Goal: Task Accomplishment & Management: Manage account settings

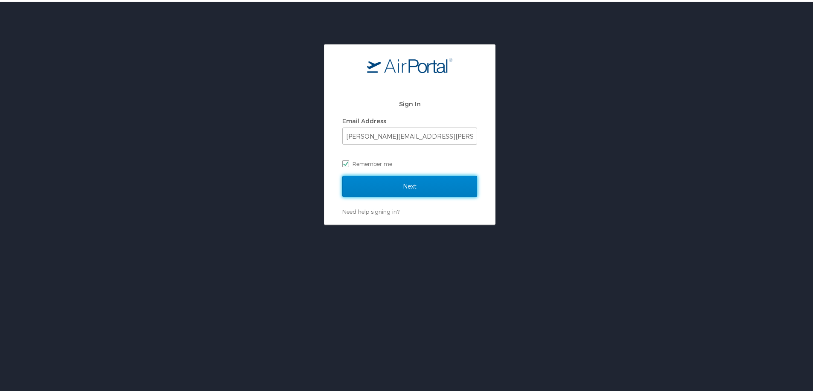
click at [366, 187] on input "Next" at bounding box center [409, 184] width 135 height 21
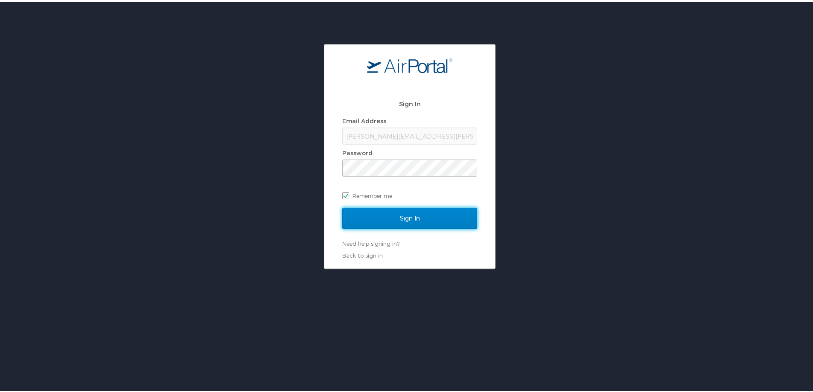
click at [386, 218] on input "Sign In" at bounding box center [409, 216] width 135 height 21
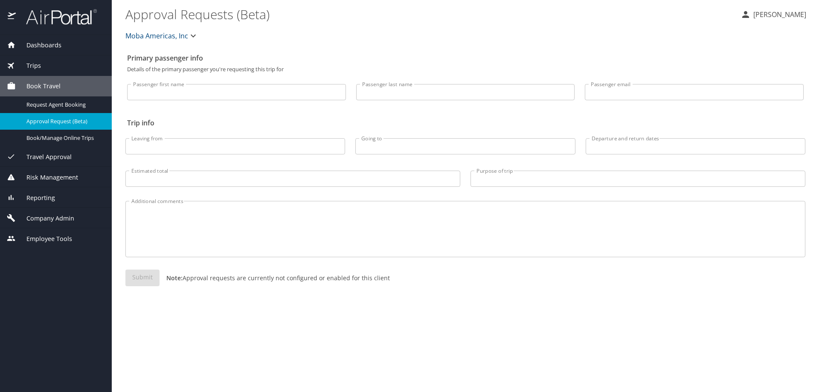
click at [35, 48] on span "Dashboards" at bounding box center [39, 45] width 46 height 9
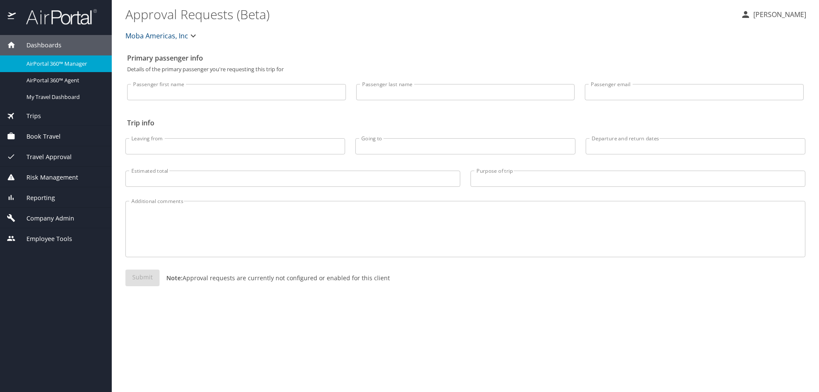
click at [38, 62] on span "AirPortal 360™ Manager" at bounding box center [63, 64] width 75 height 8
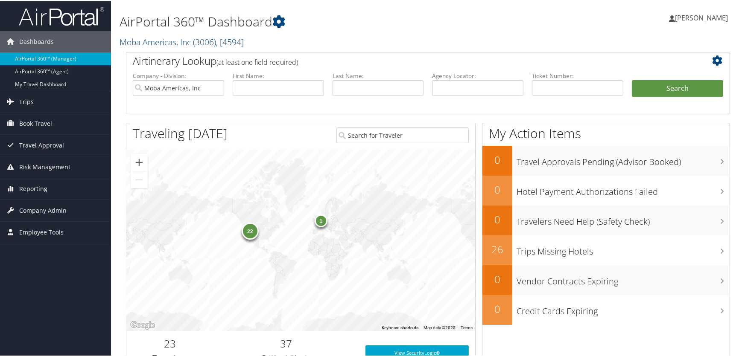
click at [204, 38] on span "( 3006 )" at bounding box center [204, 41] width 23 height 12
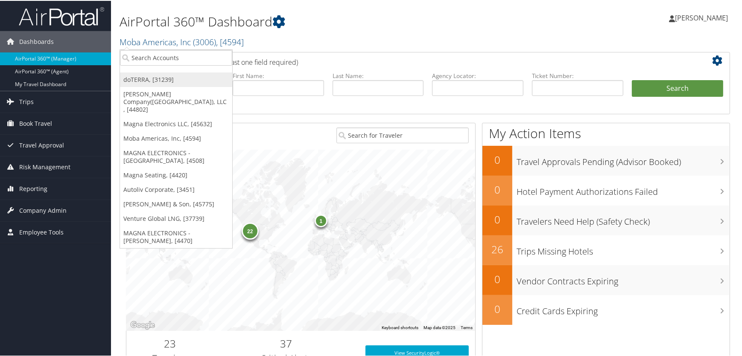
click at [141, 79] on link "doTERRA, [31239]" at bounding box center [176, 79] width 112 height 15
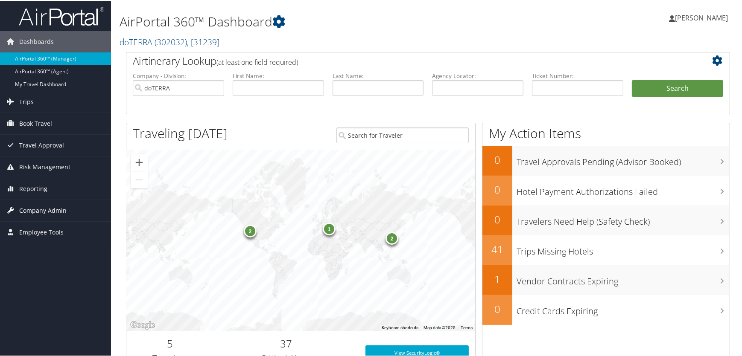
click at [51, 210] on span "Company Admin" at bounding box center [42, 209] width 47 height 21
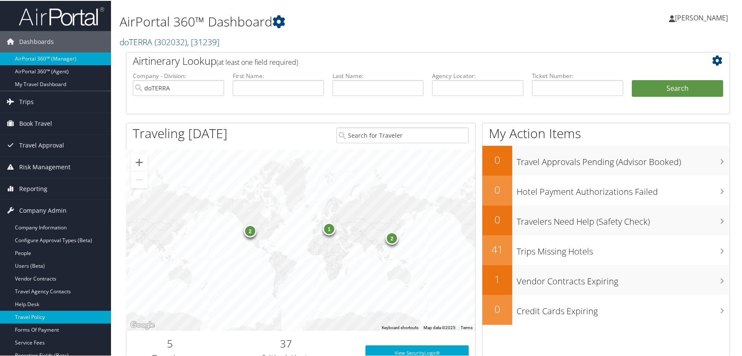
click at [47, 320] on link "Travel Policy" at bounding box center [55, 316] width 111 height 13
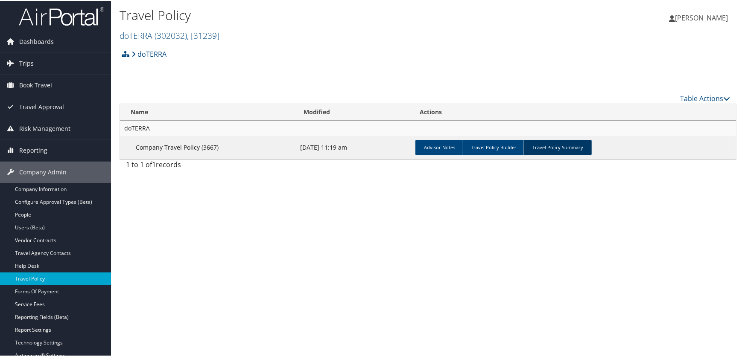
click at [555, 144] on link "Travel Policy Summary" at bounding box center [557, 146] width 68 height 15
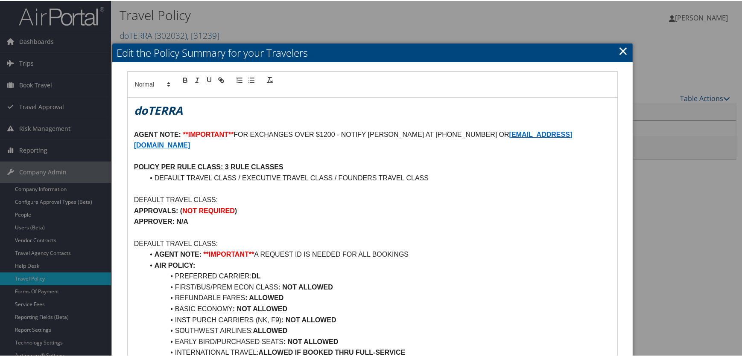
click at [618, 51] on link "×" at bounding box center [623, 49] width 10 height 17
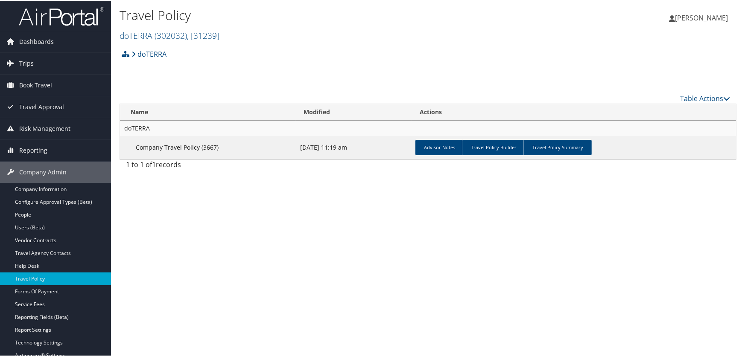
click at [288, 70] on div "doTERRA Account Structure doTERRA (302032) ACTIVE Create Child × Create Client …" at bounding box center [427, 109] width 617 height 128
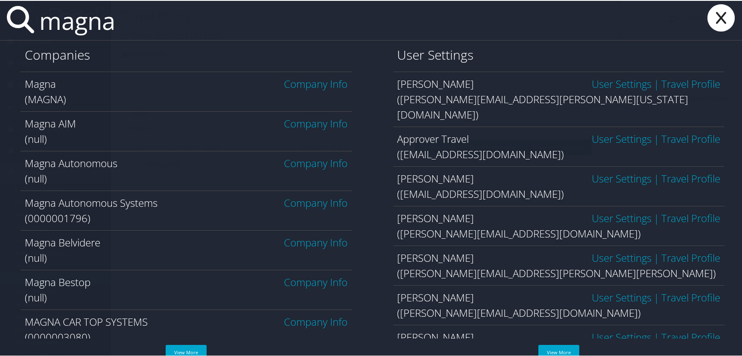
type input "magna"
click at [314, 78] on link "Company Info" at bounding box center [316, 83] width 64 height 14
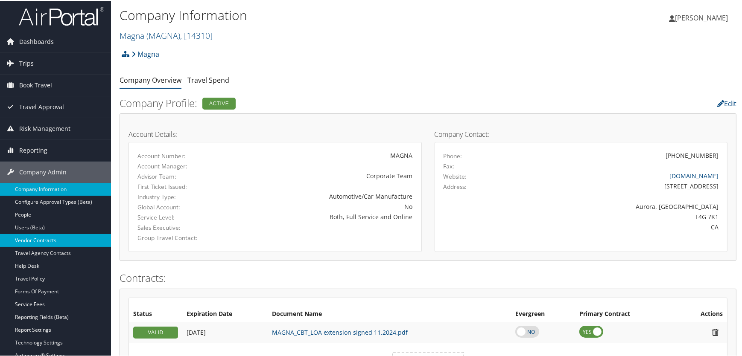
click at [30, 240] on link "Vendor Contracts" at bounding box center [55, 239] width 111 height 13
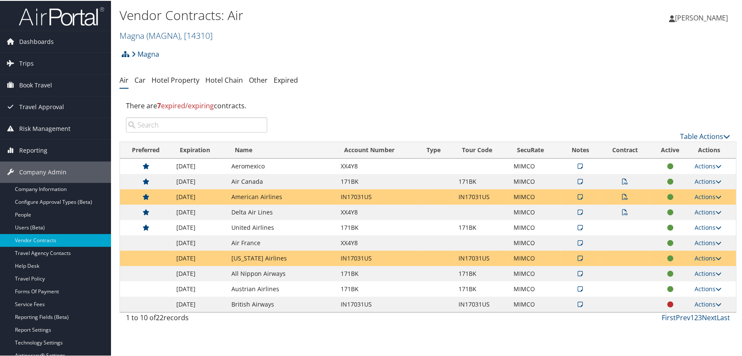
click at [623, 180] on icon at bounding box center [625, 181] width 6 height 6
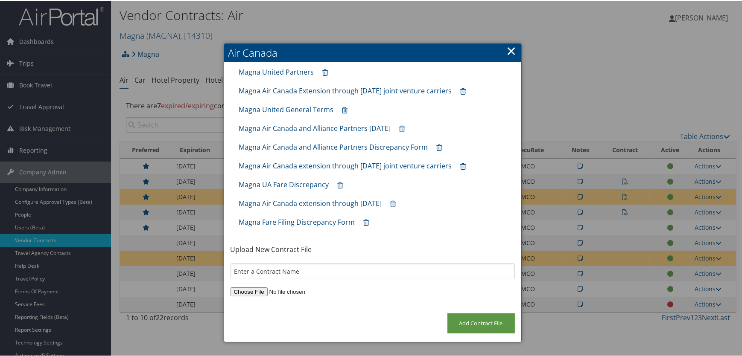
click at [601, 31] on div at bounding box center [372, 178] width 745 height 356
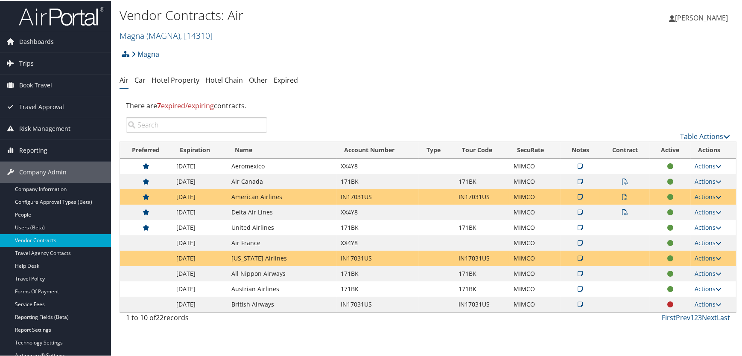
click at [622, 180] on icon at bounding box center [625, 181] width 6 height 6
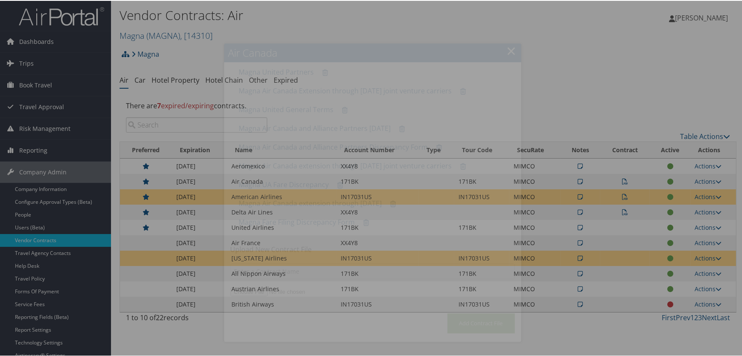
click at [621, 180] on div at bounding box center [372, 178] width 745 height 356
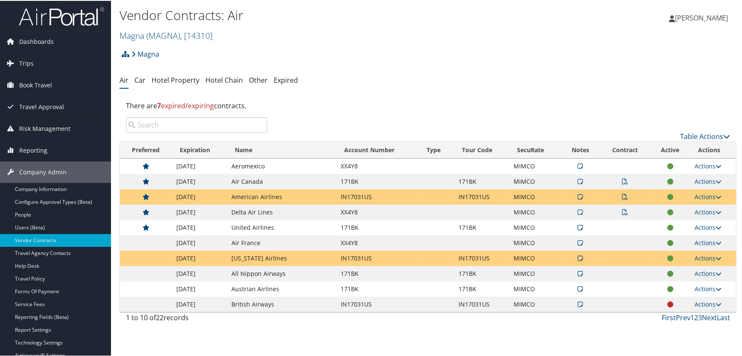
click at [622, 179] on icon at bounding box center [625, 181] width 6 height 6
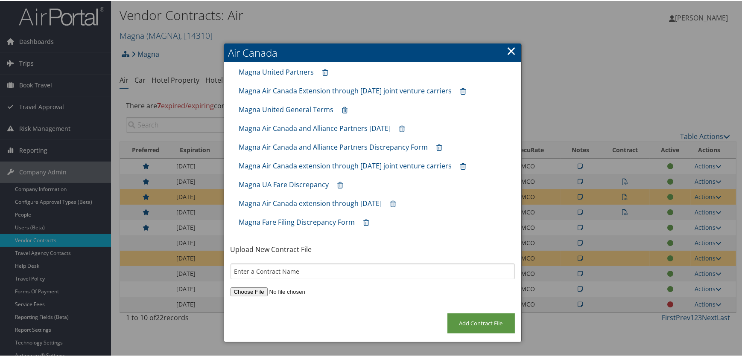
click at [671, 92] on div at bounding box center [372, 178] width 745 height 356
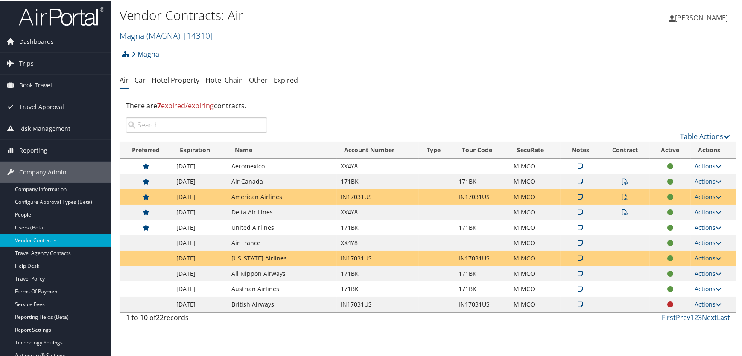
click at [623, 180] on icon at bounding box center [625, 181] width 6 height 6
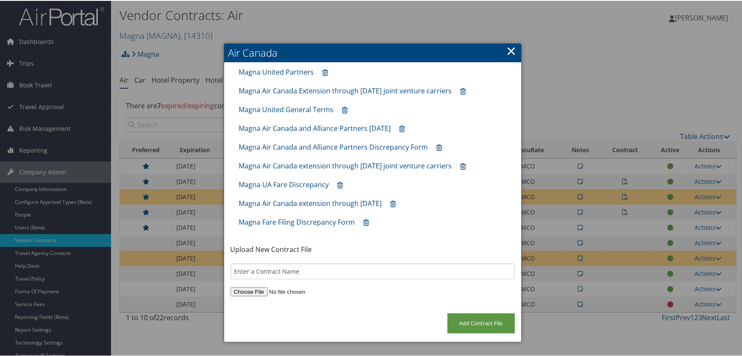
click at [632, 67] on div at bounding box center [372, 178] width 745 height 356
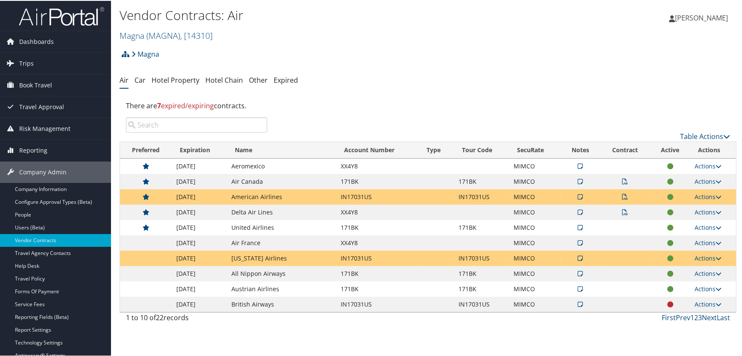
click at [653, 65] on div "Magna Account Structure Magna (MAGNA) ACTIVE Create Child Magna Leisure (3085) …" at bounding box center [427, 56] width 617 height 23
click at [623, 181] on icon at bounding box center [625, 181] width 6 height 6
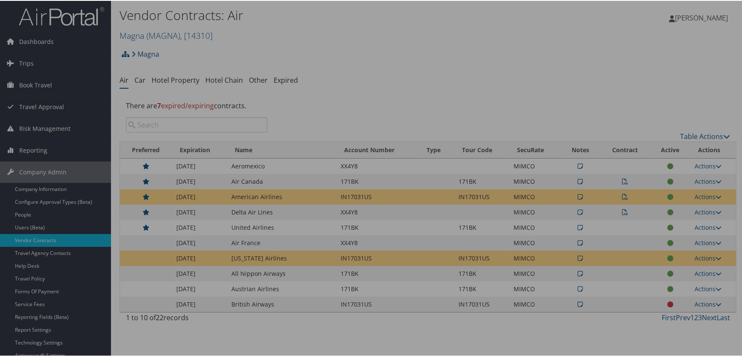
click at [623, 180] on div at bounding box center [372, 178] width 745 height 356
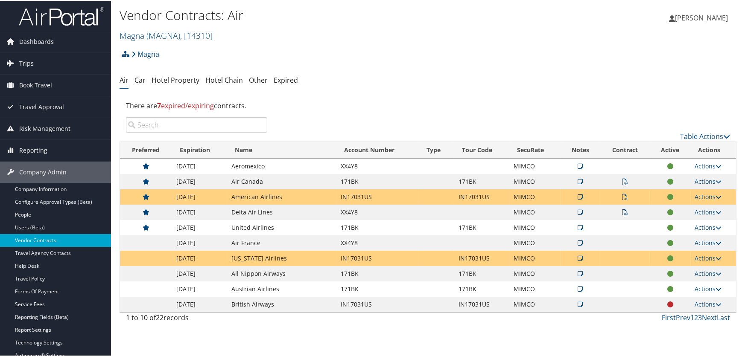
click at [623, 180] on icon at bounding box center [625, 181] width 6 height 6
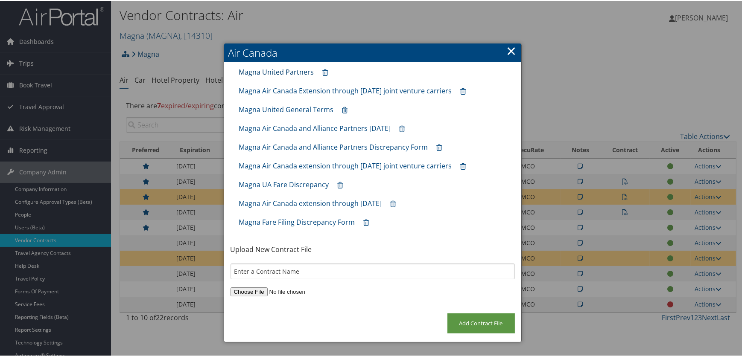
click at [275, 72] on link "Magna United Partners" at bounding box center [276, 71] width 75 height 9
click at [288, 88] on link "Magna Air Canada Extension through 31AUG25 joint venture carriers" at bounding box center [345, 89] width 213 height 9
click at [317, 163] on link "Magna Air Canada extension through 31AUG24 joint venture carriers" at bounding box center [345, 164] width 213 height 9
click at [507, 50] on link "×" at bounding box center [512, 49] width 10 height 17
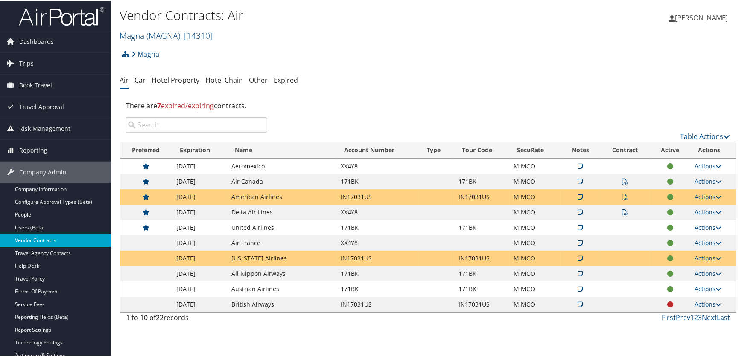
click at [34, 239] on link "Vendor Contracts" at bounding box center [55, 239] width 111 height 13
click at [622, 210] on icon at bounding box center [625, 212] width 6 height 6
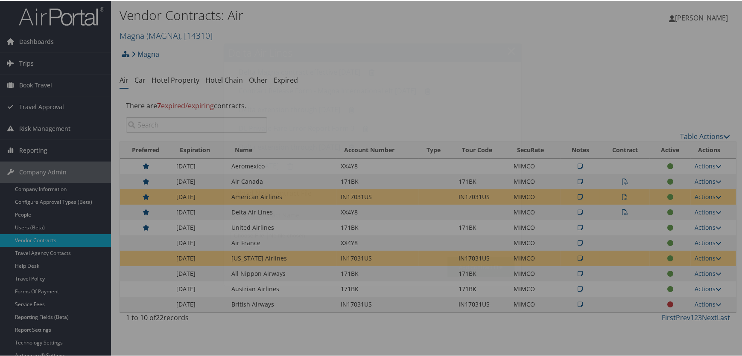
click at [620, 210] on div at bounding box center [372, 178] width 745 height 356
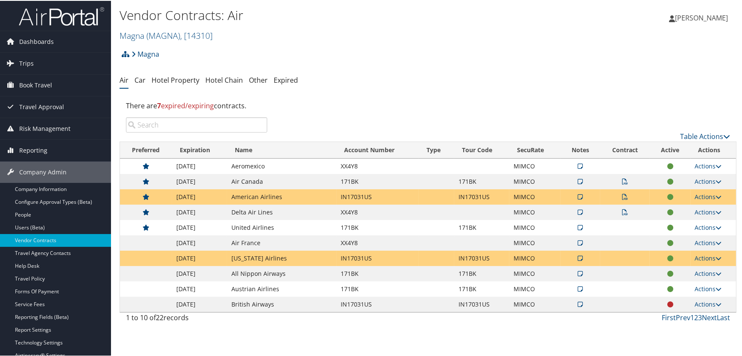
click at [622, 213] on icon at bounding box center [625, 212] width 6 height 6
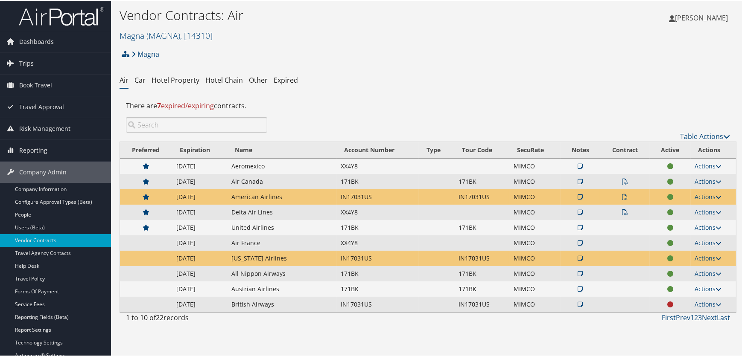
click at [622, 213] on div at bounding box center [372, 178] width 745 height 356
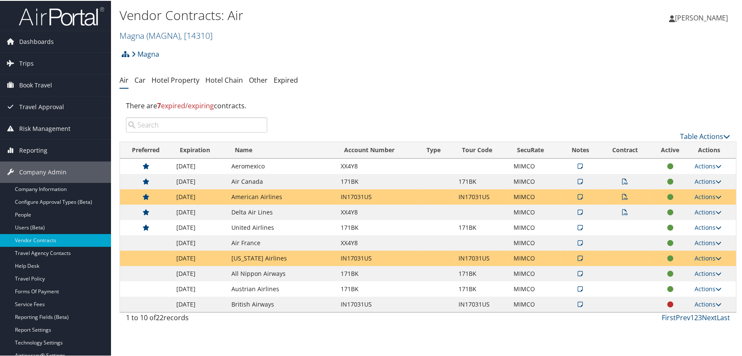
click at [622, 212] on icon at bounding box center [625, 212] width 6 height 6
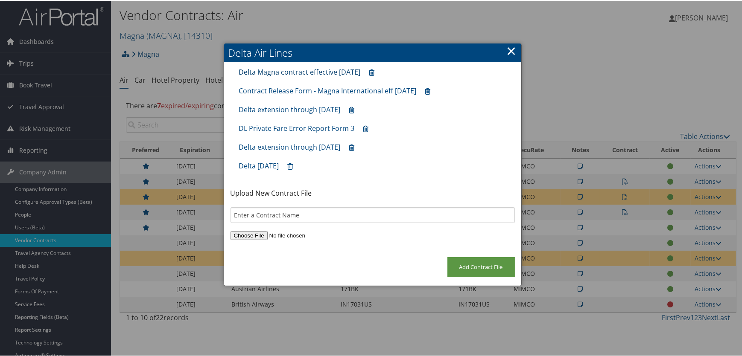
drag, startPoint x: 282, startPoint y: 73, endPoint x: 293, endPoint y: 71, distance: 10.4
click at [293, 71] on link "Delta Magna contract effective 01sep24" at bounding box center [300, 71] width 122 height 9
click at [508, 47] on link "×" at bounding box center [512, 49] width 10 height 17
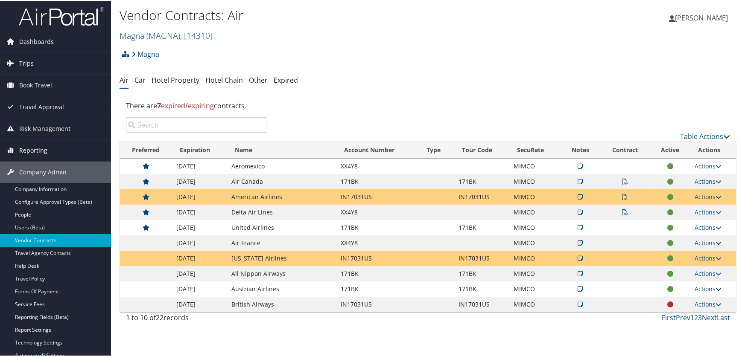
click at [26, 149] on span "Reporting" at bounding box center [33, 149] width 28 height 21
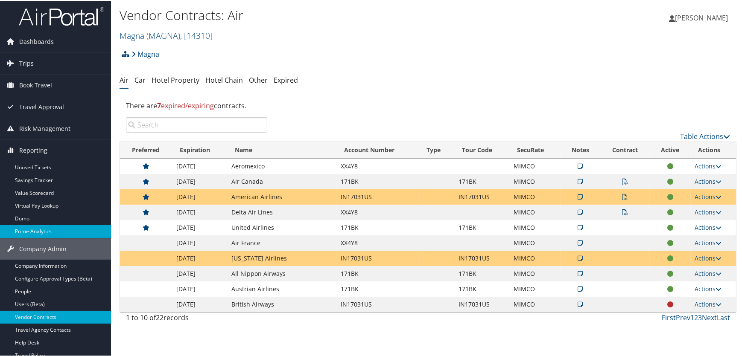
click at [26, 231] on link "Prime Analytics" at bounding box center [55, 230] width 111 height 13
click at [706, 317] on link "Next" at bounding box center [709, 316] width 15 height 9
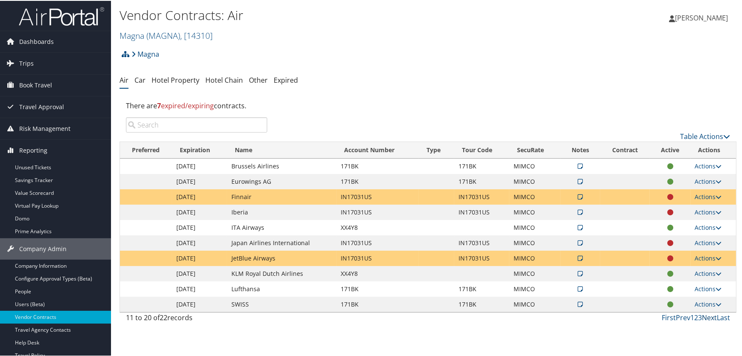
click at [706, 317] on link "Next" at bounding box center [709, 316] width 15 height 9
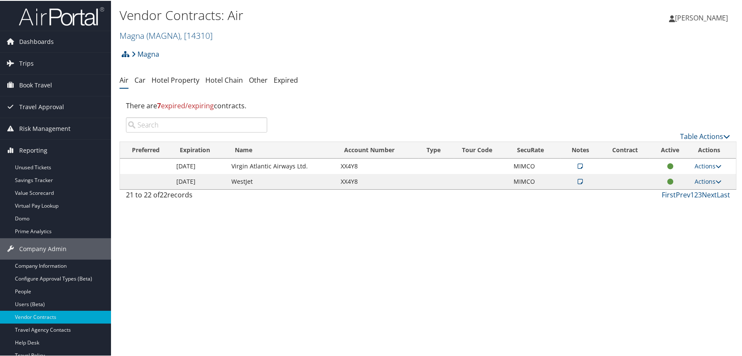
click at [666, 198] on div "First Prev 1 2 3 Next Last" at bounding box center [505, 194] width 450 height 10
click at [666, 194] on link "First" at bounding box center [668, 193] width 14 height 9
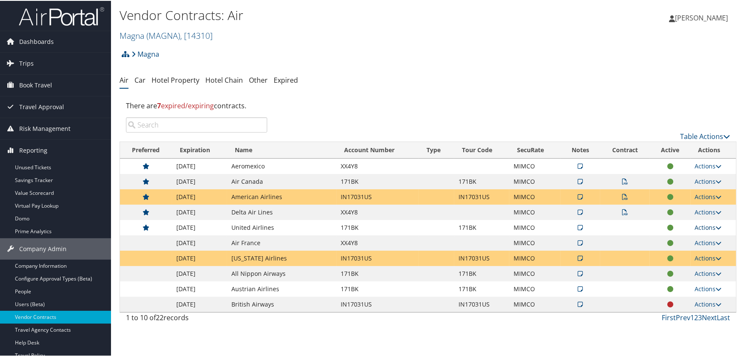
click at [716, 226] on icon at bounding box center [719, 227] width 6 height 6
click at [708, 182] on link "Actions" at bounding box center [708, 181] width 27 height 8
click at [689, 221] on link "Edit Contract" at bounding box center [688, 222] width 57 height 15
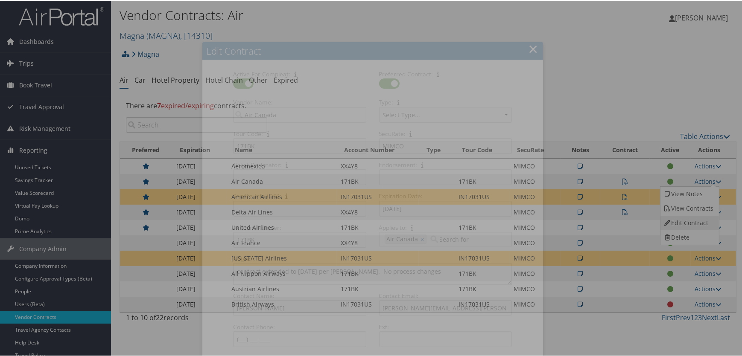
select select "[object Object]"
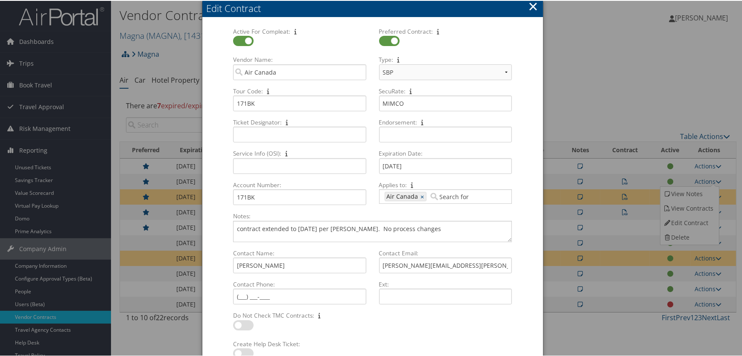
click at [650, 54] on div at bounding box center [372, 178] width 745 height 356
click at [531, 4] on button "×" at bounding box center [533, 5] width 10 height 17
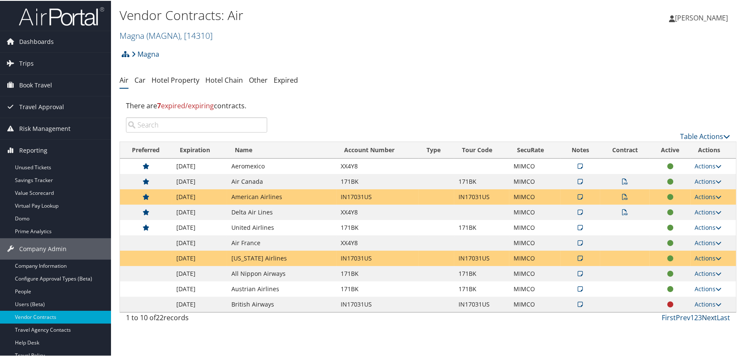
click at [706, 317] on link "Next" at bounding box center [709, 316] width 15 height 9
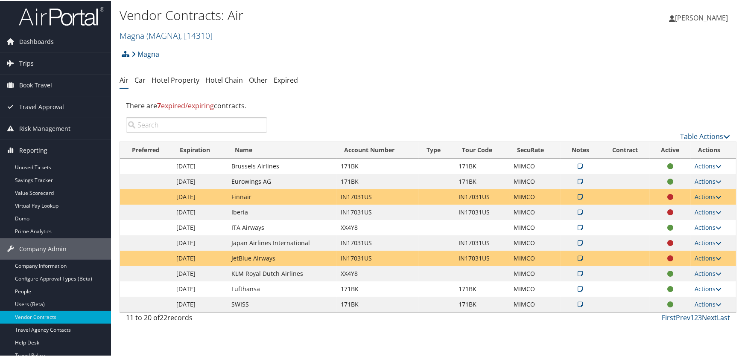
click at [708, 315] on link "Next" at bounding box center [709, 316] width 15 height 9
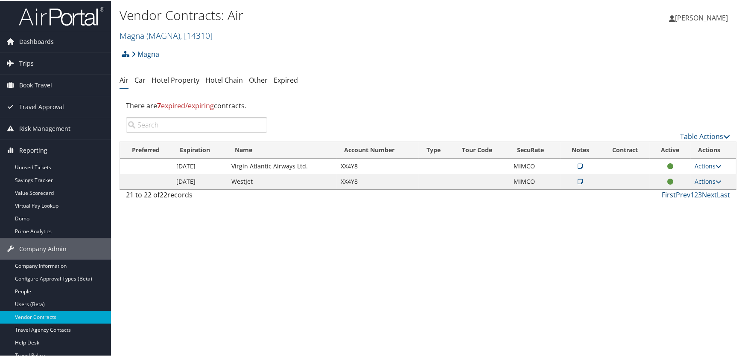
click at [661, 192] on link "First" at bounding box center [668, 193] width 14 height 9
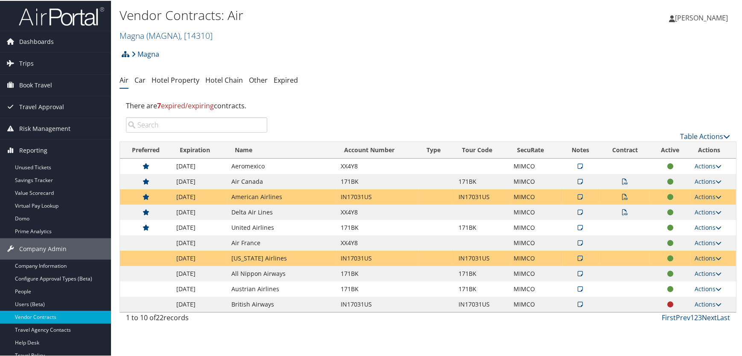
click at [707, 315] on link "Next" at bounding box center [709, 316] width 15 height 9
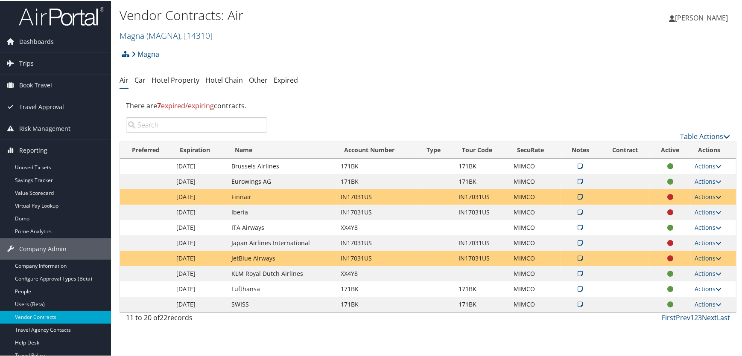
click at [707, 318] on link "Next" at bounding box center [709, 316] width 15 height 9
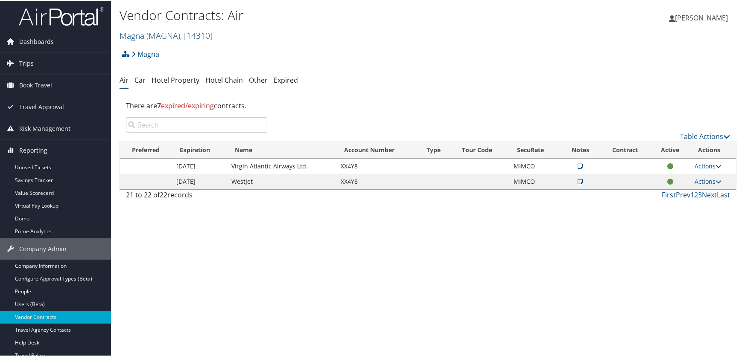
click at [670, 195] on link "First" at bounding box center [668, 193] width 14 height 9
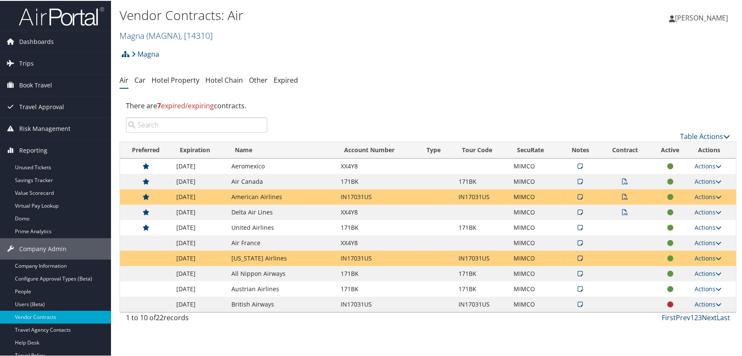
click at [705, 317] on link "Next" at bounding box center [709, 316] width 15 height 9
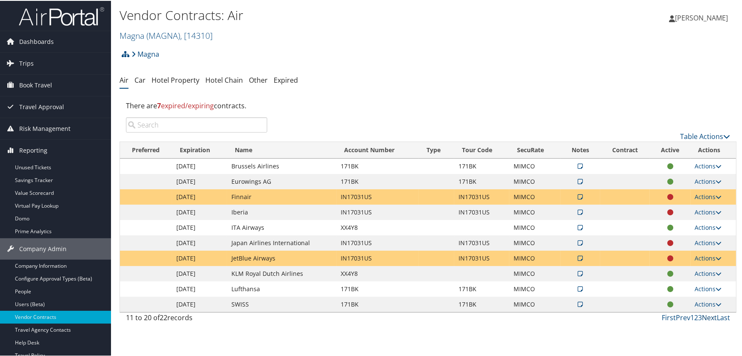
click at [704, 316] on link "Next" at bounding box center [709, 316] width 15 height 9
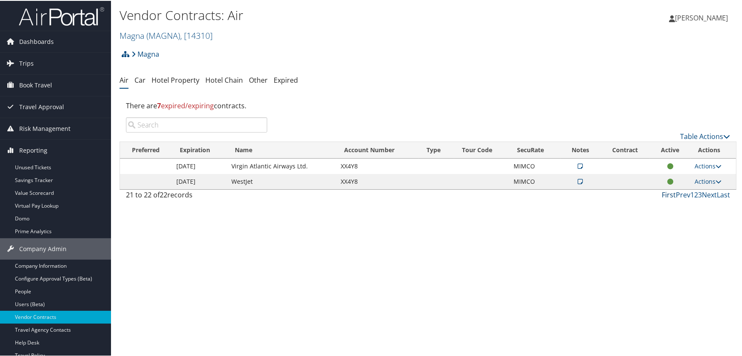
click at [662, 196] on link "First" at bounding box center [668, 193] width 14 height 9
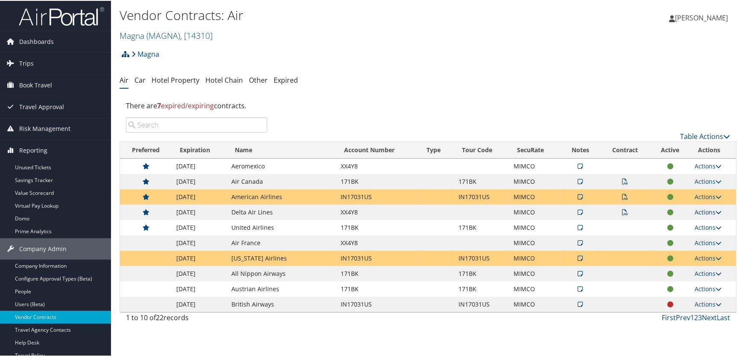
click at [704, 213] on link "Actions" at bounding box center [708, 211] width 27 height 8
click at [686, 252] on link "Edit Contract" at bounding box center [688, 253] width 57 height 15
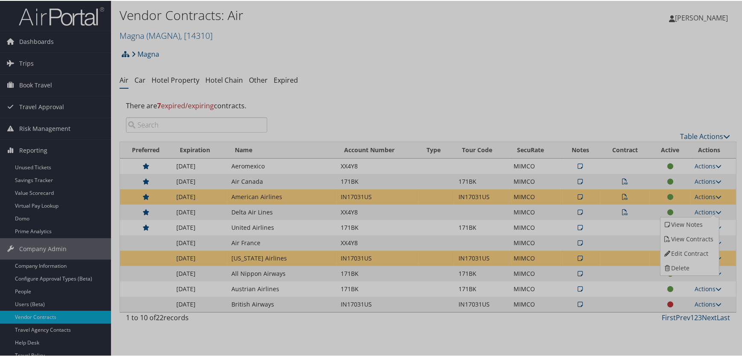
select select "[object Object]"
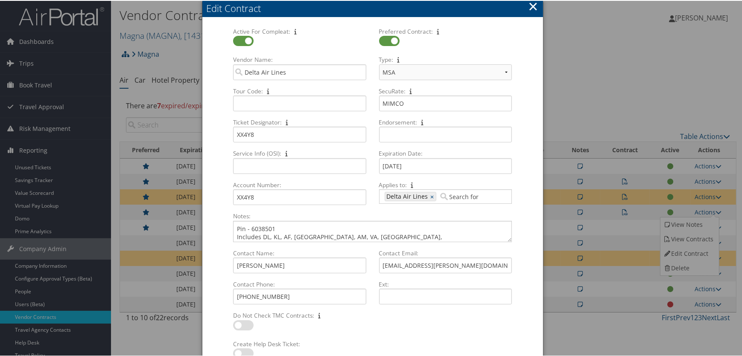
click at [455, 195] on input "Applies to: 623 Delta Air Lines × Multiple values The selected items contain di…" at bounding box center [462, 196] width 48 height 9
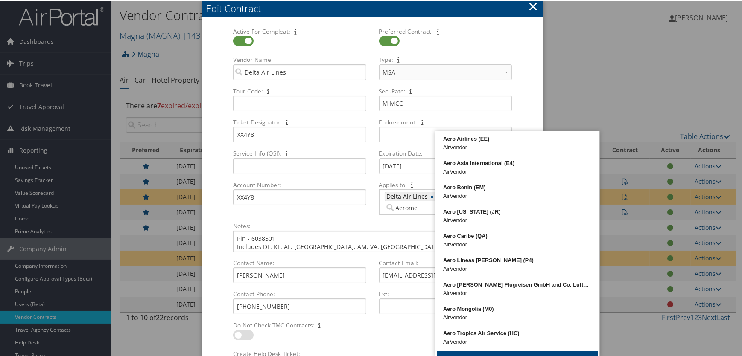
type input "Aeromex"
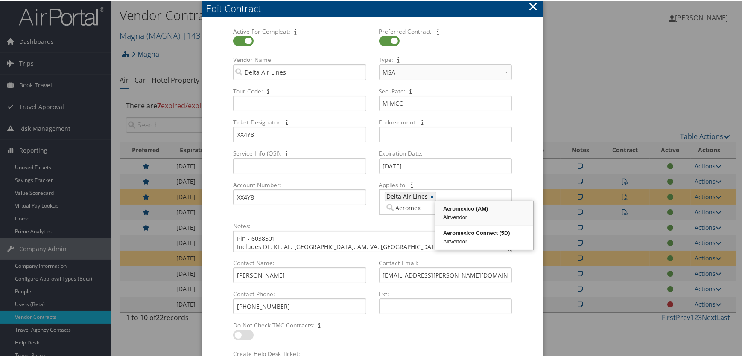
click at [473, 207] on div "Aeromexico (AM)" at bounding box center [484, 208] width 95 height 9
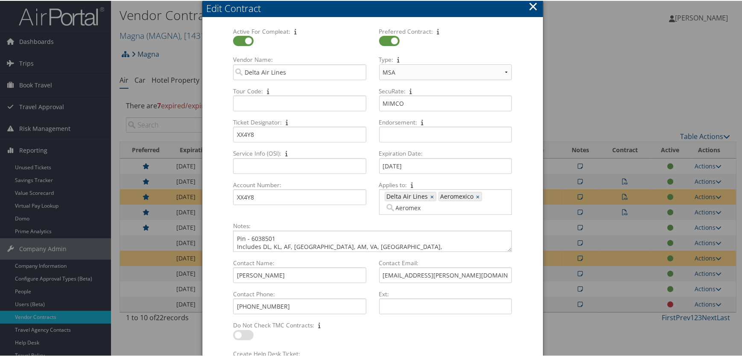
type input "623, 427"
type input "air fra"
click at [414, 223] on div "Air France (AF)" at bounding box center [443, 219] width 118 height 9
type input "623, 427, 413"
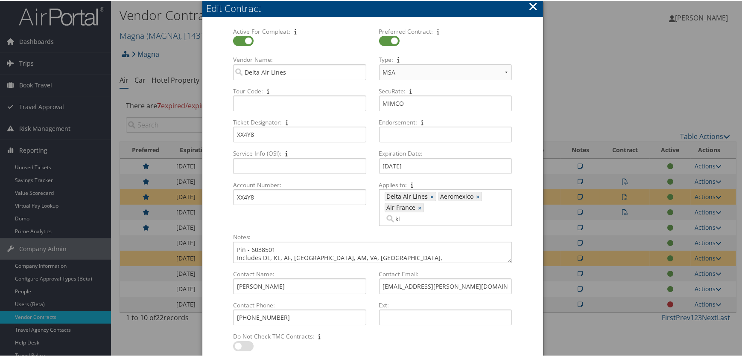
type input "klm"
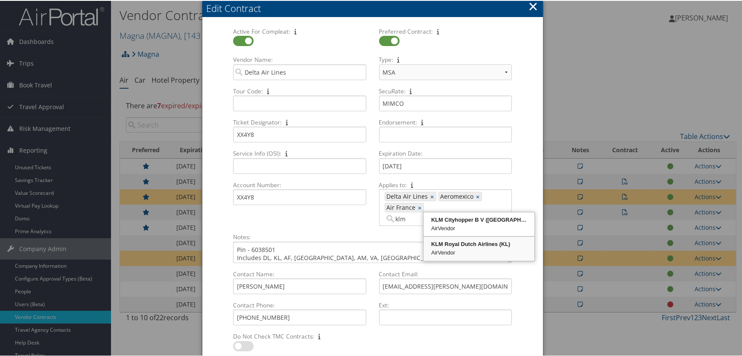
click at [463, 244] on div "KLM Royal Dutch Airlines (KL)" at bounding box center [479, 243] width 108 height 9
type input "623, 427, 413, 1077"
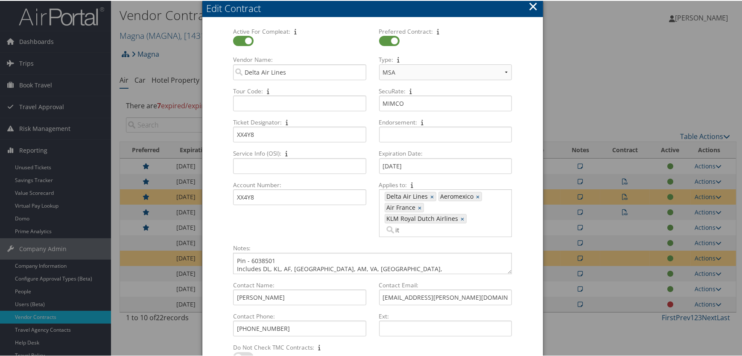
type input "ita"
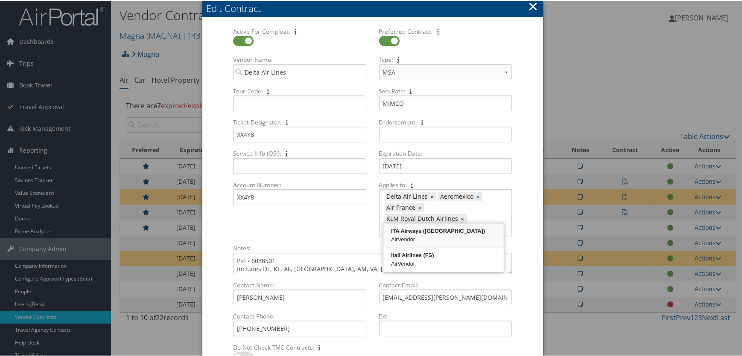
click at [416, 234] on div "ITA Airways (AZ)" at bounding box center [443, 230] width 118 height 9
type input "623, 427, 413, 1077, 451"
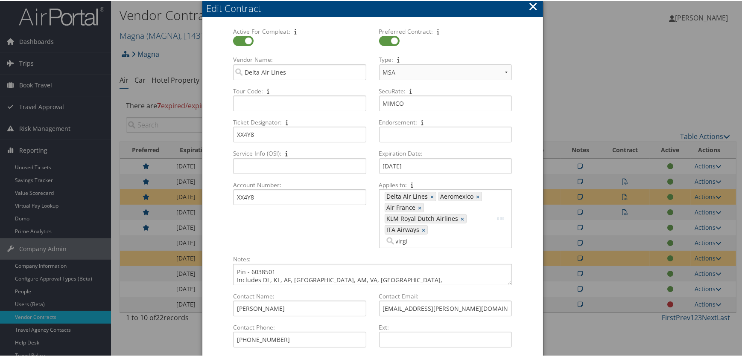
type input "virgin"
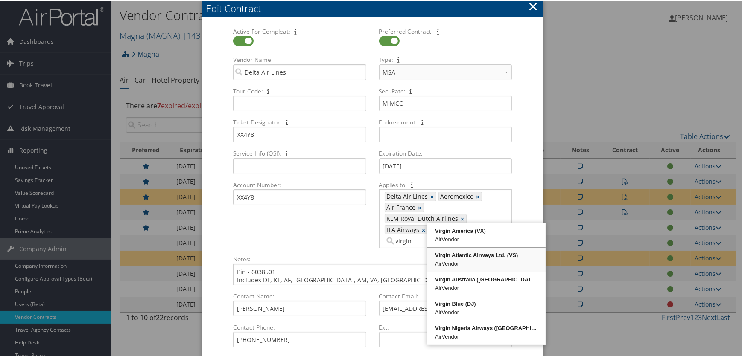
click at [454, 257] on div "Virgin Atlantic Airways Ltd. (VS)" at bounding box center [486, 254] width 116 height 9
type input "623, 427, 413, 1077, 451, 1809"
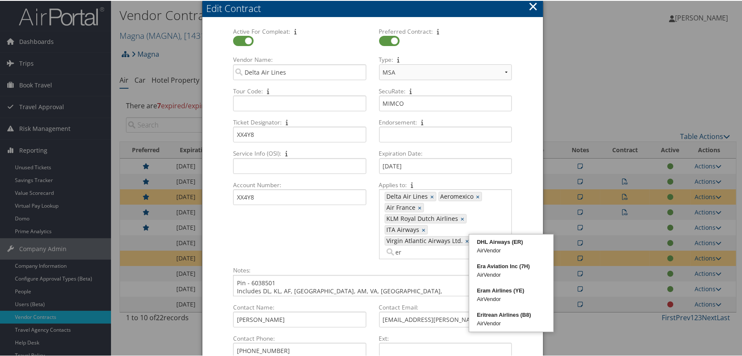
type input "e"
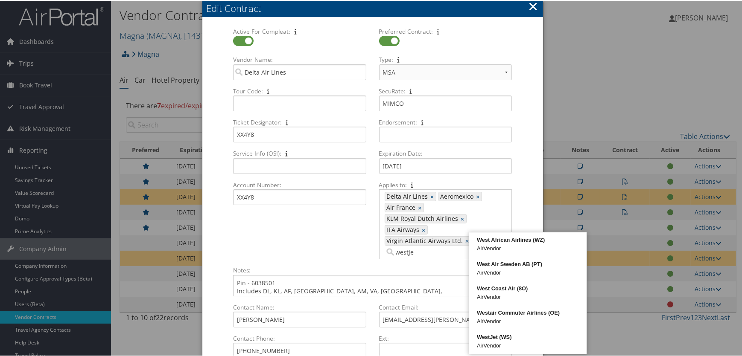
type input "westjet"
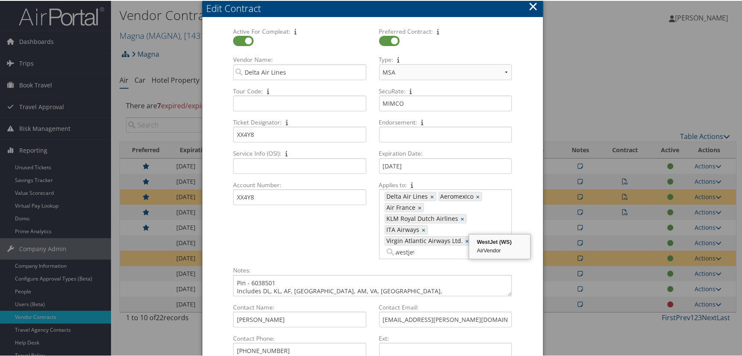
click at [496, 246] on div "AirVendor" at bounding box center [499, 250] width 58 height 9
type input "623, 427, 413, 1077, 451, 1809, 1869"
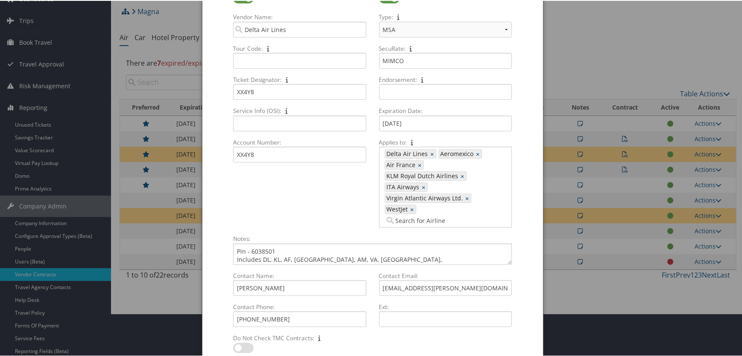
scroll to position [154, 0]
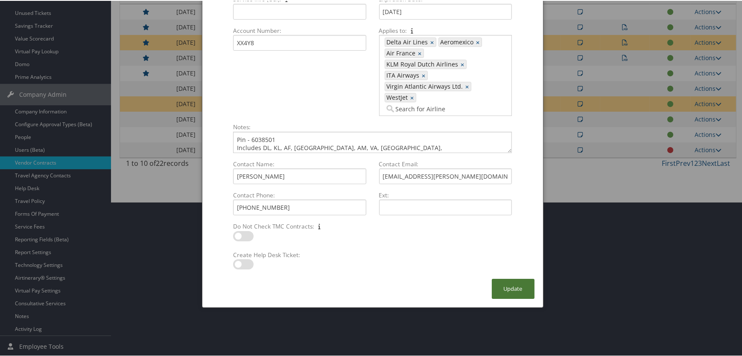
click at [514, 278] on button "Update" at bounding box center [513, 288] width 43 height 20
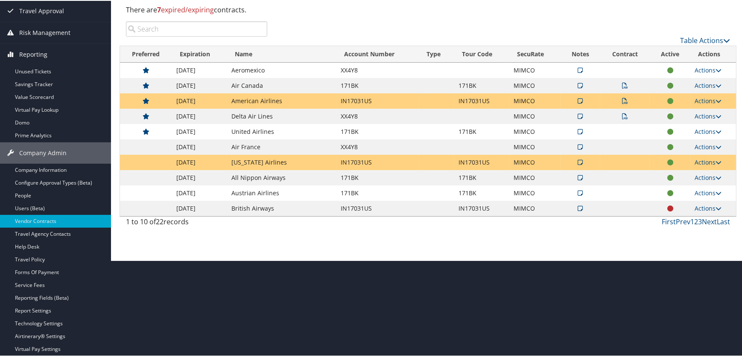
scroll to position [0, 0]
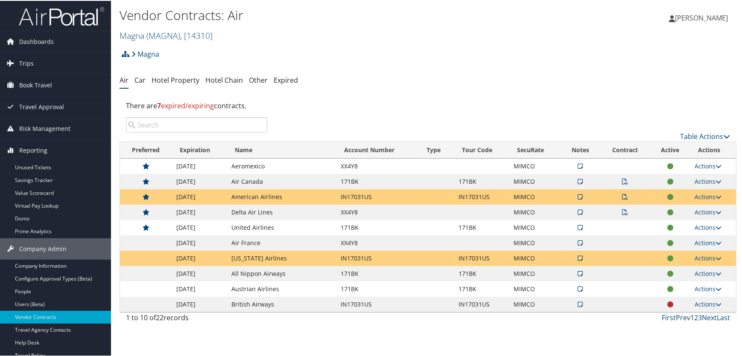
click at [696, 163] on link "Actions" at bounding box center [708, 165] width 27 height 8
click at [687, 224] on link "Delete" at bounding box center [688, 221] width 57 height 15
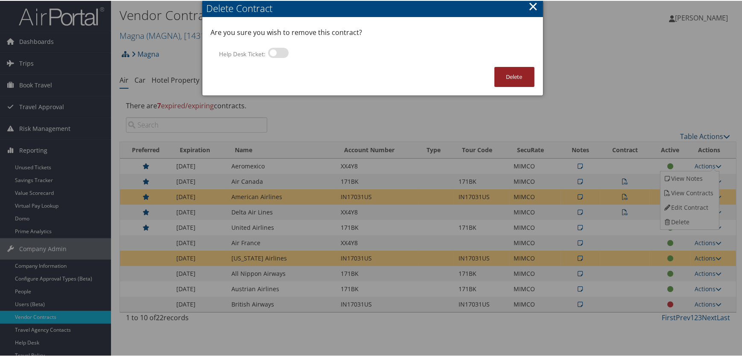
click at [505, 82] on button "Delete" at bounding box center [514, 76] width 40 height 20
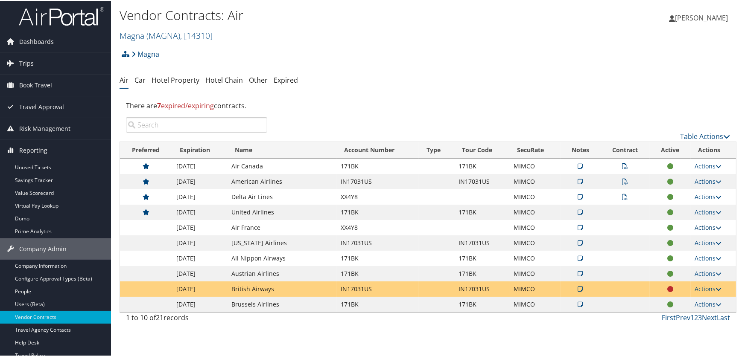
click at [695, 227] on link "Actions" at bounding box center [708, 227] width 27 height 8
click at [678, 282] on link "Delete" at bounding box center [688, 283] width 57 height 15
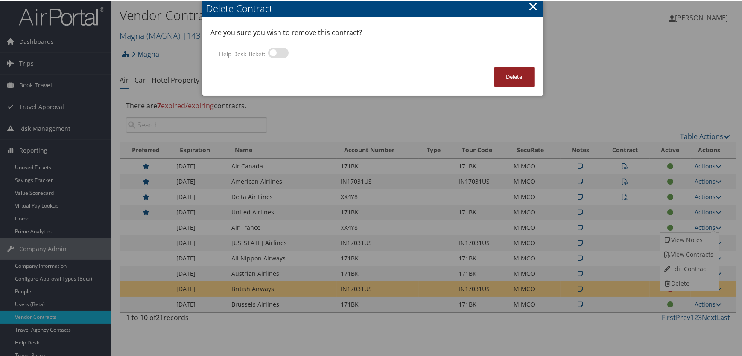
click at [508, 68] on button "Delete" at bounding box center [514, 76] width 40 height 20
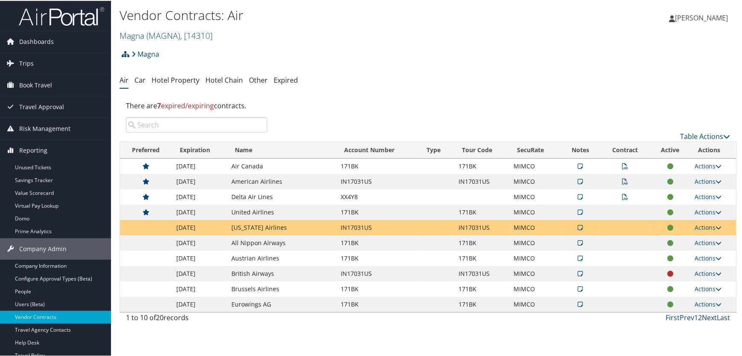
click at [704, 318] on link "Next" at bounding box center [709, 316] width 15 height 9
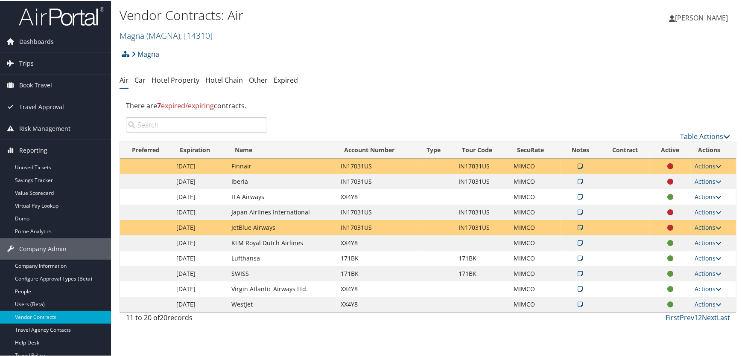
click at [703, 196] on link "Actions" at bounding box center [708, 196] width 27 height 8
click at [692, 251] on link "Delete" at bounding box center [688, 252] width 57 height 15
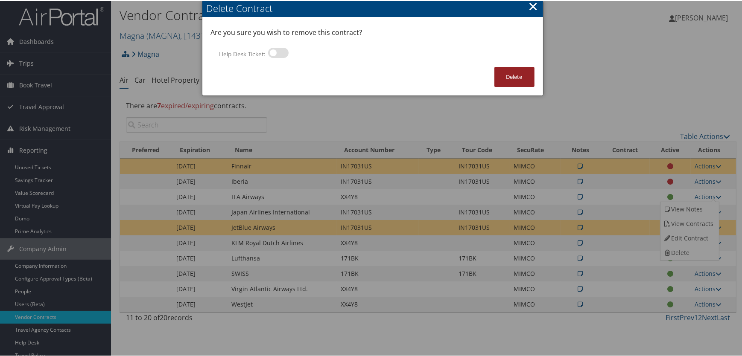
click at [516, 75] on button "Delete" at bounding box center [514, 76] width 40 height 20
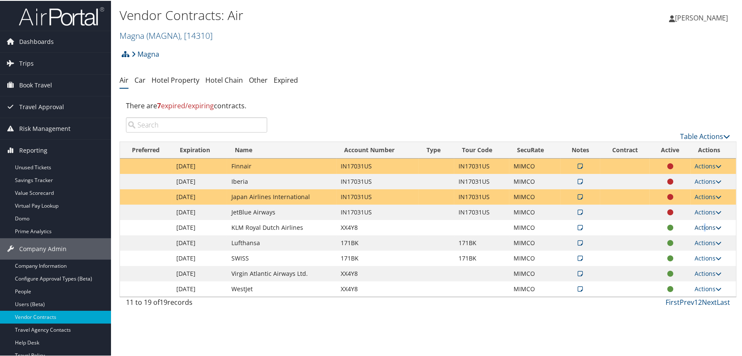
click at [702, 227] on link "Actions" at bounding box center [708, 227] width 27 height 8
click at [682, 284] on link "Delete" at bounding box center [688, 283] width 57 height 15
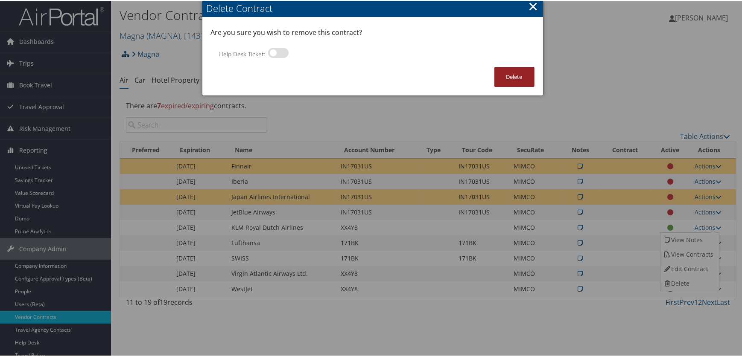
click at [513, 79] on button "Delete" at bounding box center [514, 76] width 40 height 20
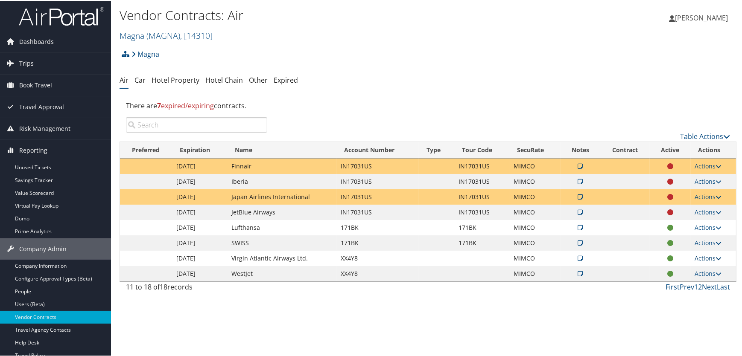
click at [709, 257] on link "Actions" at bounding box center [708, 257] width 27 height 8
click at [687, 313] on link "Delete" at bounding box center [688, 313] width 57 height 15
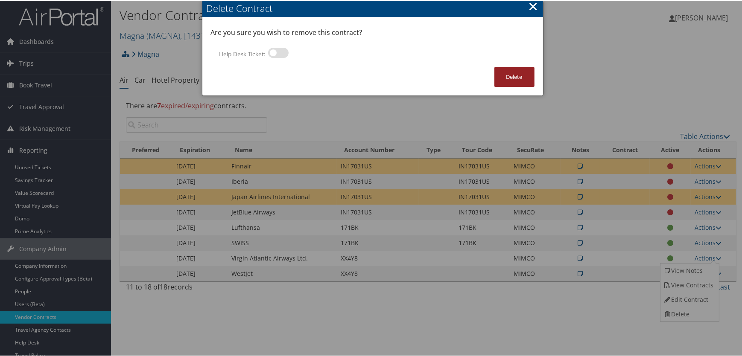
click at [507, 69] on button "Delete" at bounding box center [514, 76] width 40 height 20
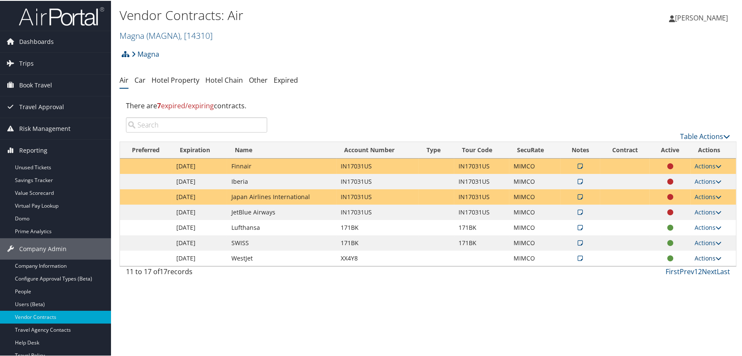
click at [703, 258] on link "Actions" at bounding box center [708, 257] width 27 height 8
click at [680, 314] on link "Delete" at bounding box center [688, 313] width 57 height 15
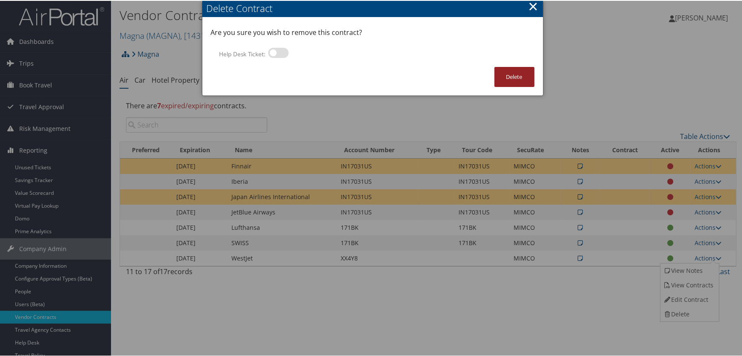
click at [521, 77] on button "Delete" at bounding box center [514, 76] width 40 height 20
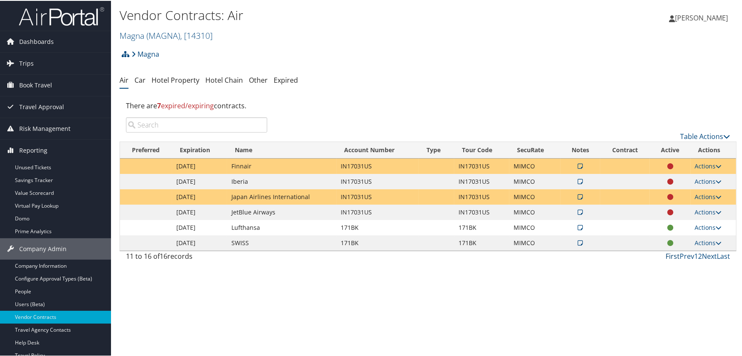
click at [672, 256] on link "First" at bounding box center [672, 255] width 14 height 9
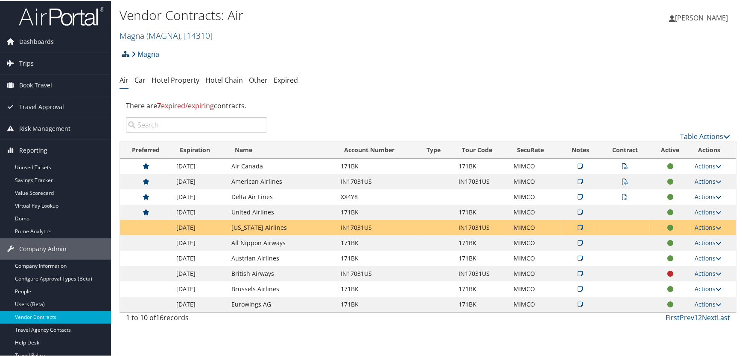
click at [704, 196] on link "Actions" at bounding box center [708, 196] width 27 height 8
click at [696, 235] on link "Edit Contract" at bounding box center [688, 237] width 57 height 15
select select "[object Object]"
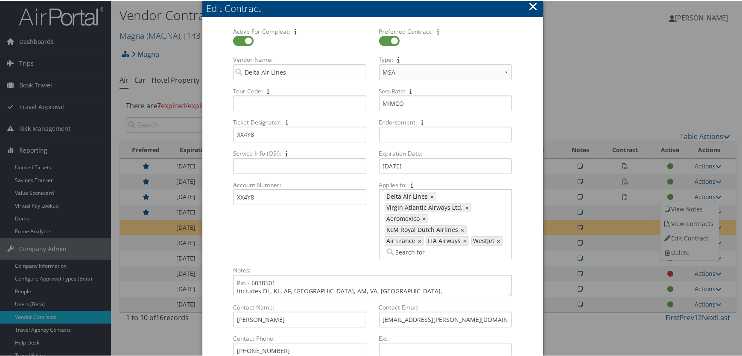
click at [532, 5] on button "×" at bounding box center [533, 5] width 10 height 17
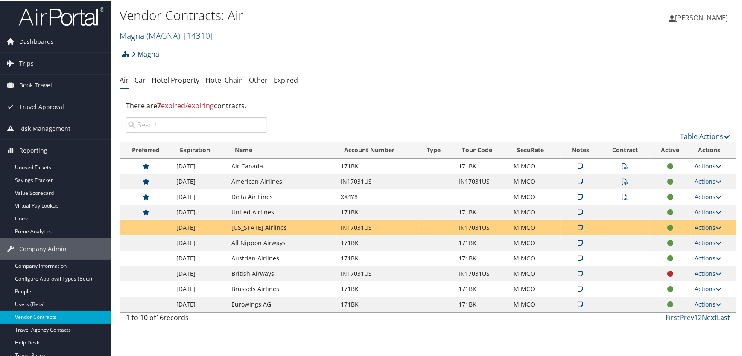
click at [695, 164] on link "Actions" at bounding box center [708, 165] width 27 height 8
click at [681, 203] on link "Edit Contract" at bounding box center [688, 207] width 57 height 15
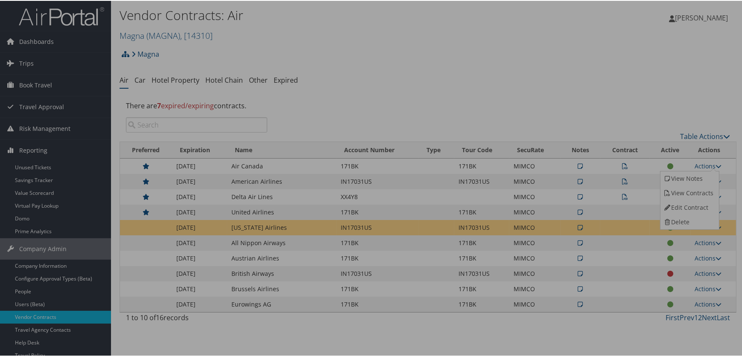
select select "[object Object]"
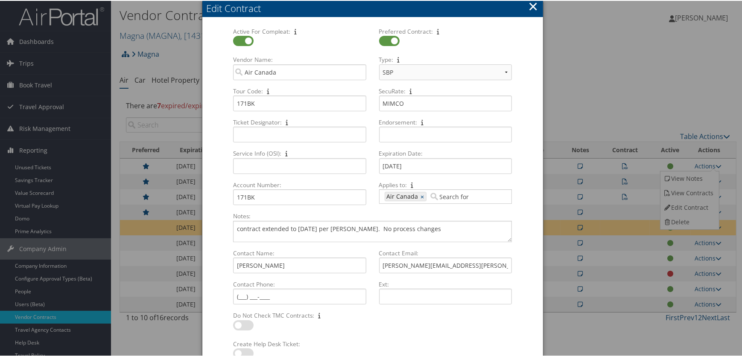
click at [439, 195] on input "Applies to: 407 Air Canada × Multiple values The selected items contain differe…" at bounding box center [452, 196] width 48 height 9
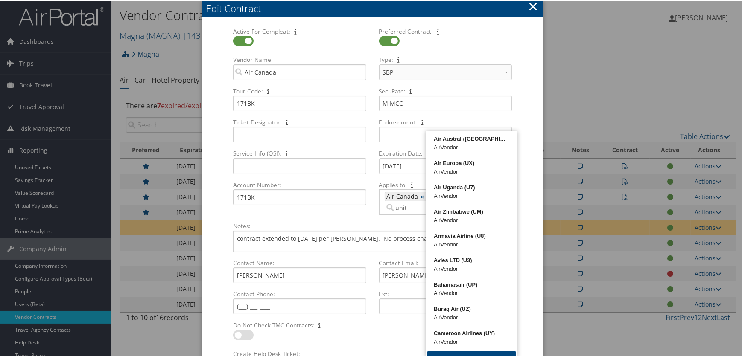
type input "unite"
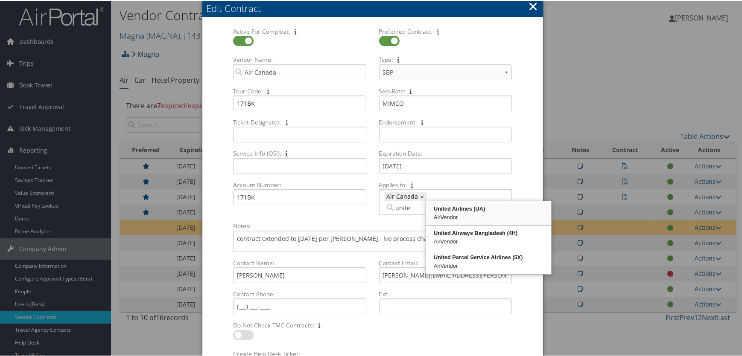
click at [451, 211] on div "United Airlines (UA)" at bounding box center [488, 208] width 122 height 9
type input "407, 1707"
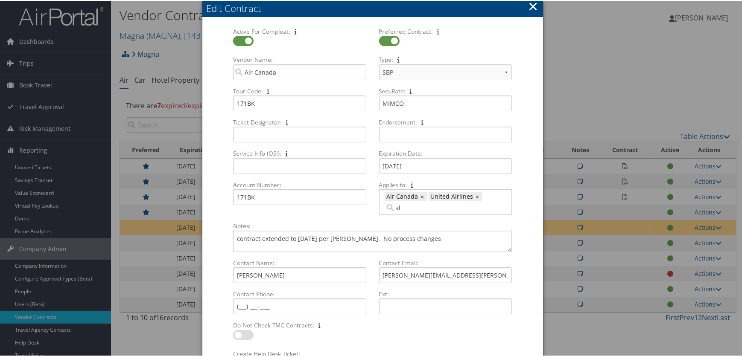
type input "all"
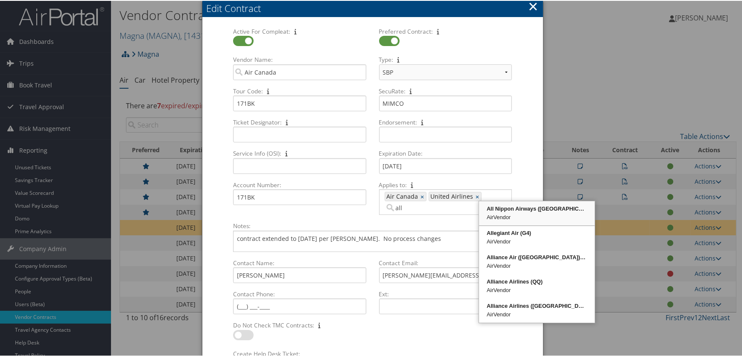
click at [521, 209] on div "All Nippon Airways (NH)" at bounding box center [536, 208] width 113 height 9
type input "407, 1707, 1265"
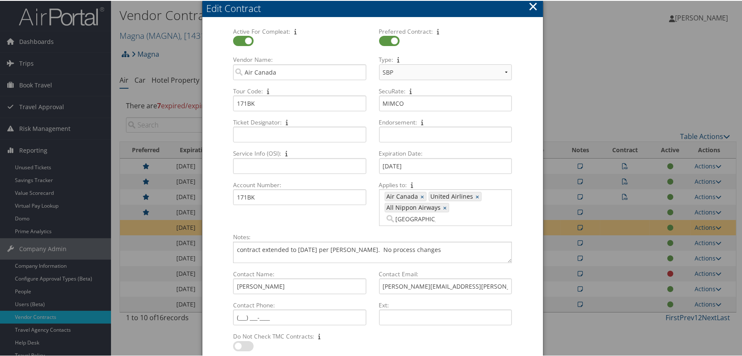
type input "austrian"
click at [494, 219] on div "Austrian Airlines (OS)" at bounding box center [490, 219] width 83 height 9
type input "407, 1707, 1265, 1343"
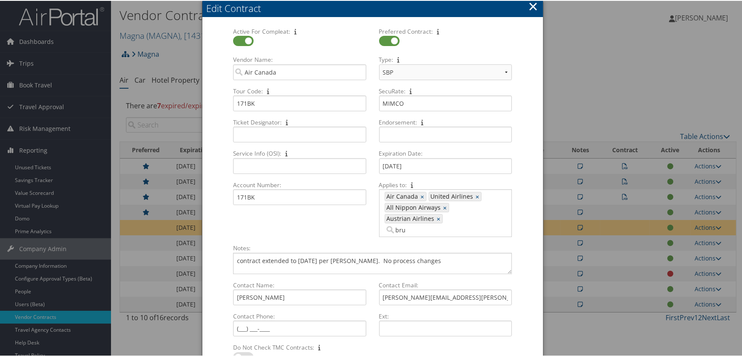
type input "brus"
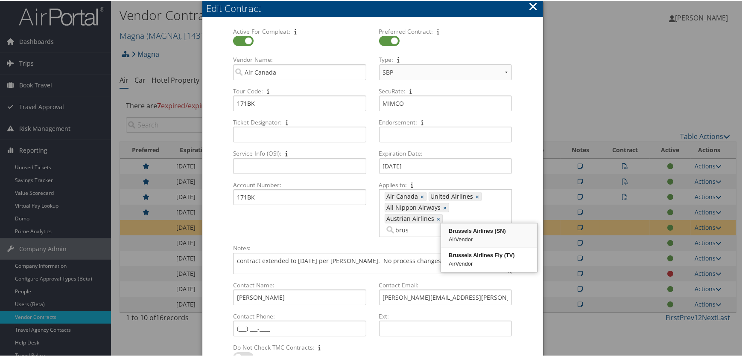
click at [479, 228] on div "Brussels Airlines (SN)" at bounding box center [488, 230] width 93 height 9
type input "407, 1707, 1265, 1343, 1601"
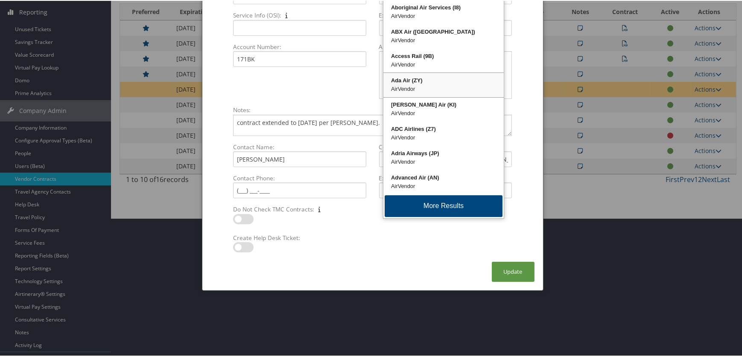
scroll to position [154, 0]
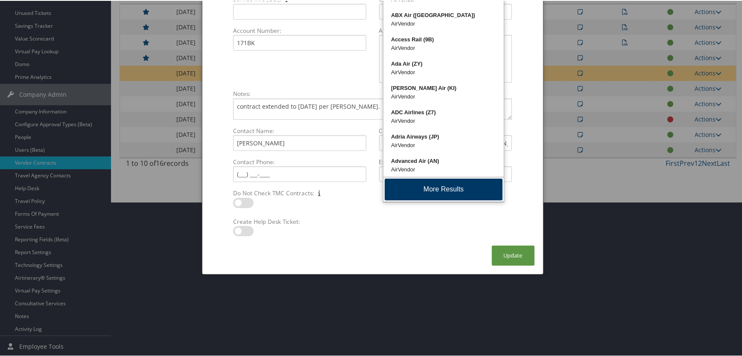
click at [431, 183] on button "More Results" at bounding box center [443, 189] width 118 height 22
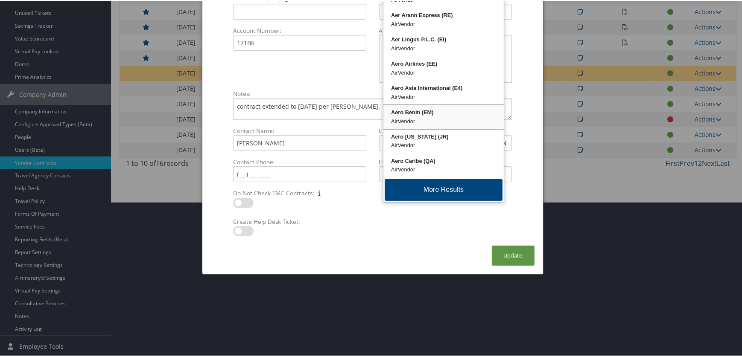
scroll to position [239, 0]
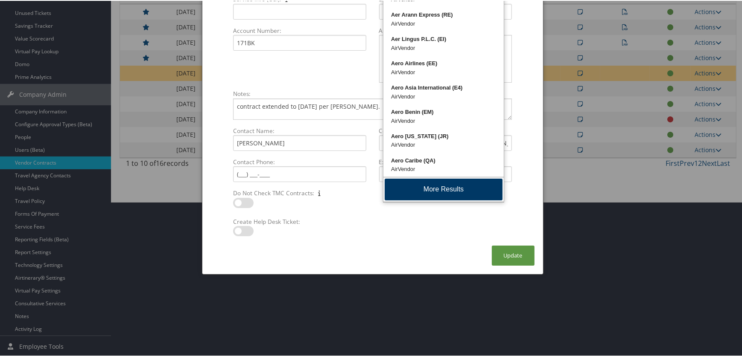
click at [432, 187] on button "More Results" at bounding box center [443, 189] width 118 height 22
click at [437, 183] on button "More Results" at bounding box center [443, 189] width 118 height 22
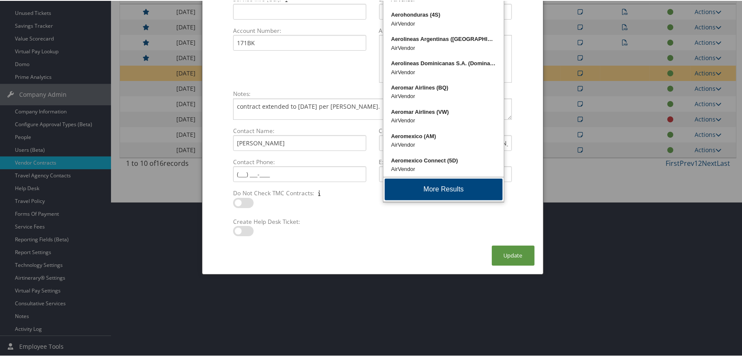
scroll to position [677, 0]
click at [437, 182] on button "More Results" at bounding box center [443, 189] width 118 height 22
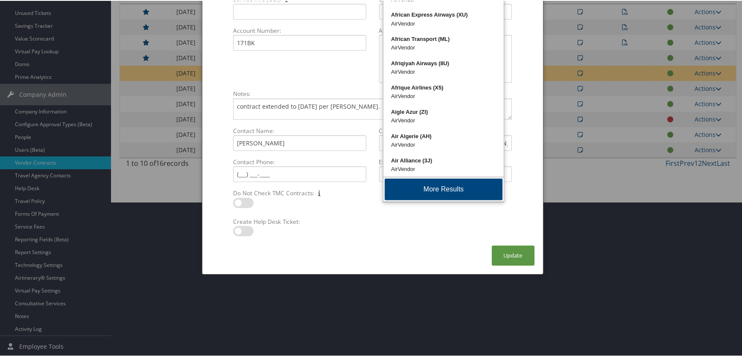
type input "a"
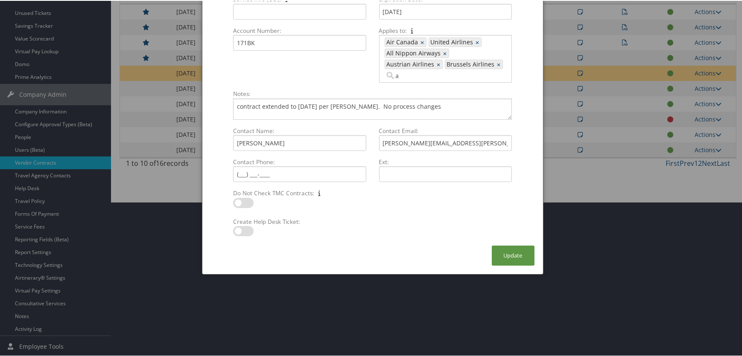
click at [412, 227] on div "Create Help Desk Ticket: Multiple values The selected items contain different v…" at bounding box center [372, 231] width 291 height 28
click at [417, 74] on input "a" at bounding box center [444, 74] width 121 height 9
type input "lh"
click at [418, 87] on div "Lufthansa (LH)" at bounding box center [443, 87] width 118 height 9
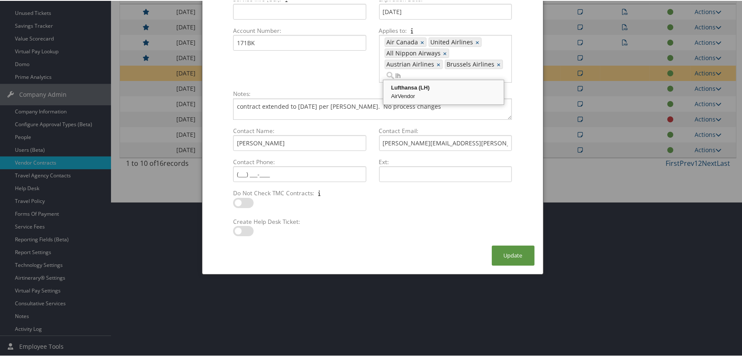
type input "407, 1707, 1265, 1343, 1601, 1131"
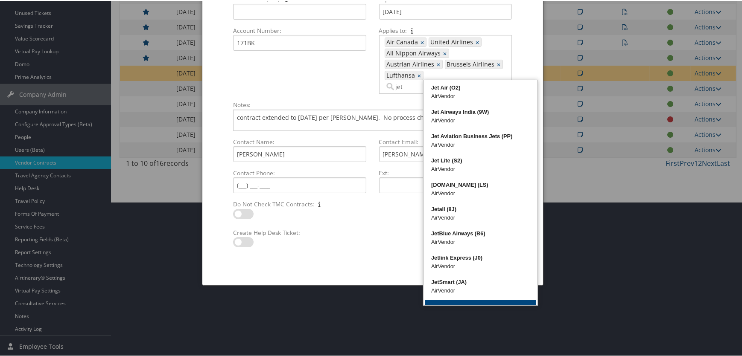
type input "jetb"
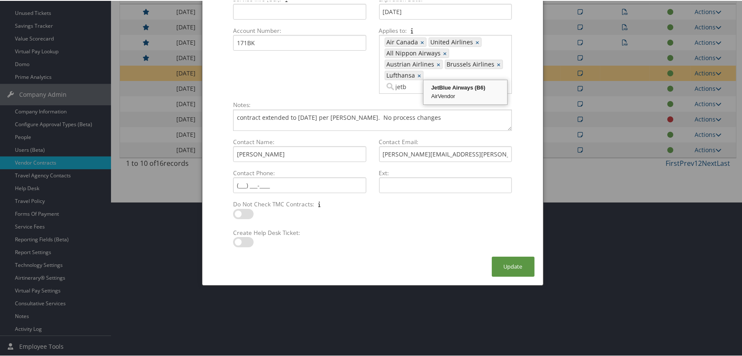
click at [436, 89] on div "JetBlue Airways (B6)" at bounding box center [465, 87] width 81 height 9
type input "407, 1707, 1265, 1343, 1601, 1131, 461"
click at [510, 256] on button "Update" at bounding box center [513, 266] width 43 height 20
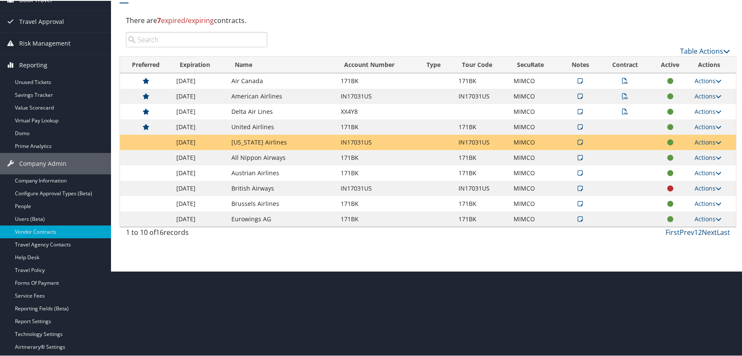
scroll to position [77, 0]
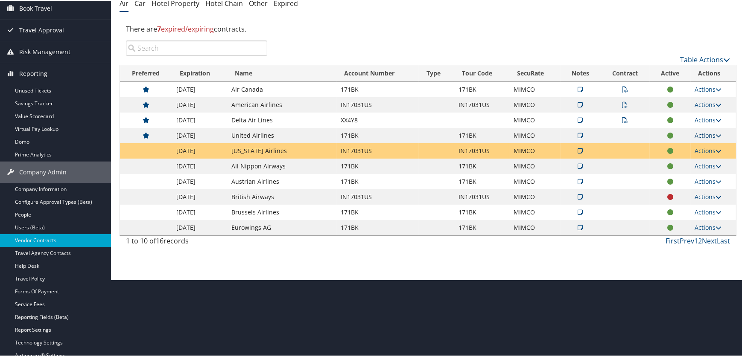
click at [701, 134] on link "Actions" at bounding box center [708, 135] width 27 height 8
click at [678, 189] on link "Delete" at bounding box center [688, 190] width 57 height 15
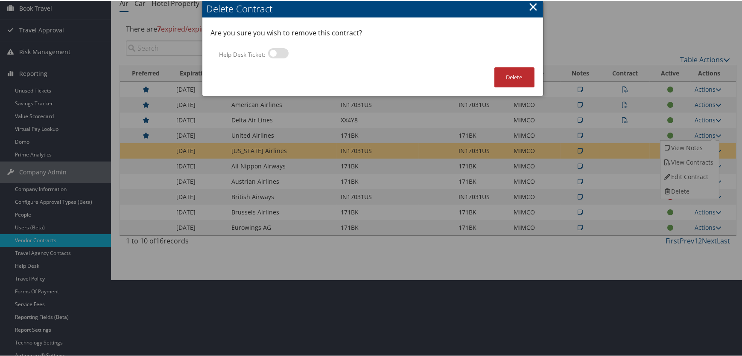
click at [506, 85] on div "Delete" at bounding box center [514, 81] width 57 height 29
click at [517, 73] on button "Delete" at bounding box center [514, 77] width 40 height 20
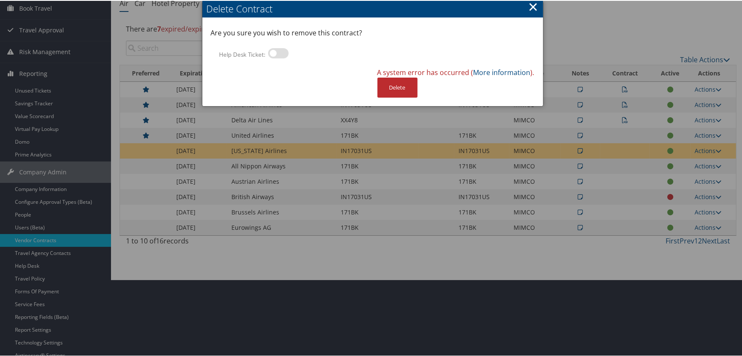
click at [532, 9] on button "×" at bounding box center [533, 5] width 10 height 17
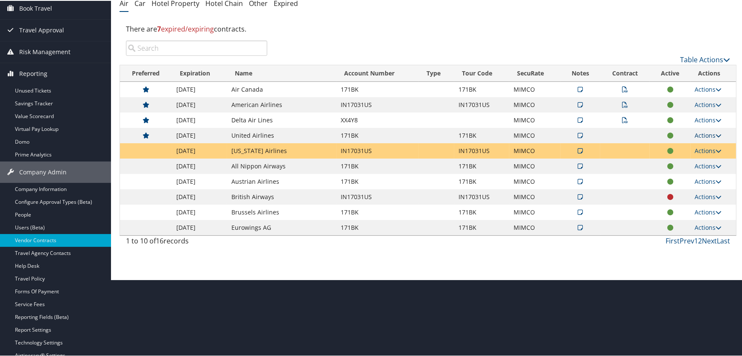
click at [708, 131] on link "Actions" at bounding box center [708, 135] width 27 height 8
click at [678, 189] on link "Delete" at bounding box center [688, 190] width 57 height 15
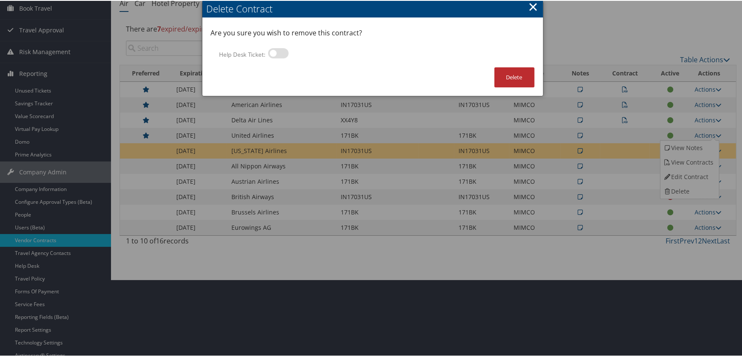
click at [533, 1] on button "×" at bounding box center [533, 5] width 10 height 17
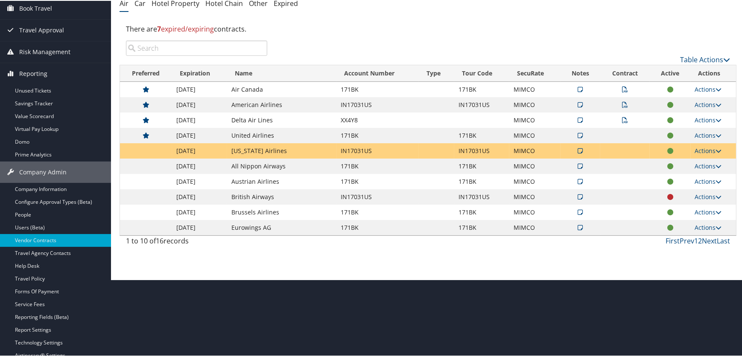
click at [353, 131] on td "171BK" at bounding box center [378, 134] width 82 height 15
click at [262, 127] on td "United Airlines" at bounding box center [281, 134] width 109 height 15
click at [260, 132] on td "United Airlines" at bounding box center [281, 134] width 109 height 15
click at [636, 133] on td at bounding box center [624, 134] width 49 height 15
click at [702, 131] on link "Actions" at bounding box center [708, 135] width 27 height 8
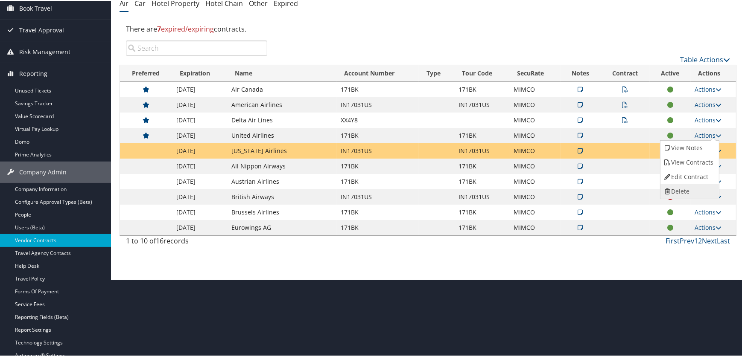
click at [683, 188] on link "Delete" at bounding box center [688, 190] width 57 height 15
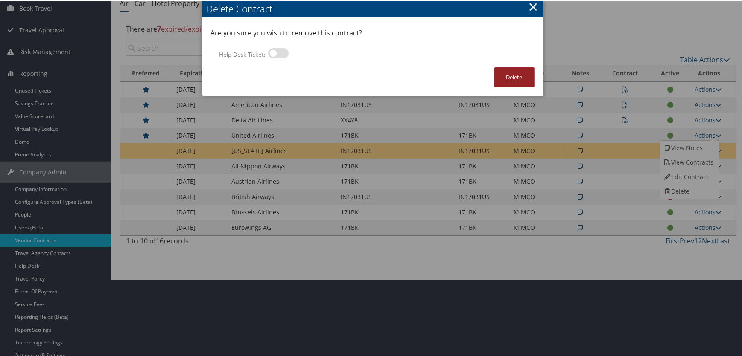
click at [512, 75] on button "Delete" at bounding box center [514, 77] width 40 height 20
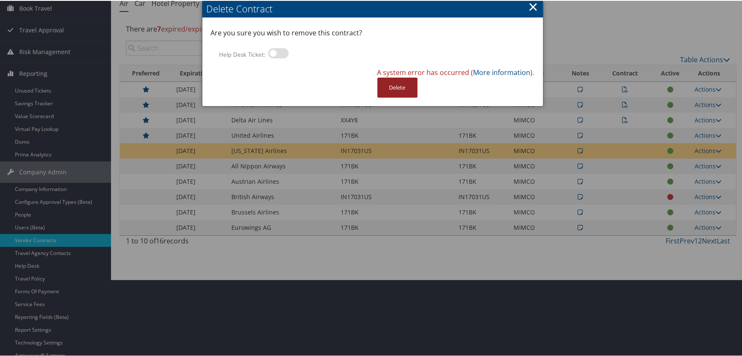
click at [386, 87] on button "Delete" at bounding box center [397, 87] width 40 height 20
click at [534, 6] on button "×" at bounding box center [533, 5] width 10 height 17
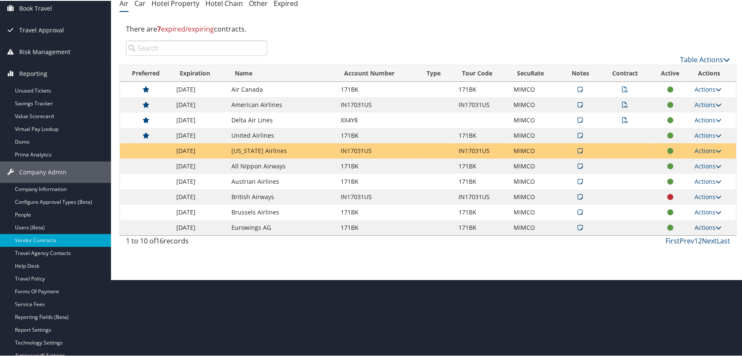
click at [704, 224] on link "Actions" at bounding box center [708, 227] width 27 height 8
click at [702, 87] on link "Actions" at bounding box center [708, 88] width 27 height 8
click at [687, 127] on link "Edit Contract" at bounding box center [688, 130] width 57 height 15
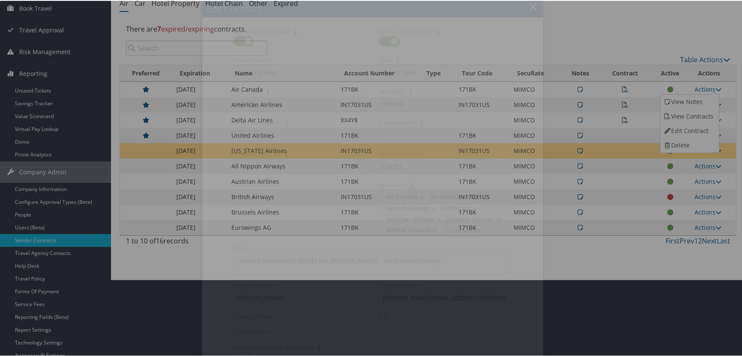
select select "[object Object]"
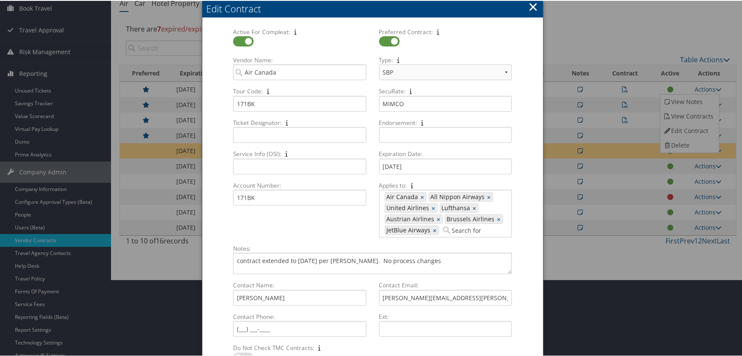
click at [460, 227] on input "Applies to: 407, 1265, 1707, 1131, 1343, 1601, 461 Air Canada × All Nippon Airw…" at bounding box center [465, 229] width 48 height 9
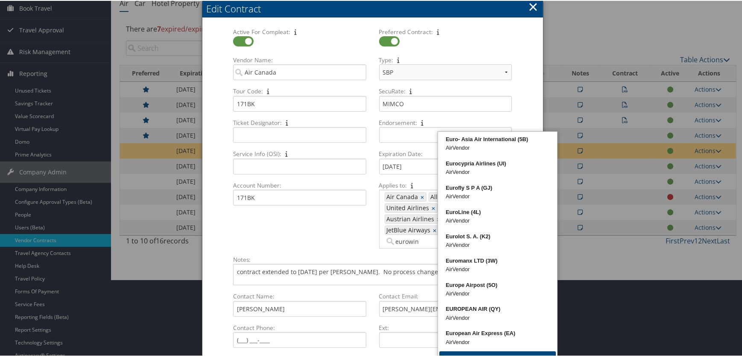
type input "eurowing"
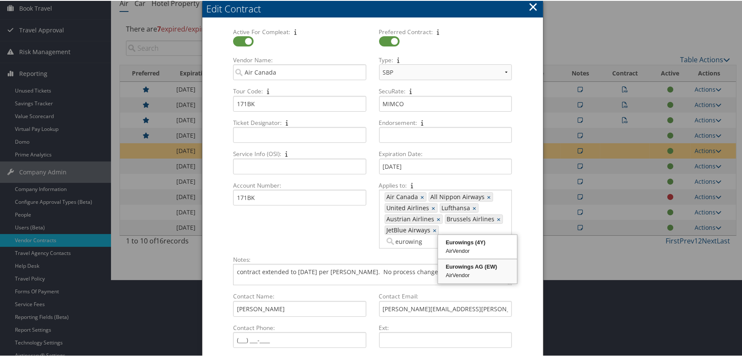
click at [449, 269] on div "Eurowings AG (EW)" at bounding box center [477, 266] width 76 height 9
type input "407, 1265, 1707, 1131, 1343, 1601, 461, 713"
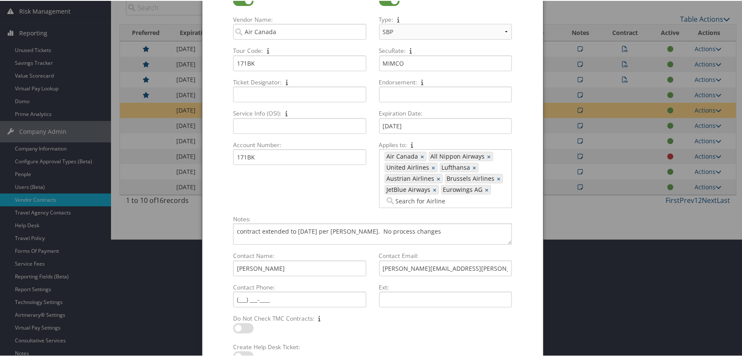
scroll to position [159, 0]
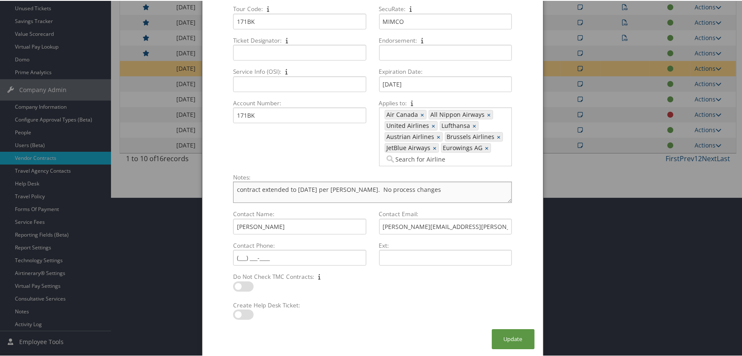
click at [321, 187] on textarea "contract extended to 8/31/2025 per Rita Schlichtig. No process changes" at bounding box center [372, 191] width 278 height 21
type textarea "contract extended to 8/31/2026 per Rita Schlichtig. No process changes"
click at [508, 341] on button "Update" at bounding box center [513, 339] width 43 height 20
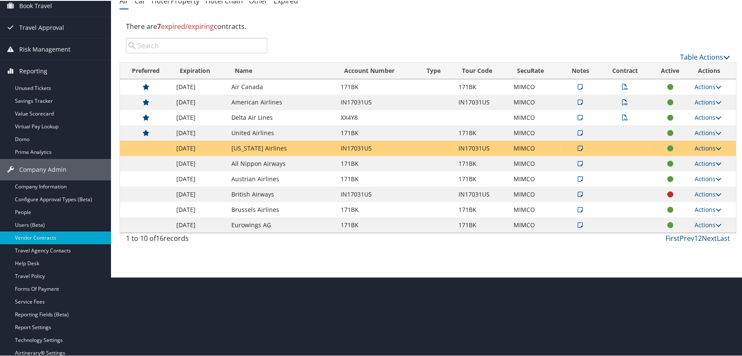
scroll to position [77, 0]
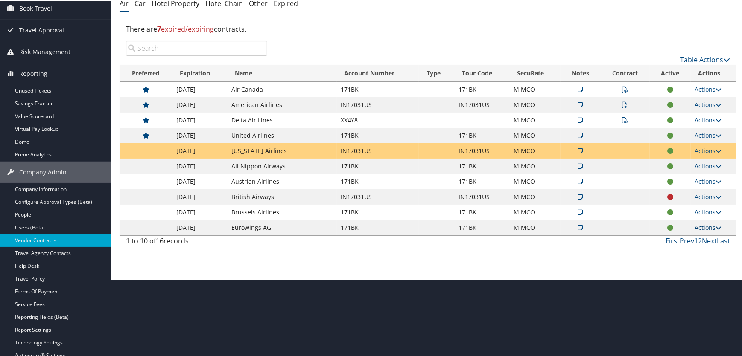
click at [702, 227] on link "Actions" at bounding box center [708, 227] width 27 height 8
click at [680, 282] on link "Delete" at bounding box center [688, 283] width 57 height 15
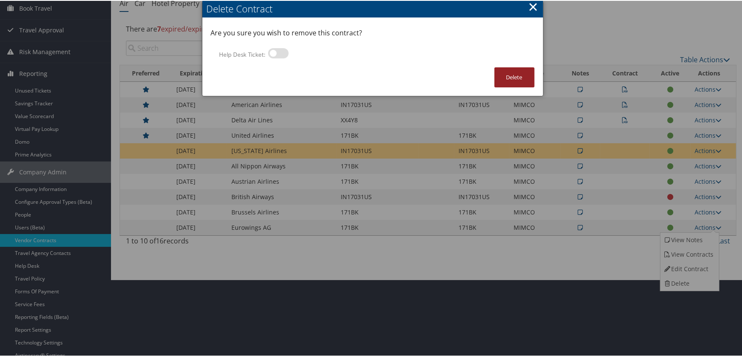
click at [501, 77] on button "Delete" at bounding box center [514, 77] width 40 height 20
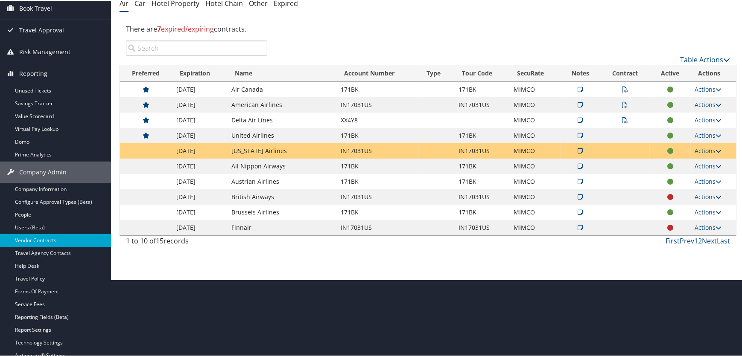
click at [696, 208] on link "Actions" at bounding box center [708, 211] width 27 height 8
click at [685, 268] on link "Delete" at bounding box center [688, 267] width 57 height 15
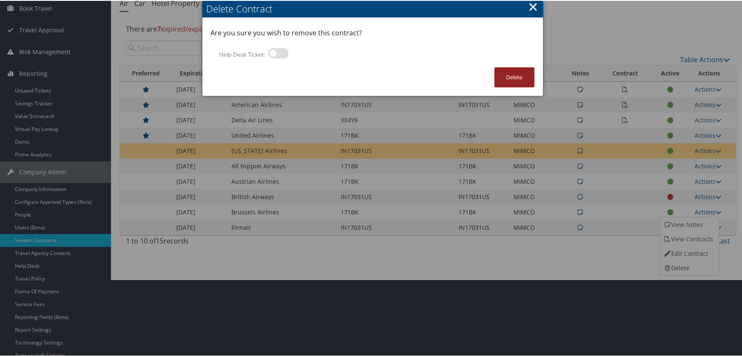
click at [503, 77] on button "Delete" at bounding box center [514, 77] width 40 height 20
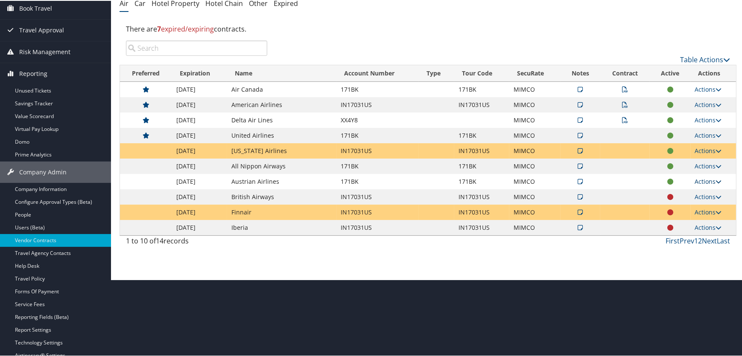
click at [716, 181] on icon at bounding box center [719, 181] width 6 height 6
click at [675, 233] on link "Delete" at bounding box center [688, 237] width 57 height 15
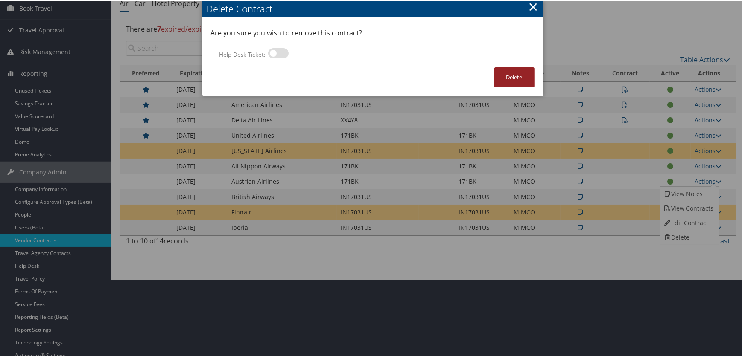
click at [513, 76] on button "Delete" at bounding box center [514, 77] width 40 height 20
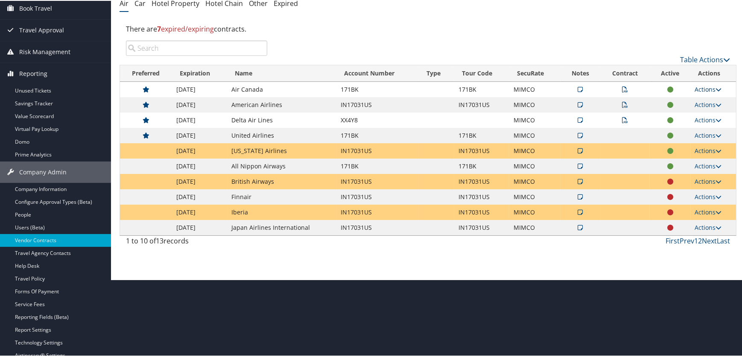
click at [704, 85] on link "Actions" at bounding box center [708, 88] width 27 height 8
click at [685, 128] on link "Edit Contract" at bounding box center [688, 130] width 57 height 15
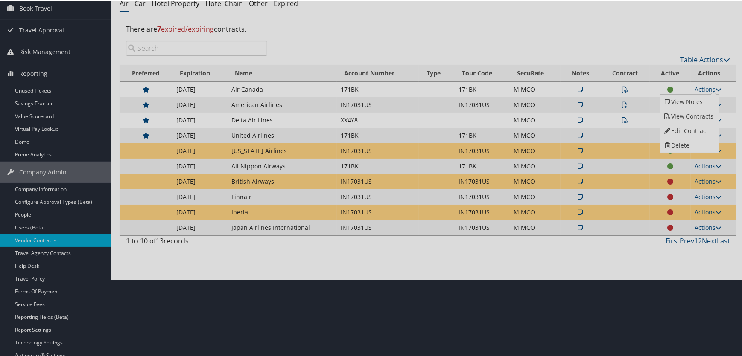
select select "[object Object]"
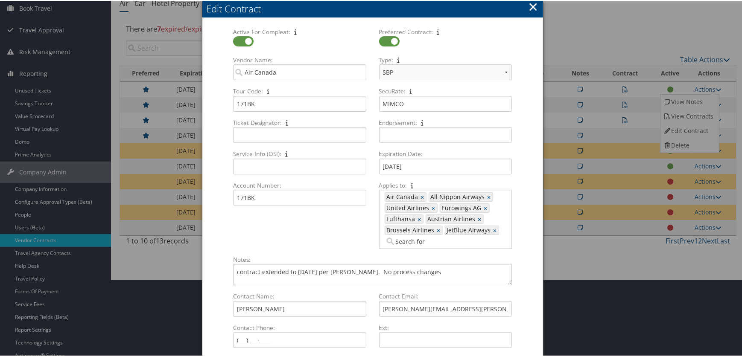
drag, startPoint x: 585, startPoint y: 329, endPoint x: 584, endPoint y: 308, distance: 20.9
click at [585, 328] on div at bounding box center [372, 178] width 745 height 356
click at [530, 4] on button "×" at bounding box center [533, 5] width 10 height 17
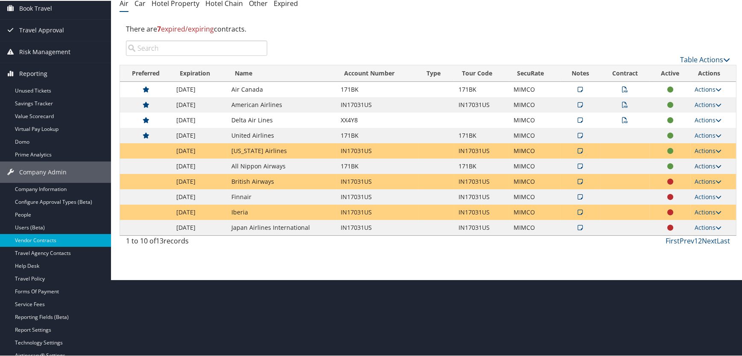
click at [716, 164] on icon at bounding box center [719, 166] width 6 height 6
click at [683, 222] on link "Delete" at bounding box center [688, 221] width 57 height 15
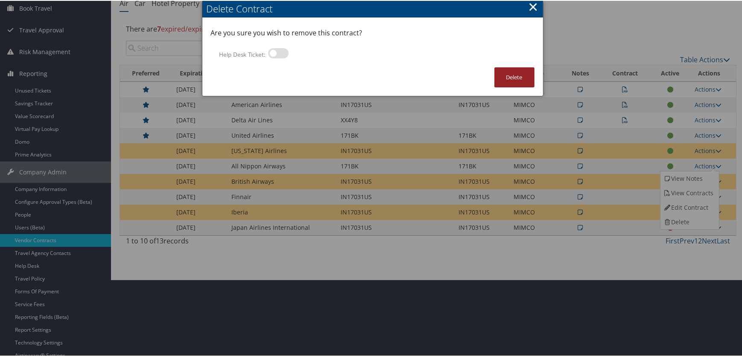
click at [511, 77] on button "Delete" at bounding box center [514, 77] width 40 height 20
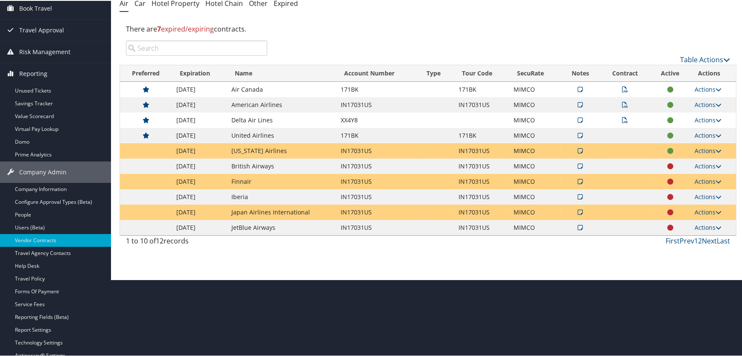
click at [711, 135] on link "Actions" at bounding box center [708, 135] width 27 height 8
click at [678, 187] on link "Delete" at bounding box center [688, 190] width 57 height 15
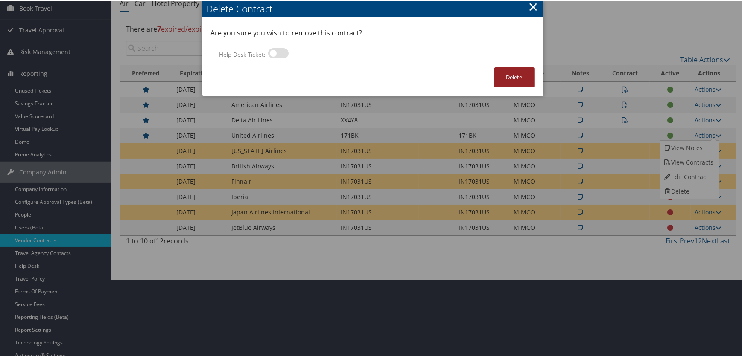
click at [505, 74] on button "Delete" at bounding box center [514, 77] width 40 height 20
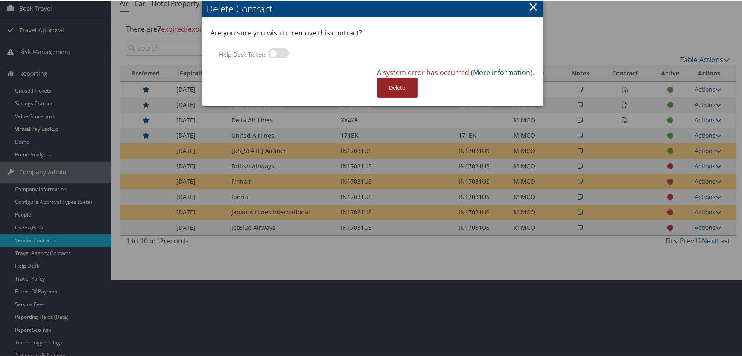
click at [398, 85] on button "Delete" at bounding box center [397, 87] width 40 height 20
click at [404, 83] on button "Delete" at bounding box center [397, 87] width 40 height 20
click at [528, 6] on button "×" at bounding box center [533, 5] width 10 height 17
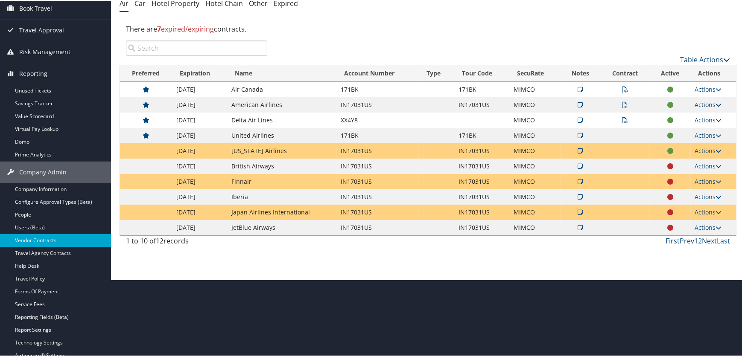
click at [706, 102] on link "Actions" at bounding box center [708, 104] width 27 height 8
click at [687, 143] on link "Edit Contract" at bounding box center [688, 145] width 57 height 15
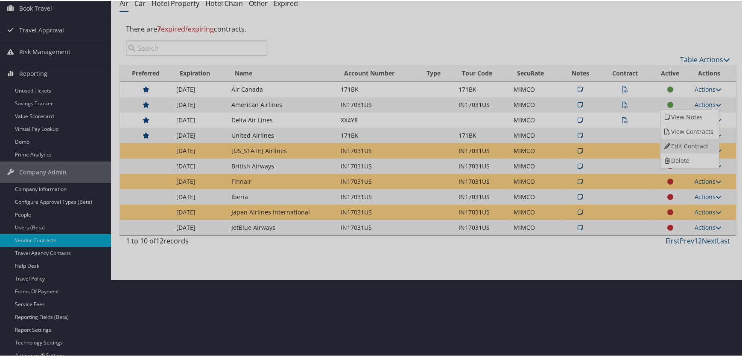
select select "[object Object]"
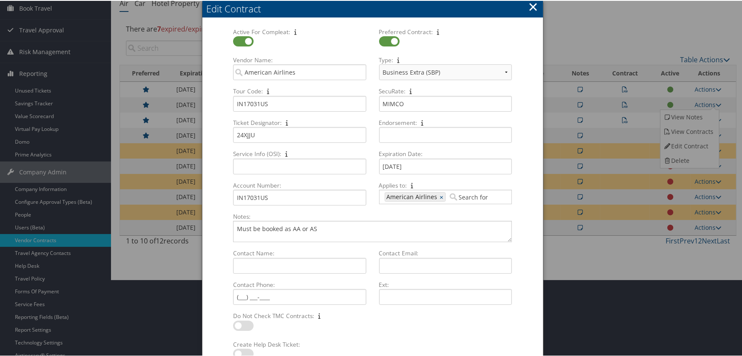
click at [451, 197] on input "Applies to: 403 American Airlines × Multiple values The selected items contain …" at bounding box center [472, 196] width 48 height 9
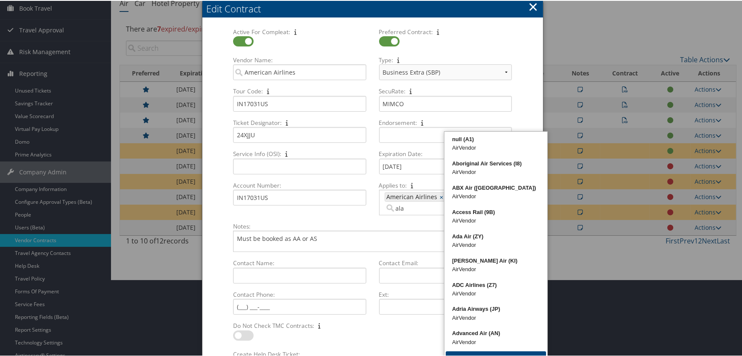
type input "alas"
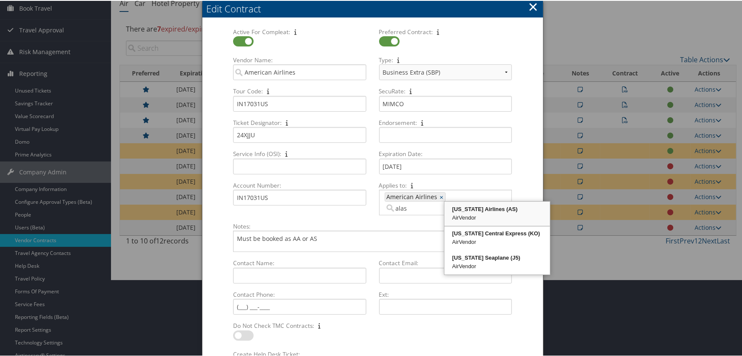
click at [461, 209] on div "Alaska Airlines (AS)" at bounding box center [496, 208] width 103 height 9
type input "403, 439"
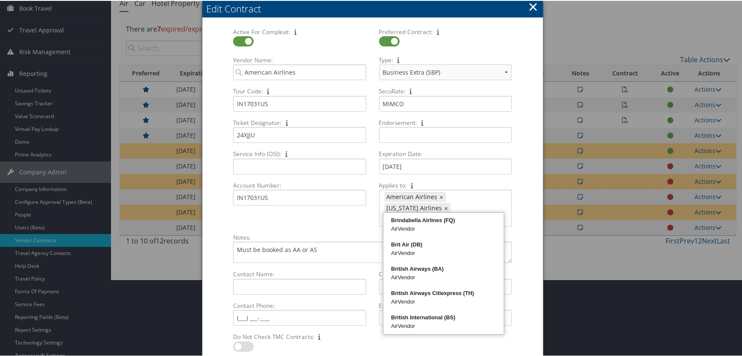
type input "brit"
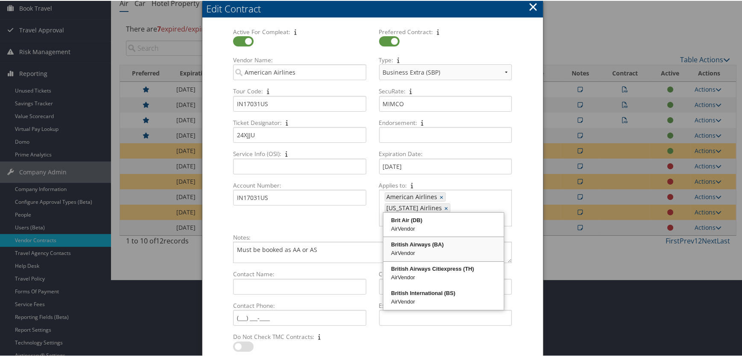
click at [412, 244] on div "British Airways (BA)" at bounding box center [443, 244] width 118 height 9
type input "403, 439, 469"
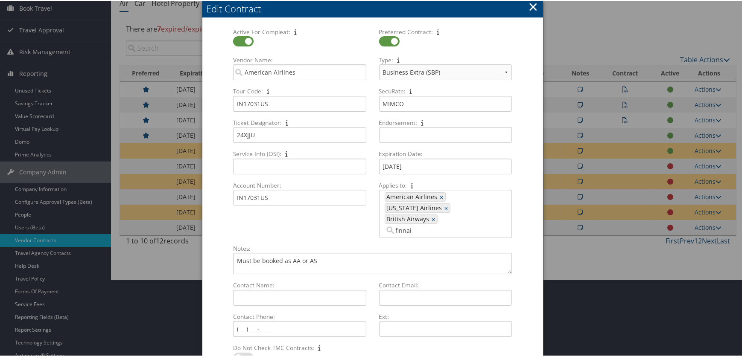
type input "finnair"
click at [453, 221] on div "Finnair (AY)" at bounding box center [470, 219] width 64 height 9
type input "403, 439, 469, 449"
type input "jet"
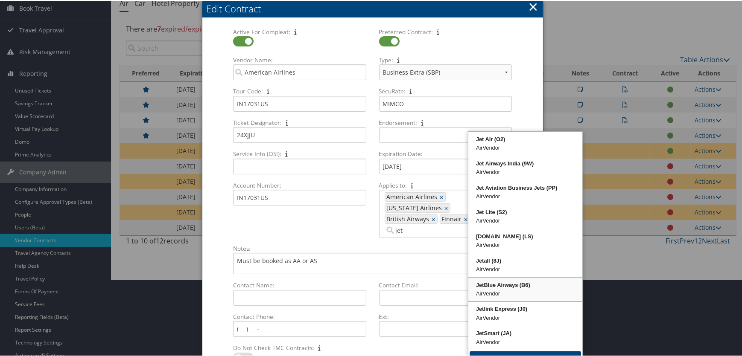
click at [492, 287] on div "JetBlue Airways (B6)" at bounding box center [524, 284] width 111 height 9
type input "403, 439, 469, 449, 461"
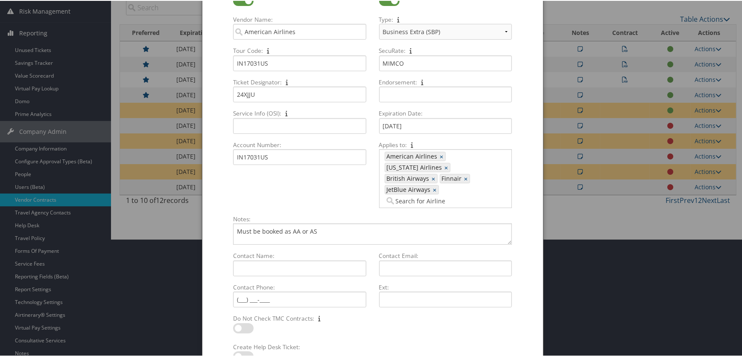
scroll to position [154, 0]
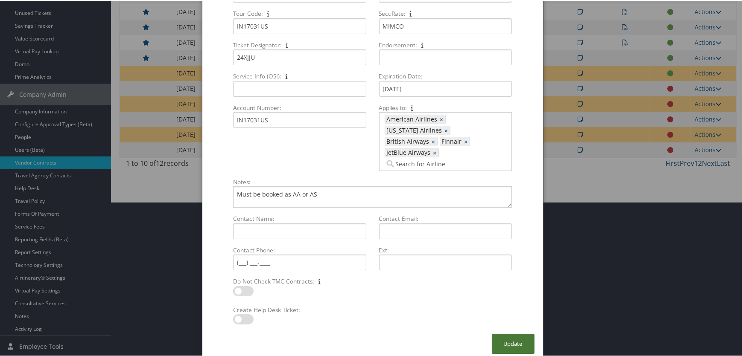
click at [508, 333] on button "Update" at bounding box center [513, 343] width 43 height 20
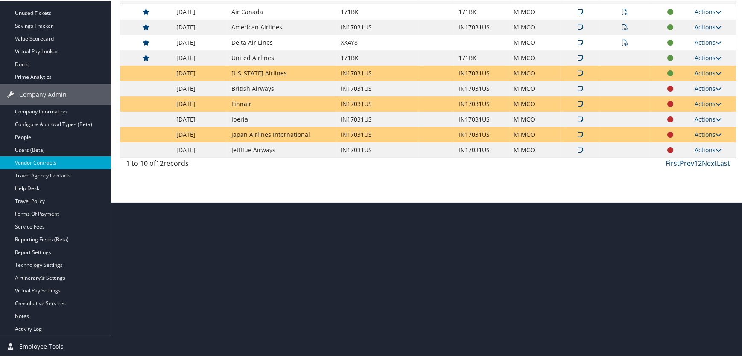
scroll to position [116, 0]
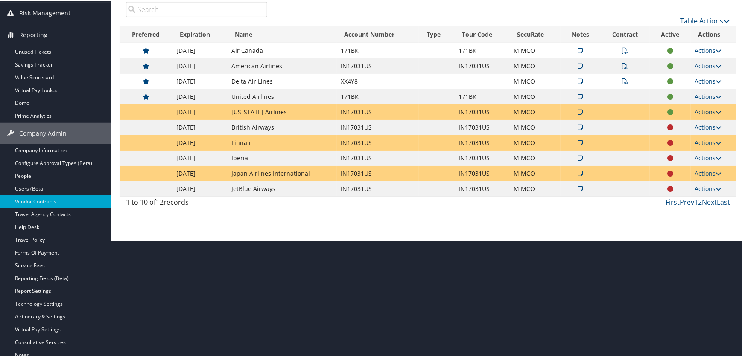
click at [707, 111] on link "Actions" at bounding box center [708, 111] width 27 height 8
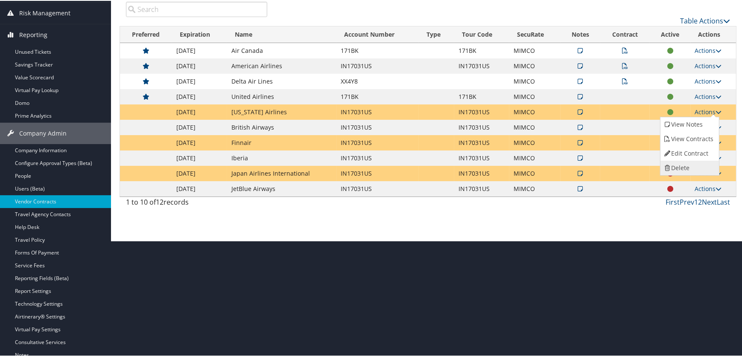
click at [681, 166] on link "Delete" at bounding box center [688, 167] width 57 height 15
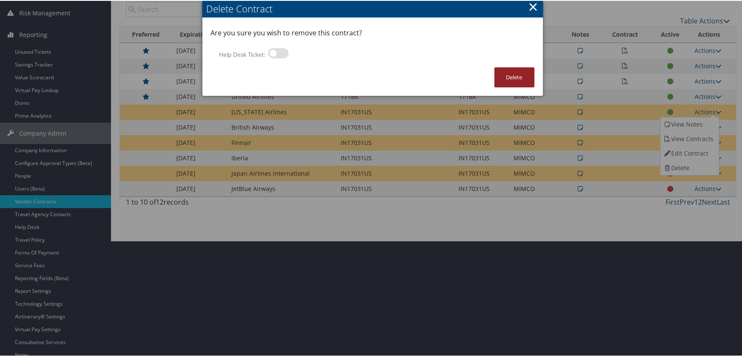
click at [519, 82] on button "Delete" at bounding box center [514, 77] width 40 height 20
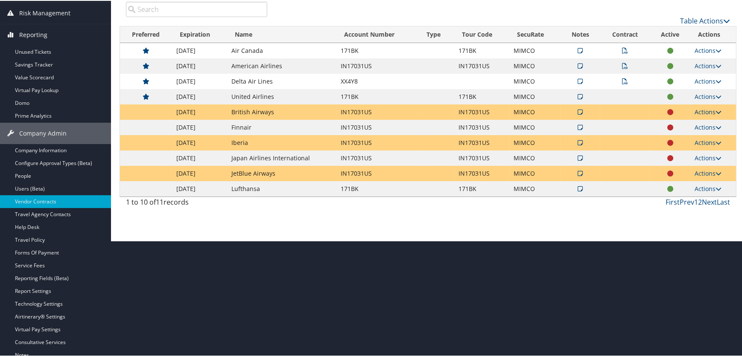
click at [719, 109] on icon at bounding box center [719, 111] width 6 height 6
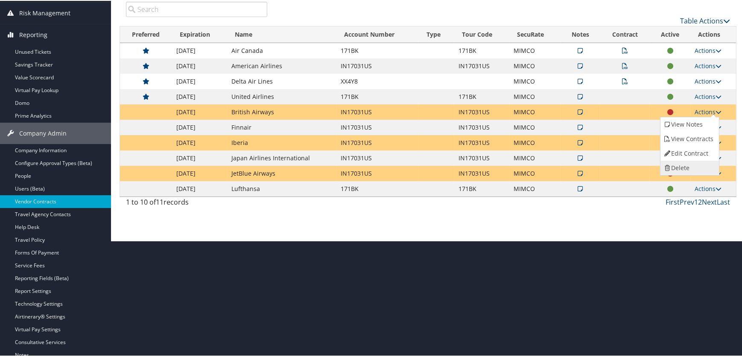
click at [680, 167] on link "Delete" at bounding box center [688, 167] width 57 height 15
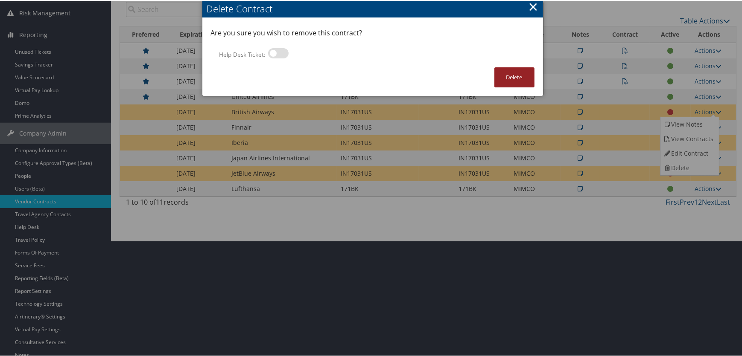
click at [508, 69] on button "Delete" at bounding box center [514, 77] width 40 height 20
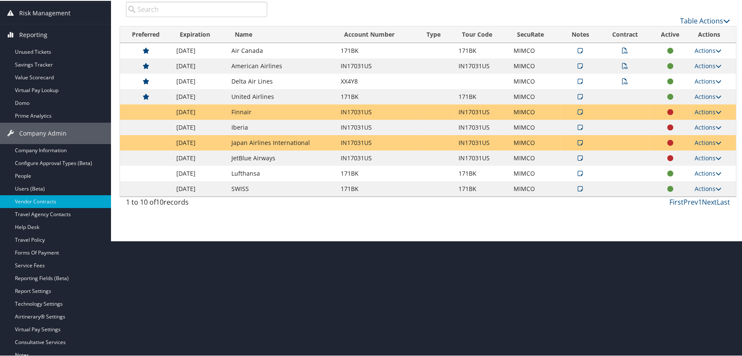
click at [710, 111] on link "Actions" at bounding box center [708, 111] width 27 height 8
click at [683, 166] on link "Delete" at bounding box center [688, 167] width 57 height 15
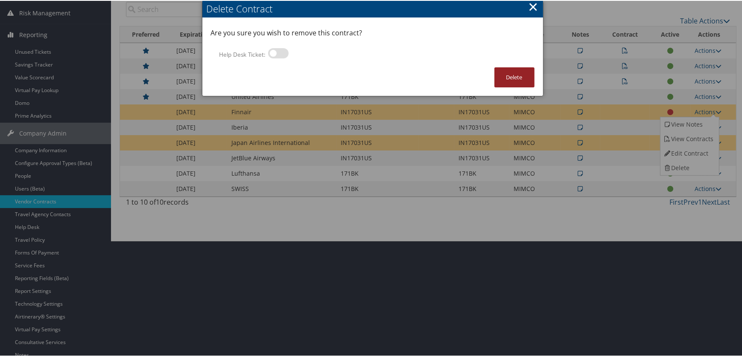
click at [521, 76] on button "Delete" at bounding box center [514, 77] width 40 height 20
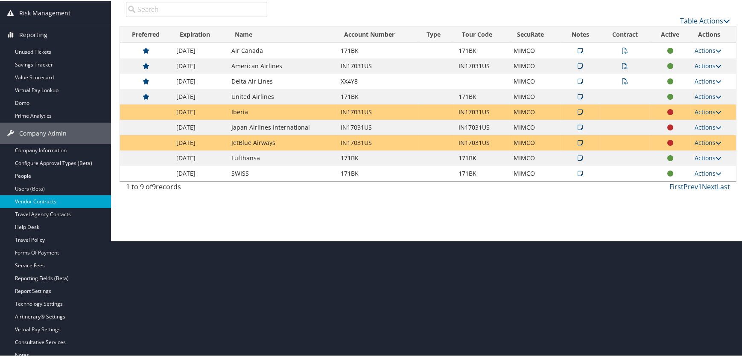
click at [709, 141] on link "Actions" at bounding box center [708, 142] width 27 height 8
click at [681, 199] on link "Delete" at bounding box center [688, 198] width 57 height 15
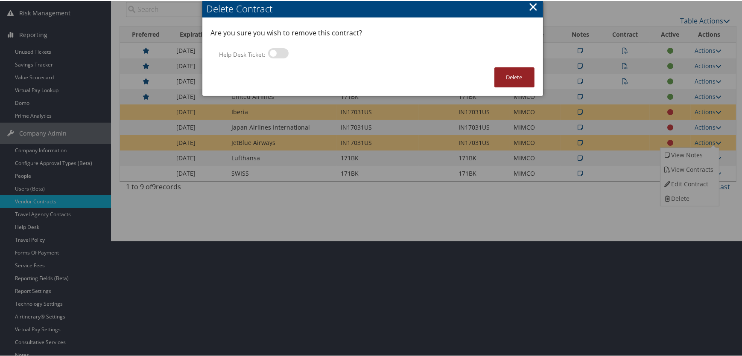
click at [516, 74] on button "Delete" at bounding box center [514, 77] width 40 height 20
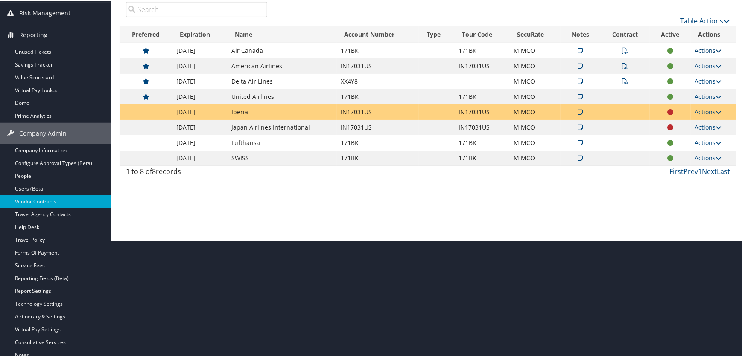
click at [704, 50] on link "Actions" at bounding box center [708, 50] width 27 height 8
click at [687, 90] on link "Edit Contract" at bounding box center [688, 91] width 57 height 15
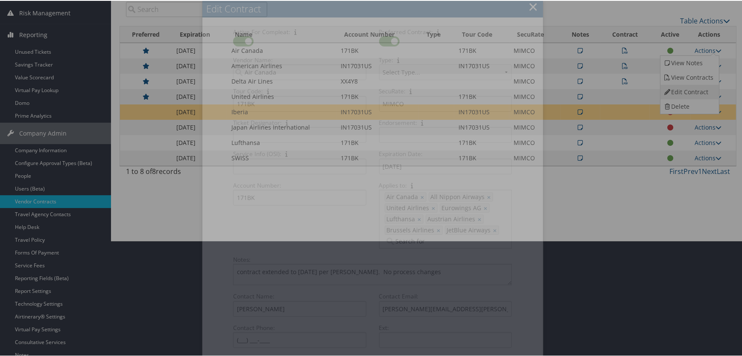
select select "[object Object]"
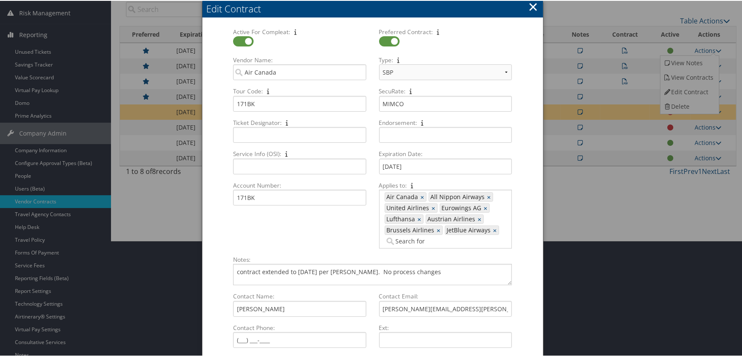
click at [403, 243] on input "Applies to: 407, 1265, 1707, 713, 1131, 1343, 1601, 461 Air Canada × All Nippon…" at bounding box center [408, 240] width 48 height 9
type input "swiss"
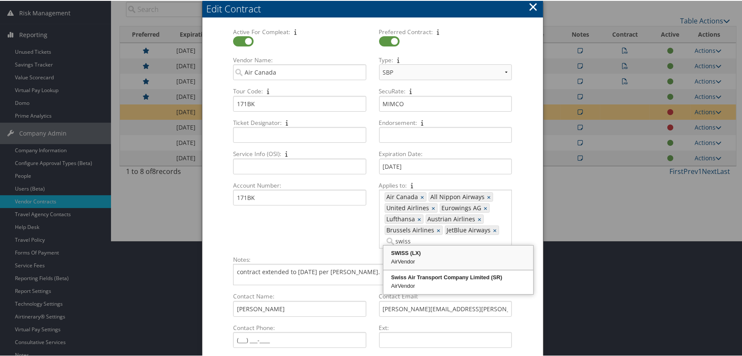
click at [402, 258] on div "AirVendor" at bounding box center [457, 261] width 147 height 9
type input "407, 1265, 1707, 713, 1131, 1343, 1601, 461, 1161"
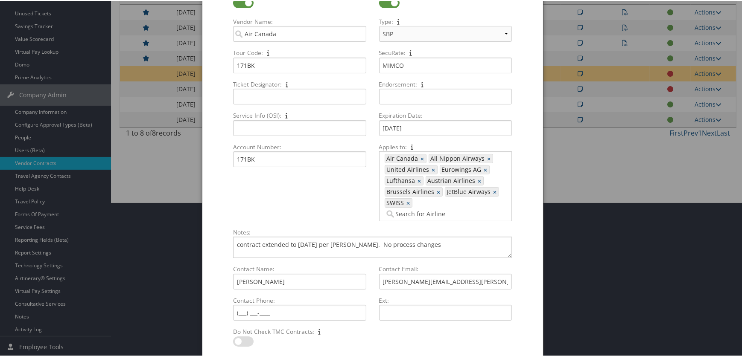
scroll to position [198, 0]
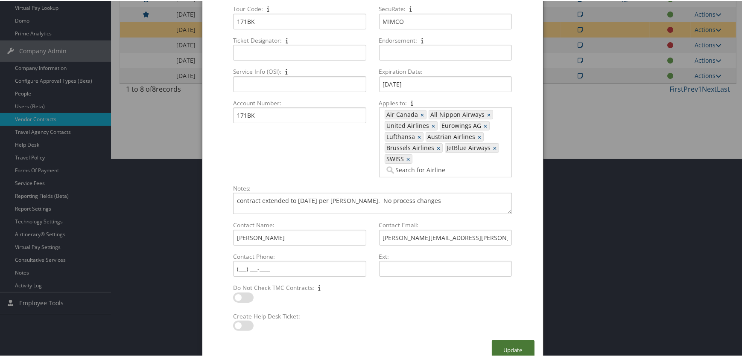
click at [509, 340] on button "Update" at bounding box center [513, 350] width 43 height 20
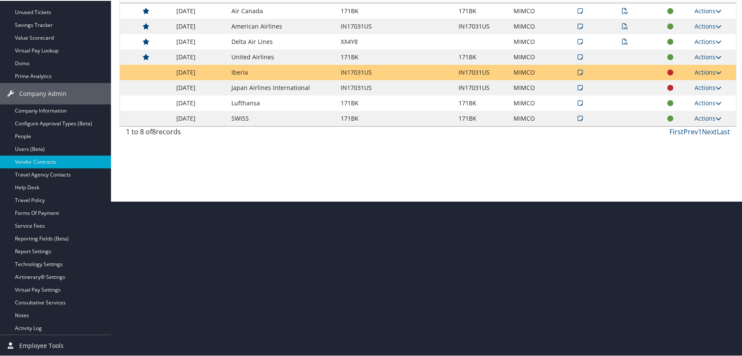
scroll to position [154, 0]
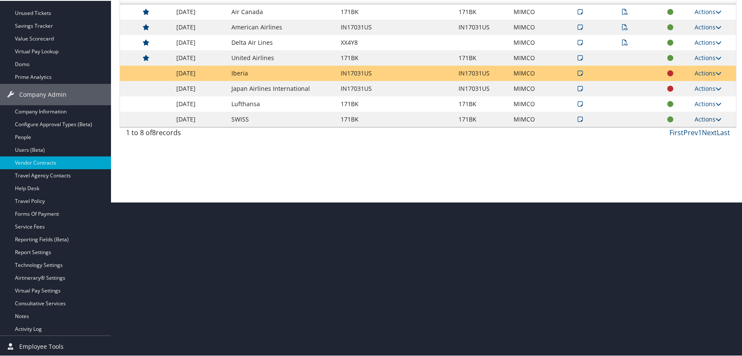
click at [711, 120] on link "Actions" at bounding box center [708, 118] width 27 height 8
click at [684, 175] on link "Delete" at bounding box center [688, 174] width 57 height 15
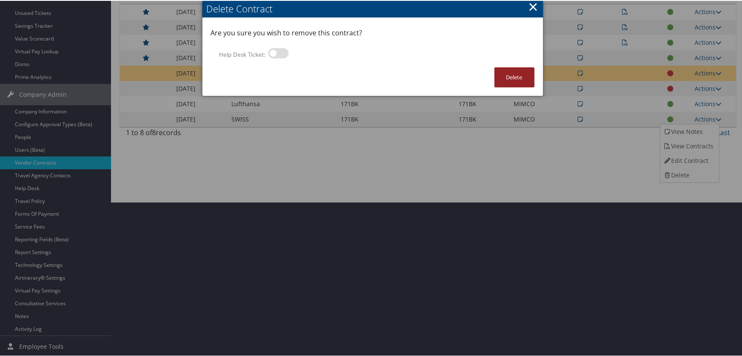
click at [512, 73] on button "Delete" at bounding box center [514, 77] width 40 height 20
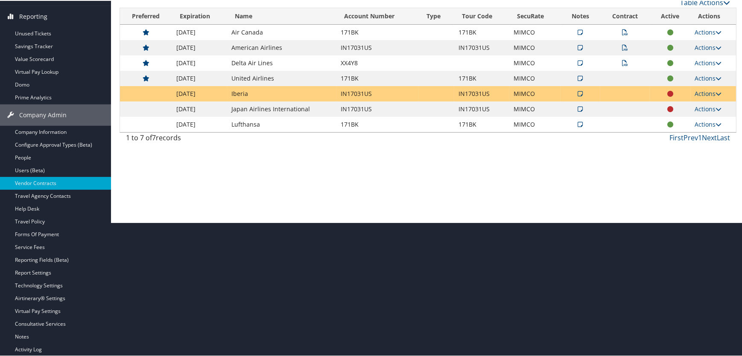
scroll to position [77, 0]
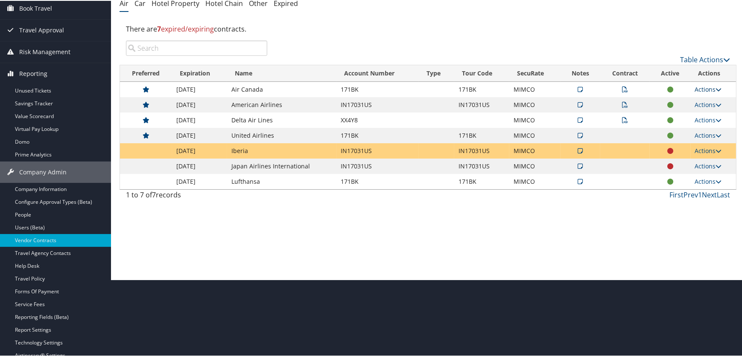
click at [708, 90] on link "Actions" at bounding box center [708, 88] width 27 height 8
click at [707, 86] on link "Actions" at bounding box center [708, 88] width 27 height 8
click at [700, 128] on link "Edit Contract" at bounding box center [688, 130] width 57 height 15
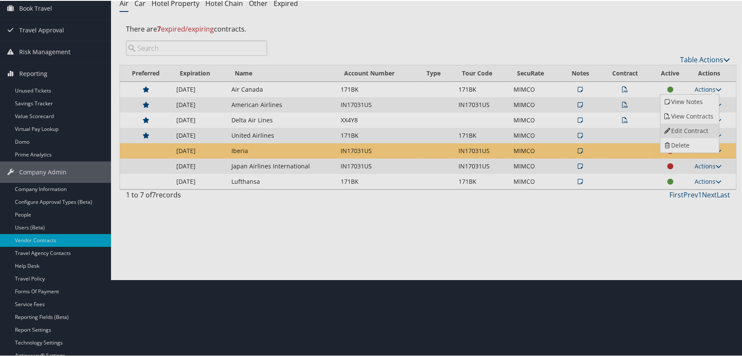
select select "[object Object]"
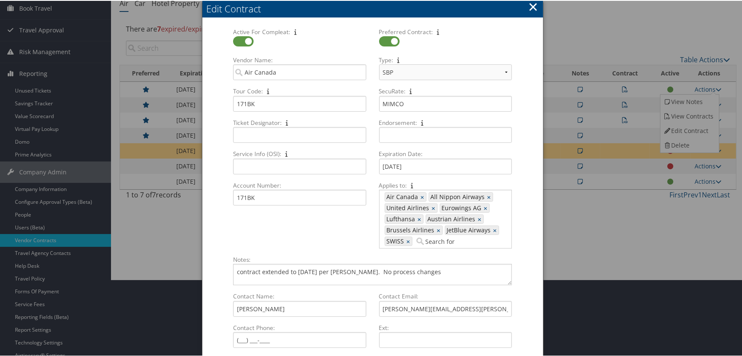
click at [534, 5] on button "×" at bounding box center [533, 5] width 10 height 17
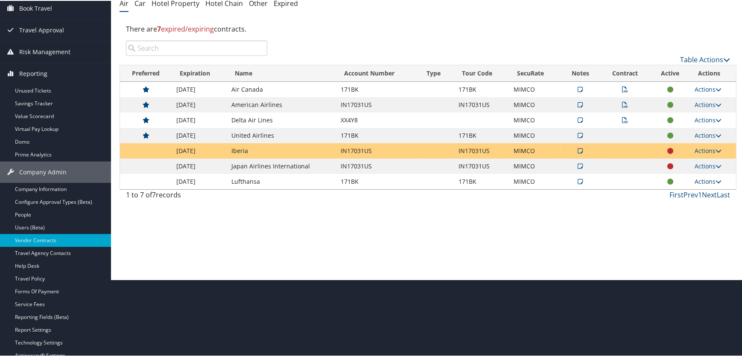
click at [707, 179] on link "Actions" at bounding box center [708, 181] width 27 height 8
click at [681, 237] on link "Delete" at bounding box center [688, 237] width 57 height 15
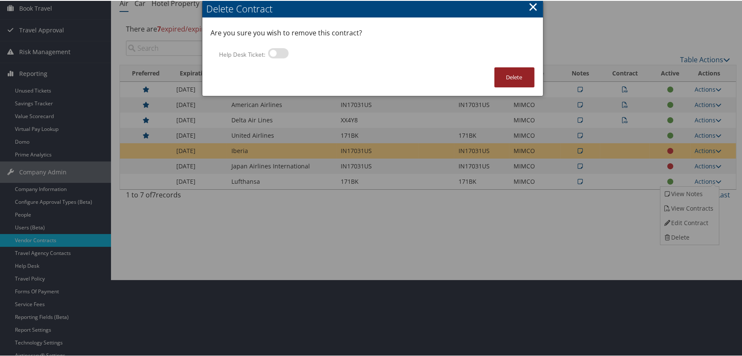
click at [510, 79] on button "Delete" at bounding box center [514, 77] width 40 height 20
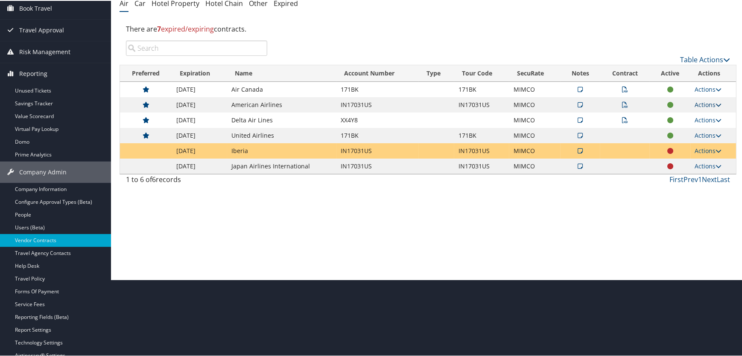
click at [710, 102] on link "Actions" at bounding box center [708, 104] width 27 height 8
click at [690, 143] on link "Edit Contract" at bounding box center [688, 145] width 57 height 15
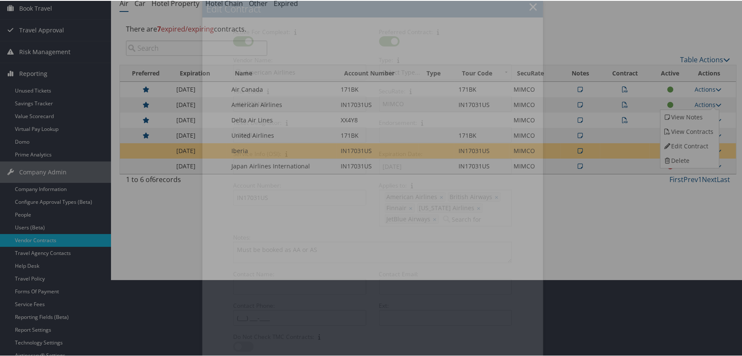
select select "[object Object]"
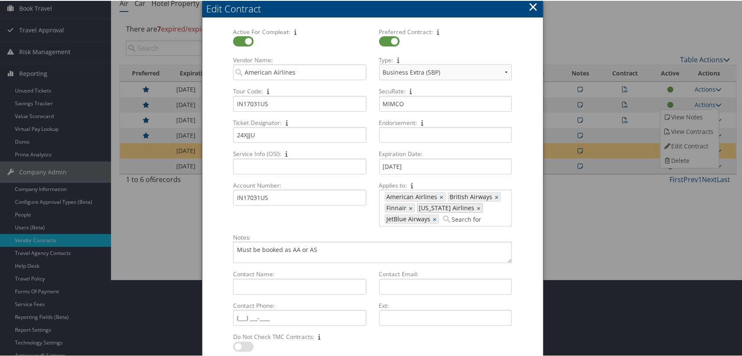
drag, startPoint x: 444, startPoint y: 217, endPoint x: 447, endPoint y: 211, distance: 6.9
click at [444, 217] on input "Applies to: 403, 469, 449, 439, 461 American Airlines × British Airways × Finna…" at bounding box center [465, 218] width 48 height 9
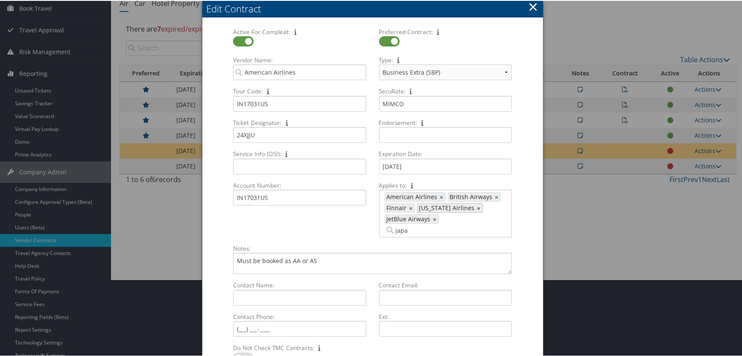
type input "japan"
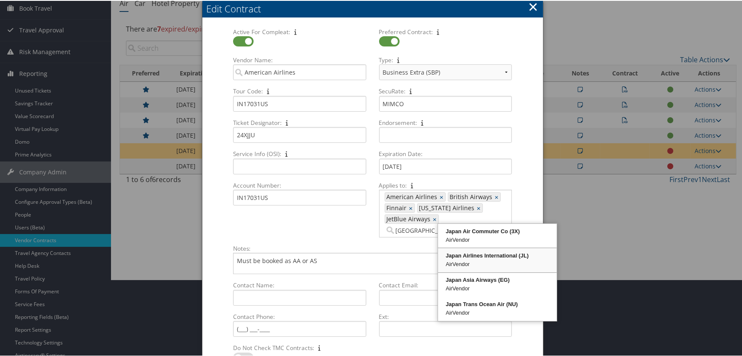
click at [464, 256] on div "Japan Airlines International (JL)" at bounding box center [497, 255] width 116 height 9
type input "403, 469, 449, 439, 461, 1009"
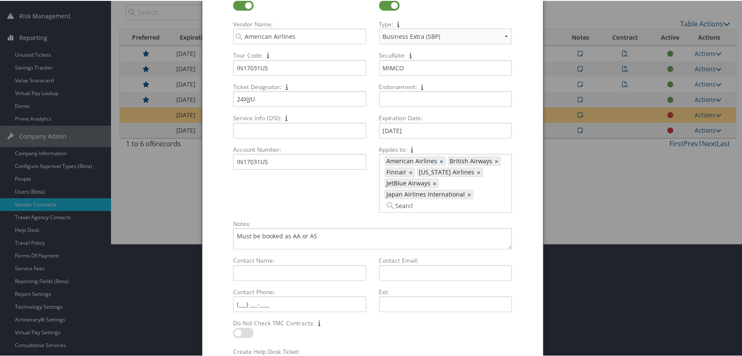
scroll to position [154, 0]
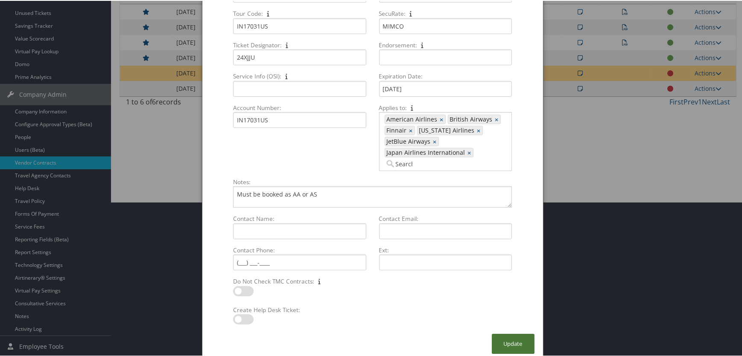
click at [502, 333] on button "Update" at bounding box center [513, 343] width 43 height 20
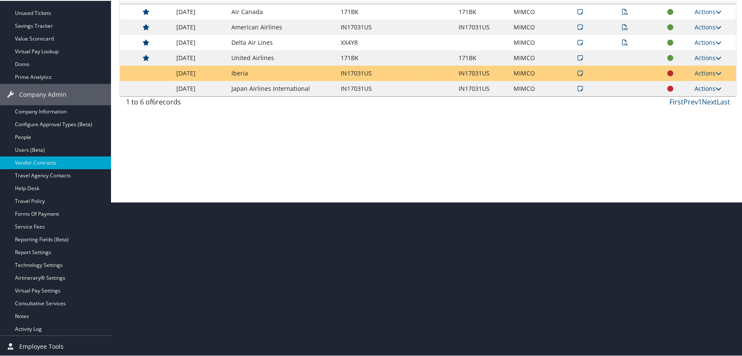
click at [713, 86] on link "Actions" at bounding box center [708, 88] width 27 height 8
click at [682, 146] on link "Delete" at bounding box center [688, 144] width 57 height 15
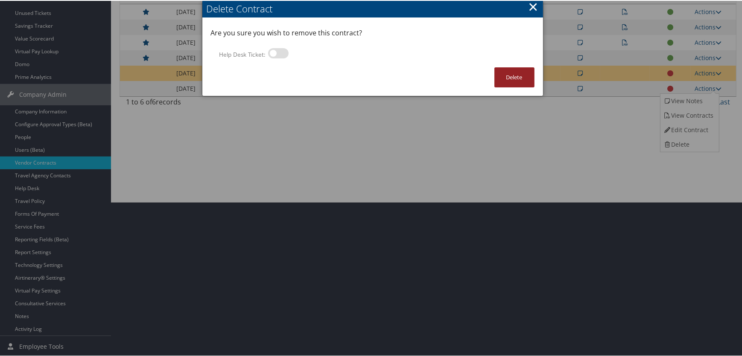
click at [517, 77] on button "Delete" at bounding box center [514, 77] width 40 height 20
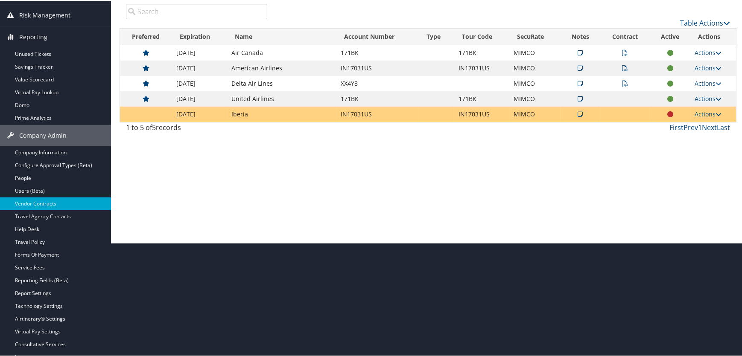
scroll to position [77, 0]
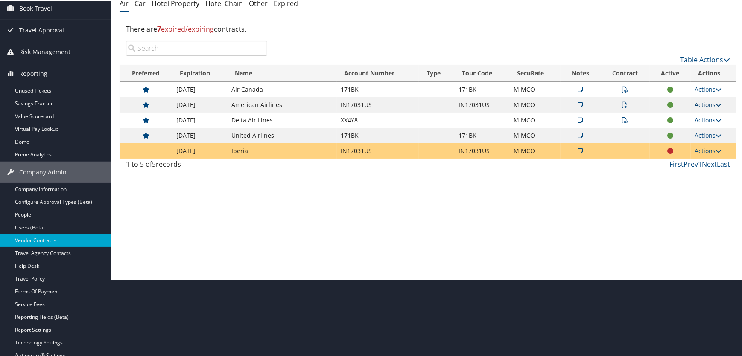
click at [699, 102] on link "Actions" at bounding box center [708, 104] width 27 height 8
click at [683, 145] on link "Edit Contract" at bounding box center [688, 145] width 57 height 15
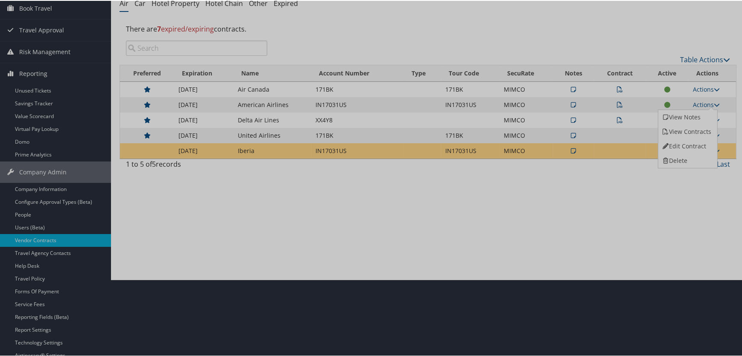
select select "[object Object]"
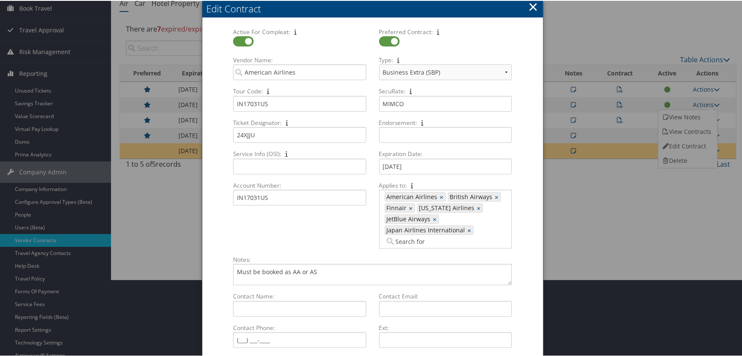
click at [412, 240] on input "Applies to: 403, 469, 449, 439, 461, 1009 American Airlines × British Airways ×…" at bounding box center [408, 240] width 48 height 9
type input "iberia"
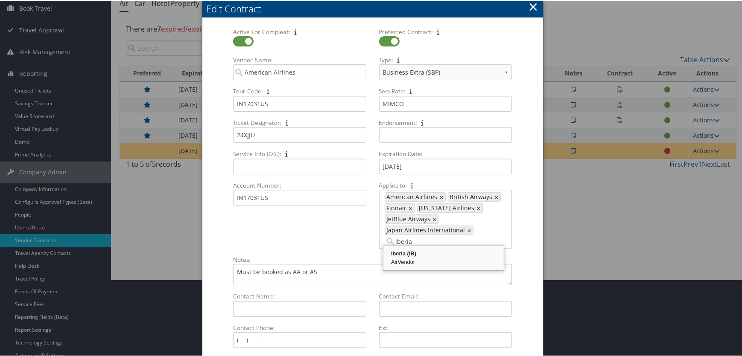
click at [398, 255] on div "Iberia (IB)" at bounding box center [443, 253] width 118 height 9
type input "403, 469, 449, 439, 461, 1009, 927"
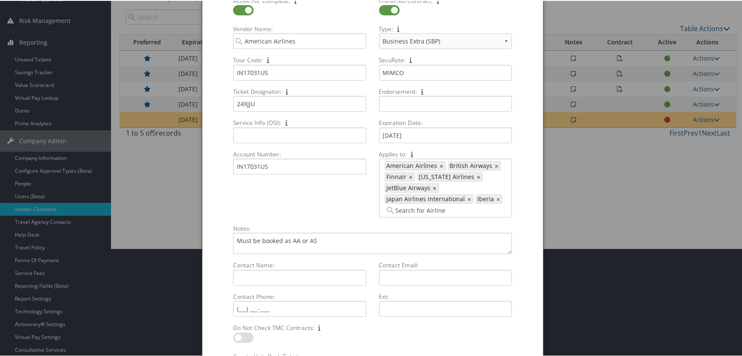
scroll to position [159, 0]
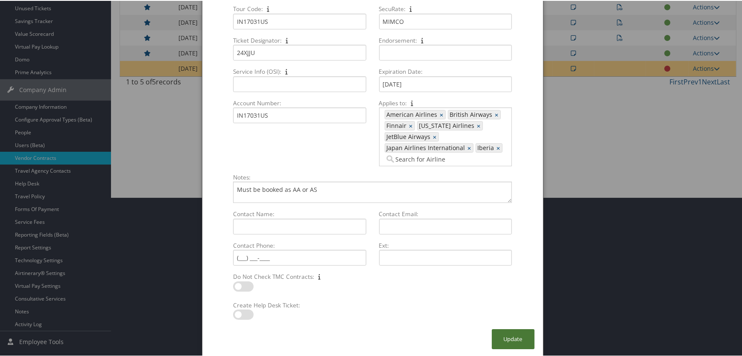
click at [510, 340] on button "Update" at bounding box center [513, 339] width 43 height 20
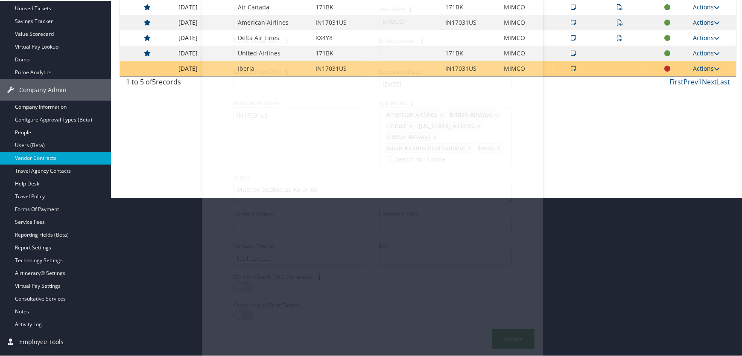
scroll to position [154, 0]
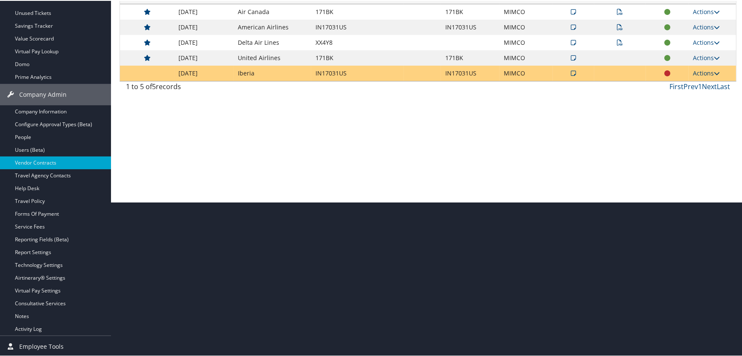
click at [717, 73] on icon at bounding box center [716, 73] width 6 height 6
click at [680, 127] on link "Delete" at bounding box center [686, 128] width 57 height 15
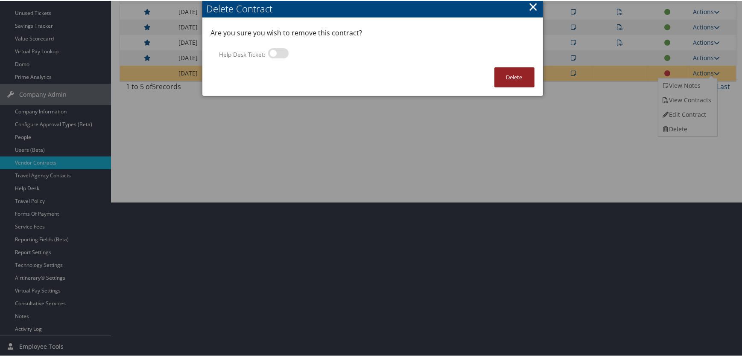
click at [511, 76] on button "Delete" at bounding box center [514, 77] width 40 height 20
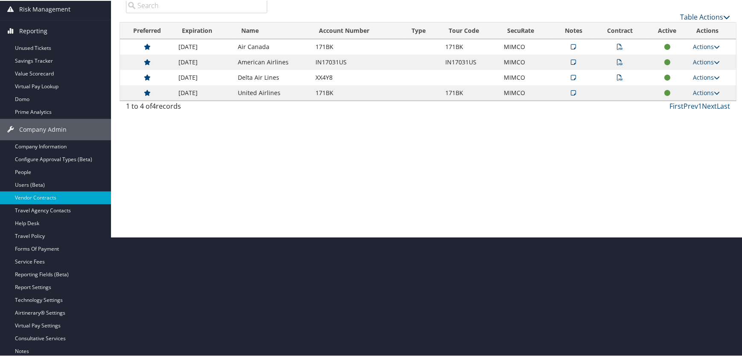
scroll to position [77, 0]
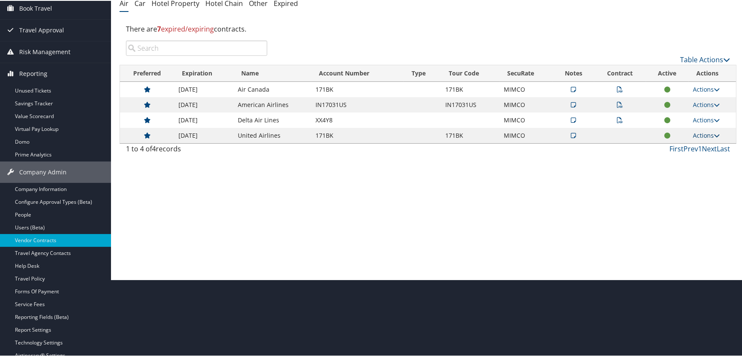
click at [702, 134] on link "Actions" at bounding box center [706, 135] width 27 height 8
click at [690, 178] on link "Edit Contract" at bounding box center [686, 176] width 57 height 15
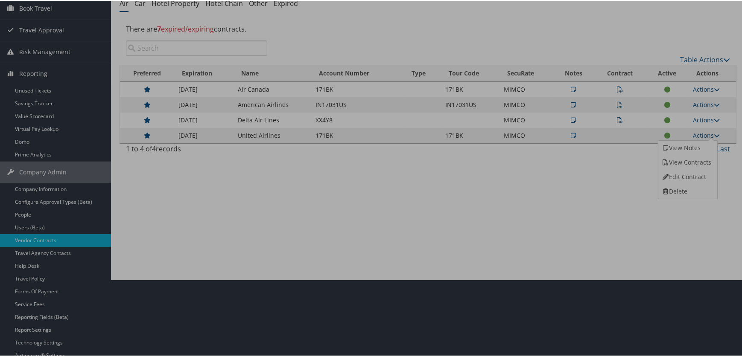
select select "[object Object]"
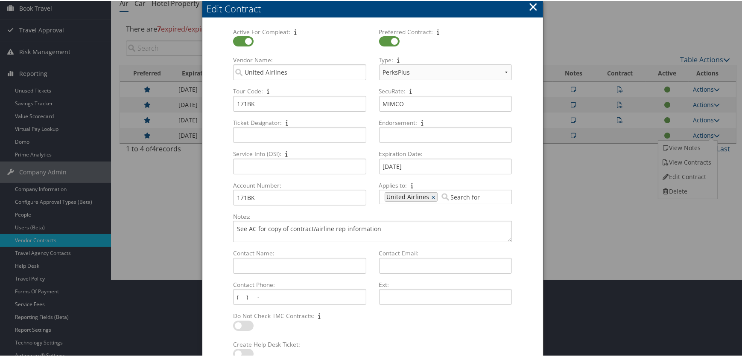
click at [431, 195] on link "×" at bounding box center [434, 196] width 6 height 9
click at [379, 37] on label at bounding box center [389, 40] width 20 height 10
click at [383, 39] on input "checkbox" at bounding box center [386, 42] width 6 height 6
checkbox input "false"
click at [237, 41] on label at bounding box center [243, 40] width 20 height 10
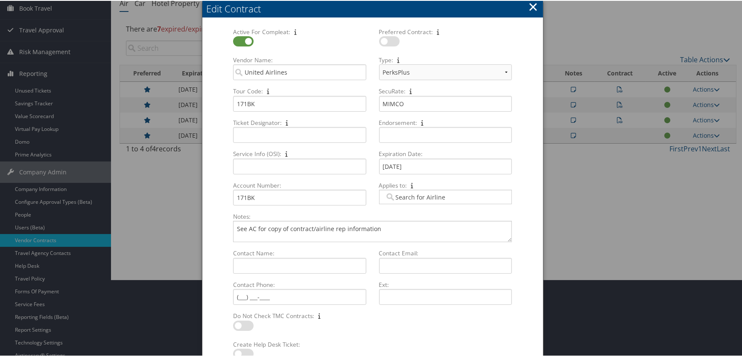
click at [237, 41] on input "checkbox" at bounding box center [240, 42] width 6 height 6
checkbox input "false"
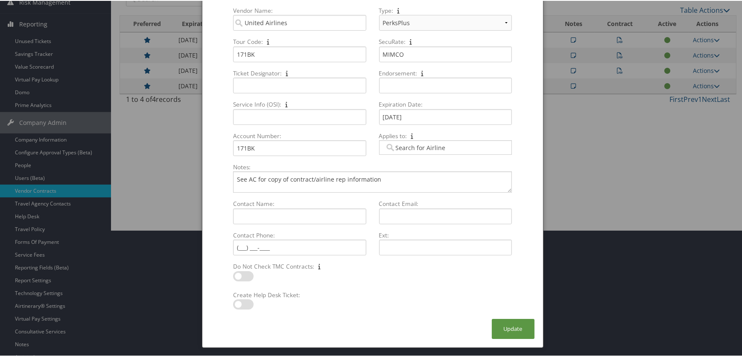
scroll to position [154, 0]
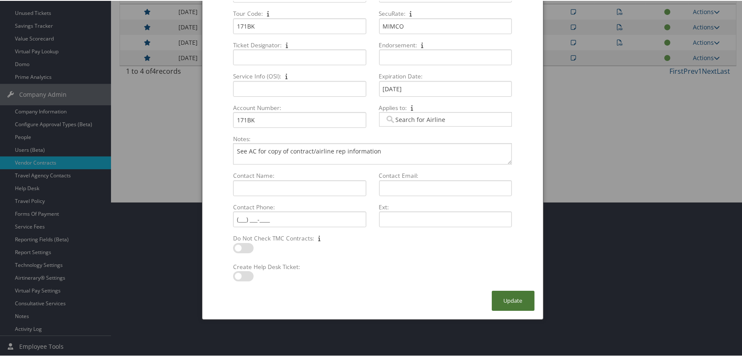
click at [518, 302] on button "Update" at bounding box center [513, 300] width 43 height 20
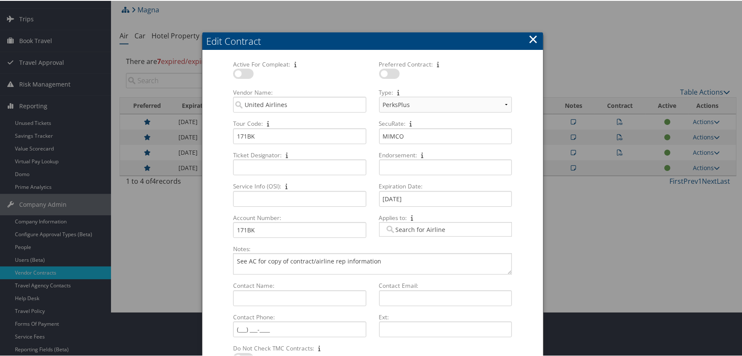
scroll to position [38, 0]
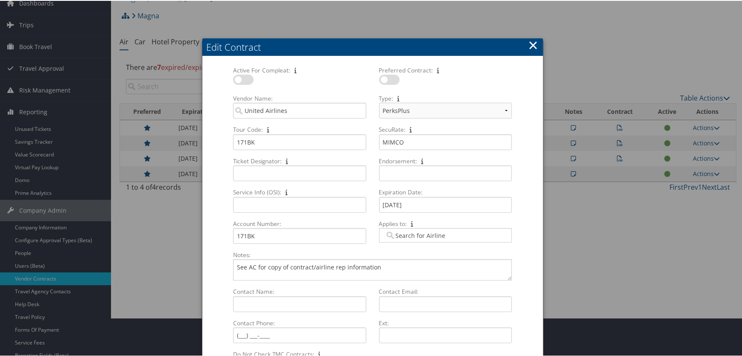
click at [532, 45] on button "×" at bounding box center [533, 44] width 10 height 17
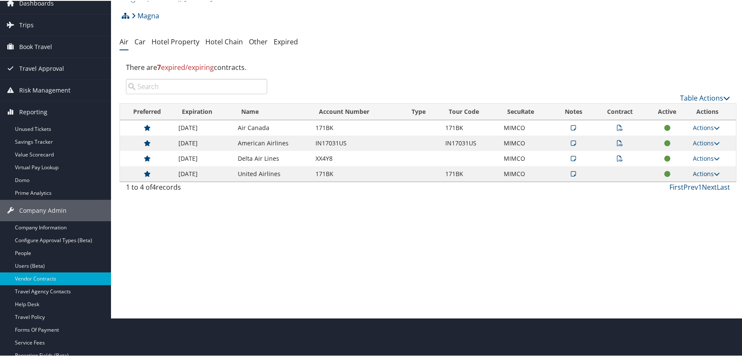
click at [702, 175] on link "Actions" at bounding box center [706, 173] width 27 height 8
click at [674, 227] on link "Delete" at bounding box center [686, 229] width 57 height 15
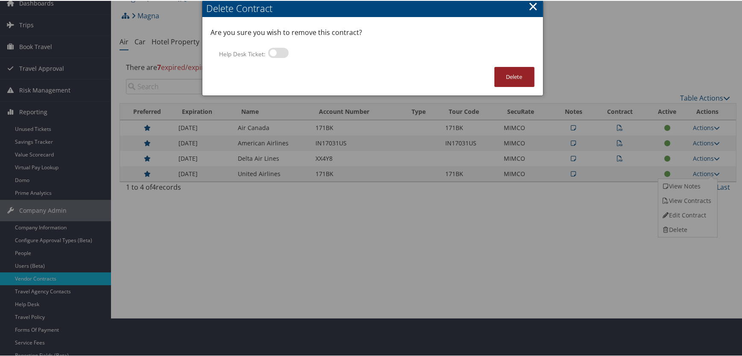
click at [504, 79] on button "Delete" at bounding box center [514, 76] width 40 height 20
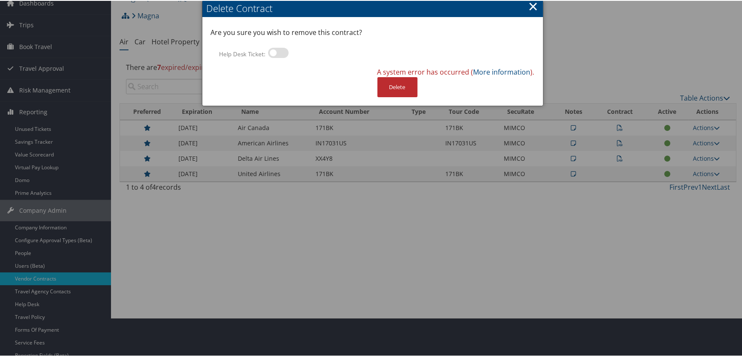
click at [536, 5] on button "×" at bounding box center [533, 5] width 10 height 17
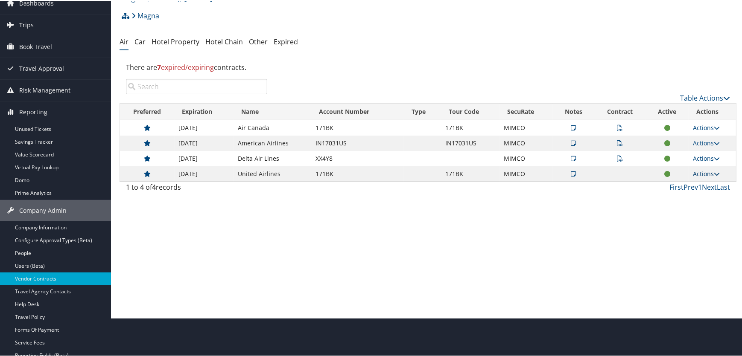
click at [696, 169] on link "Actions" at bounding box center [706, 173] width 27 height 8
click at [690, 212] on link "Edit Contract" at bounding box center [686, 214] width 57 height 15
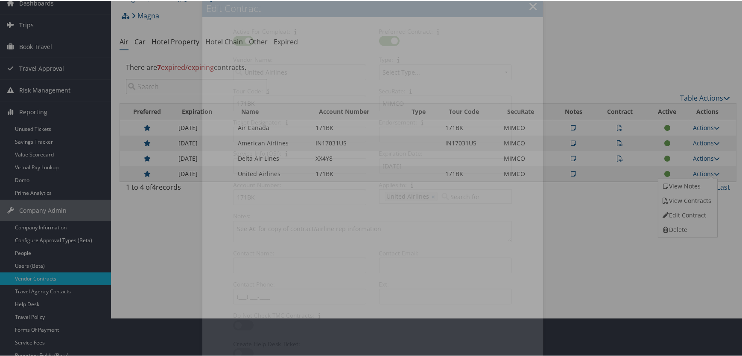
select select "[object Object]"
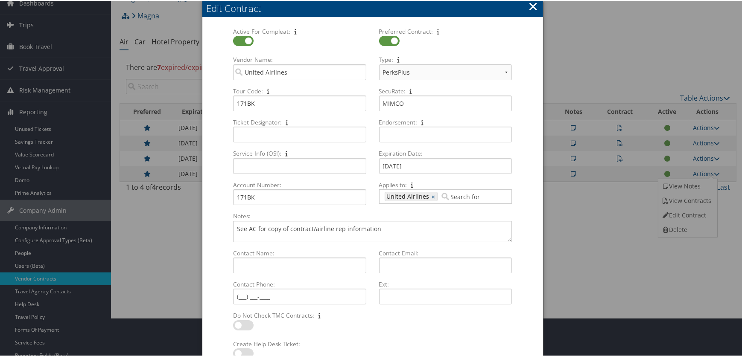
click at [385, 41] on label at bounding box center [389, 40] width 20 height 10
click at [385, 41] on input "checkbox" at bounding box center [386, 42] width 6 height 6
checkbox input "false"
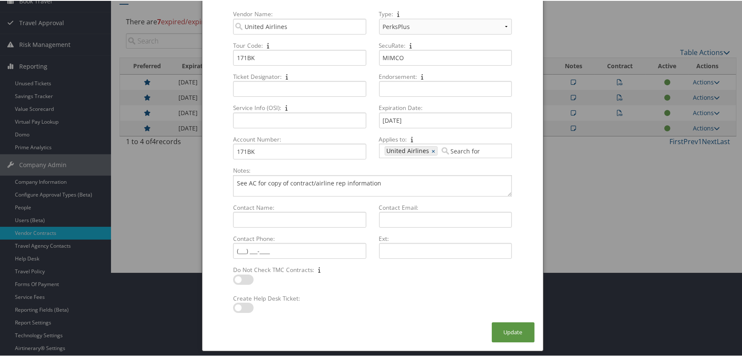
scroll to position [154, 0]
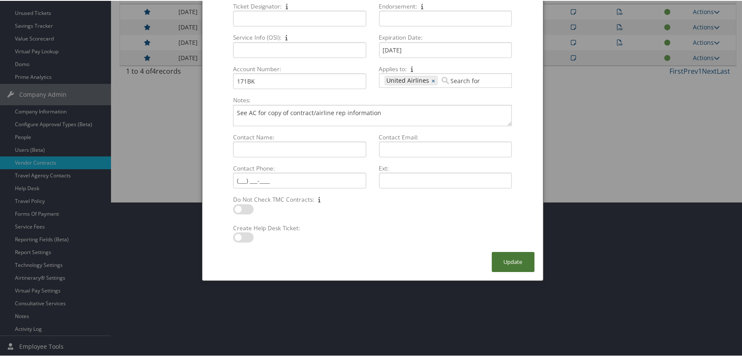
click at [505, 262] on button "Update" at bounding box center [513, 261] width 43 height 20
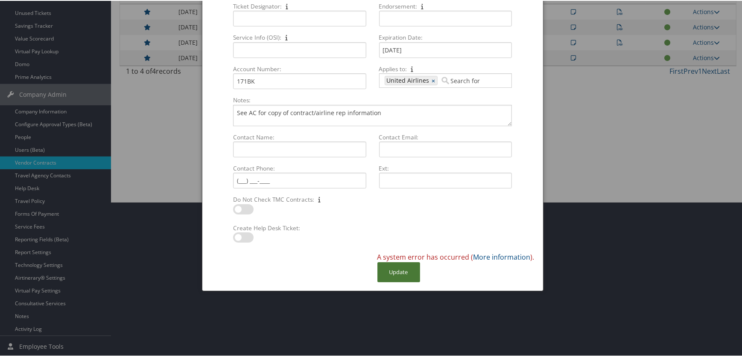
drag, startPoint x: 410, startPoint y: 273, endPoint x: 428, endPoint y: 226, distance: 50.0
click at [410, 271] on button "Update" at bounding box center [398, 272] width 43 height 20
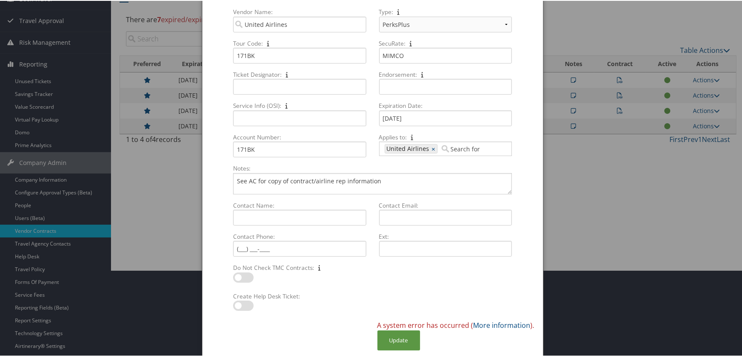
scroll to position [0, 0]
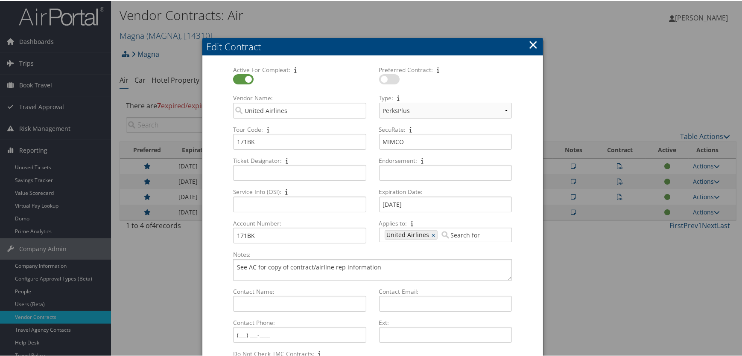
click at [531, 40] on button "×" at bounding box center [533, 43] width 10 height 17
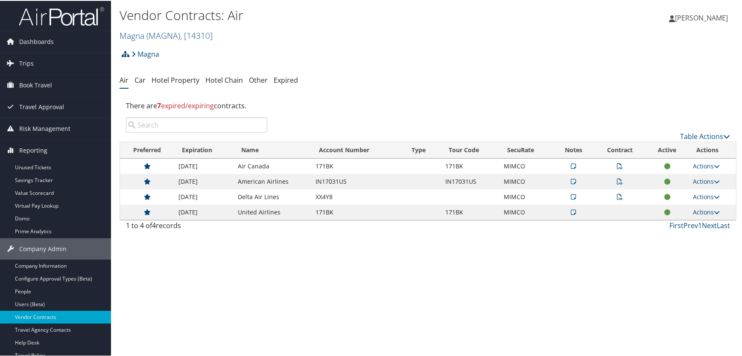
click at [698, 211] on link "Actions" at bounding box center [706, 211] width 27 height 8
click at [672, 252] on link "Edit Contract" at bounding box center [686, 253] width 57 height 15
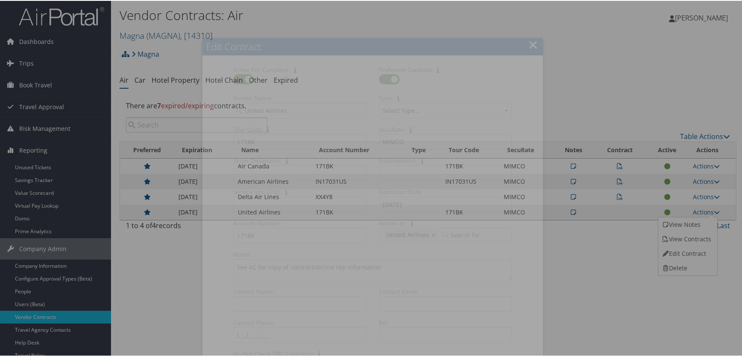
select select "[object Object]"
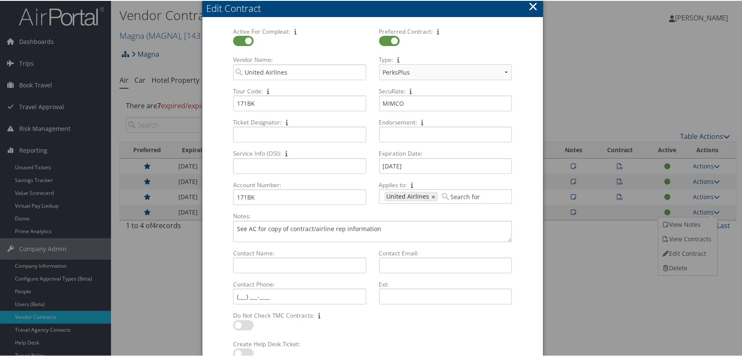
drag, startPoint x: 237, startPoint y: 39, endPoint x: 243, endPoint y: 48, distance: 11.1
click at [237, 38] on label at bounding box center [243, 40] width 20 height 10
click at [237, 39] on input "checkbox" at bounding box center [240, 42] width 6 height 6
checkbox input "false"
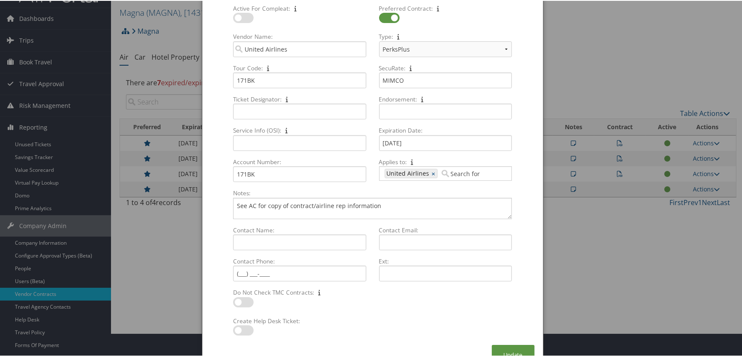
scroll to position [154, 0]
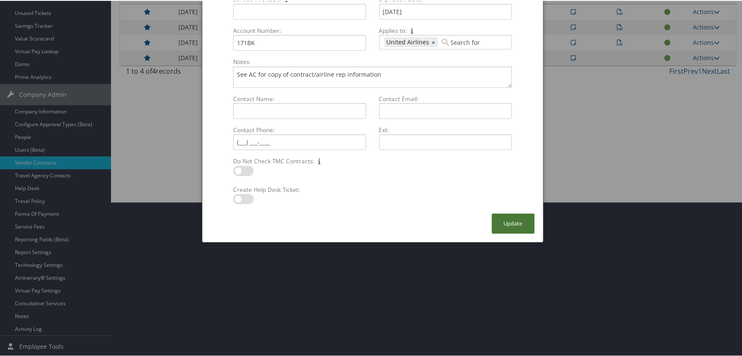
click at [501, 226] on button "Update" at bounding box center [513, 223] width 43 height 20
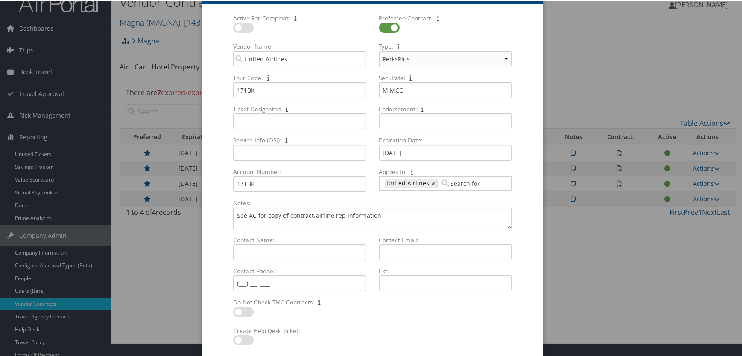
scroll to position [0, 0]
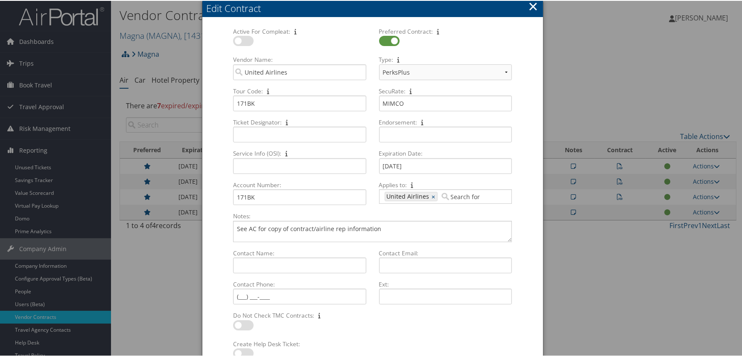
click at [531, 4] on button "×" at bounding box center [533, 5] width 10 height 17
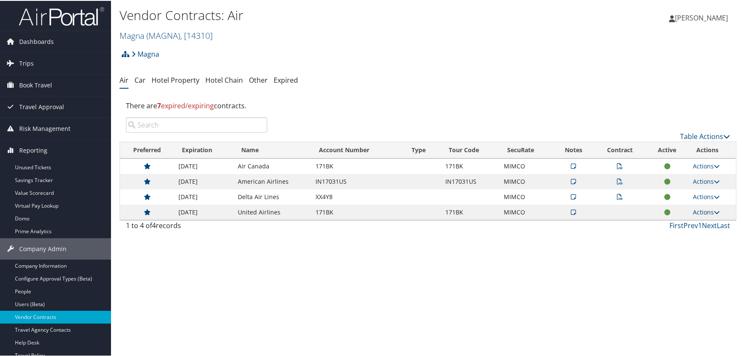
click at [696, 214] on link "Actions" at bounding box center [706, 211] width 27 height 8
click at [571, 212] on icon at bounding box center [573, 212] width 5 height 6
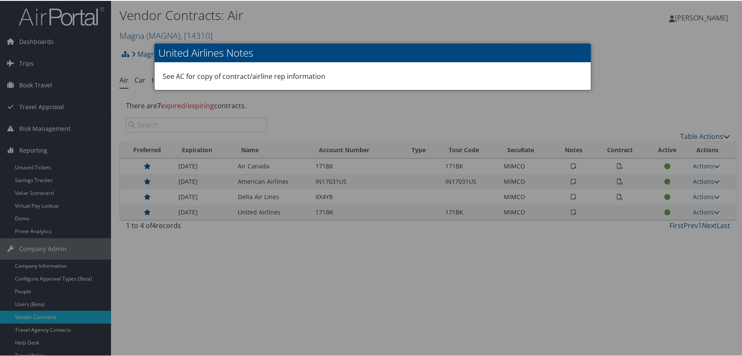
drag, startPoint x: 527, startPoint y: 314, endPoint x: 626, endPoint y: 262, distance: 111.3
click at [529, 312] on div at bounding box center [372, 178] width 745 height 356
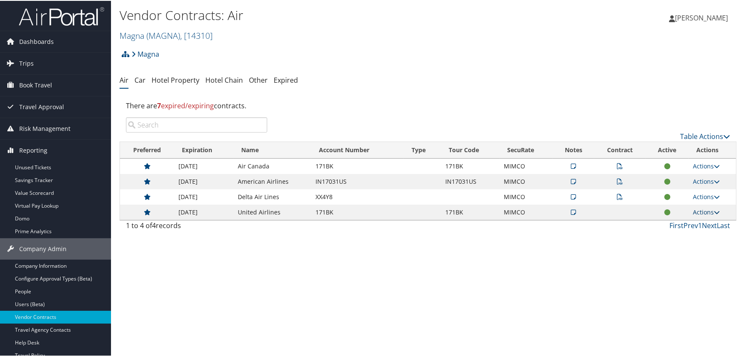
click at [698, 211] on link "Actions" at bounding box center [706, 211] width 27 height 8
click at [691, 250] on link "Edit Contract" at bounding box center [686, 253] width 57 height 15
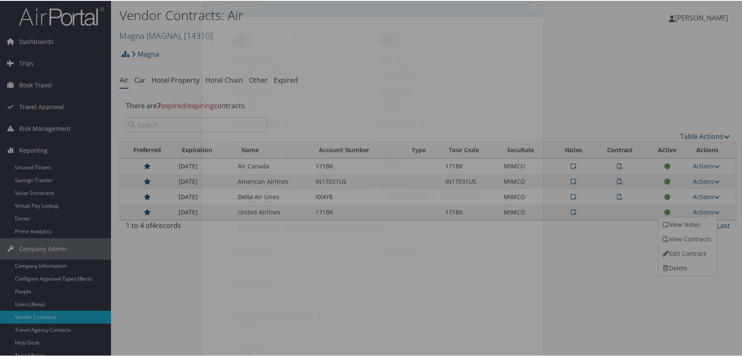
select select "[object Object]"
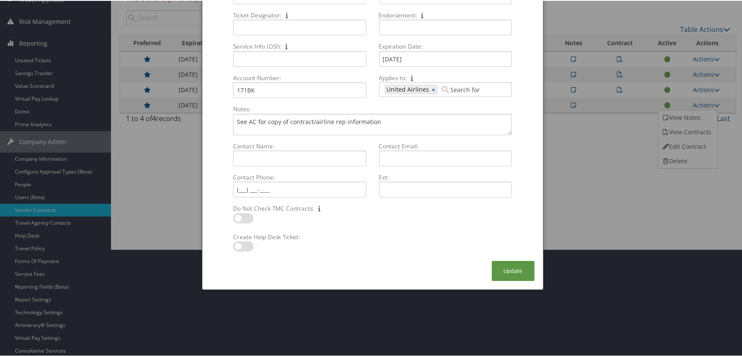
scroll to position [154, 0]
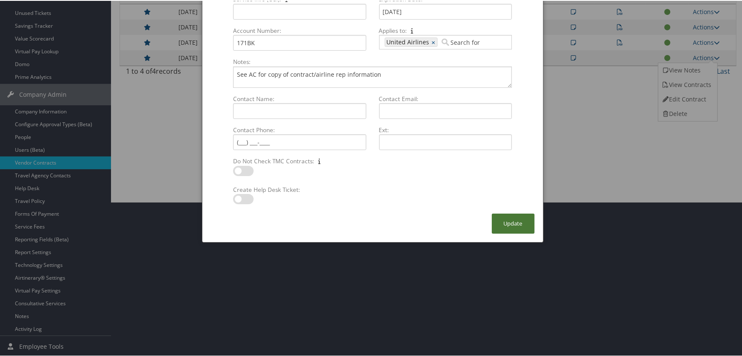
click at [504, 222] on button "Update" at bounding box center [513, 223] width 43 height 20
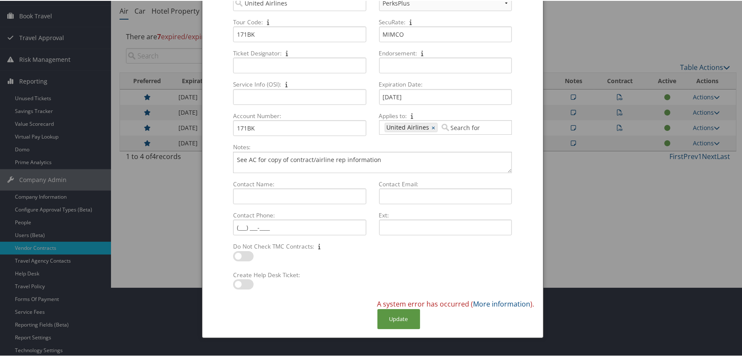
scroll to position [0, 0]
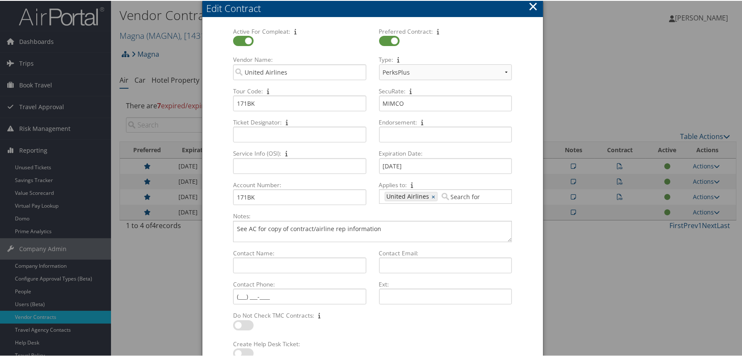
click at [528, 7] on button "×" at bounding box center [533, 5] width 10 height 17
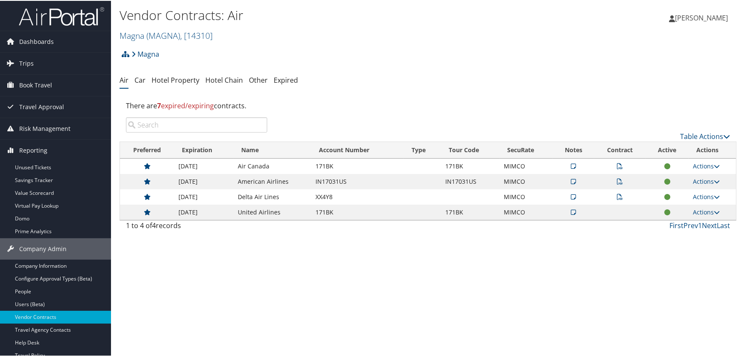
click at [527, 350] on div "Vendor Contracts: Air Magna ( MAGNA ) , [ 14310 ] Magna doTERRA Nielsen Company…" at bounding box center [428, 178] width 634 height 356
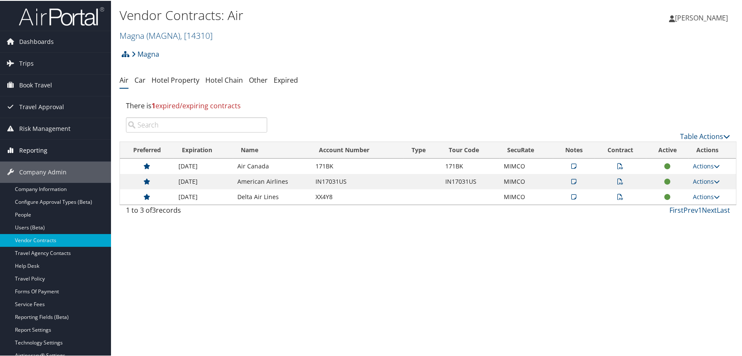
click at [32, 150] on span "Reporting" at bounding box center [33, 149] width 28 height 21
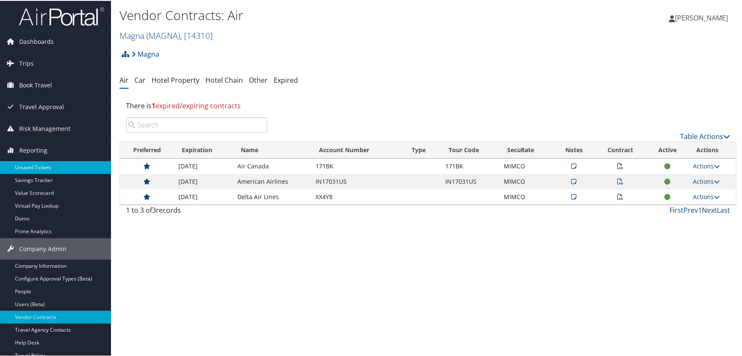
click at [30, 167] on link "Unused Tickets" at bounding box center [55, 166] width 111 height 13
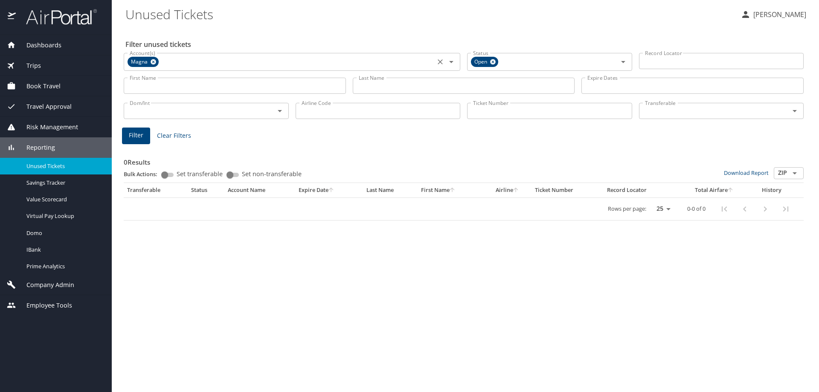
click at [153, 59] on icon at bounding box center [154, 62] width 6 height 6
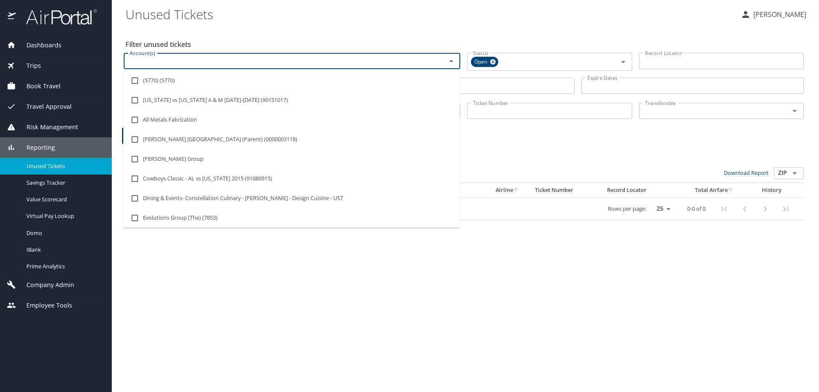
click at [156, 64] on input "Account(s)" at bounding box center [279, 60] width 306 height 11
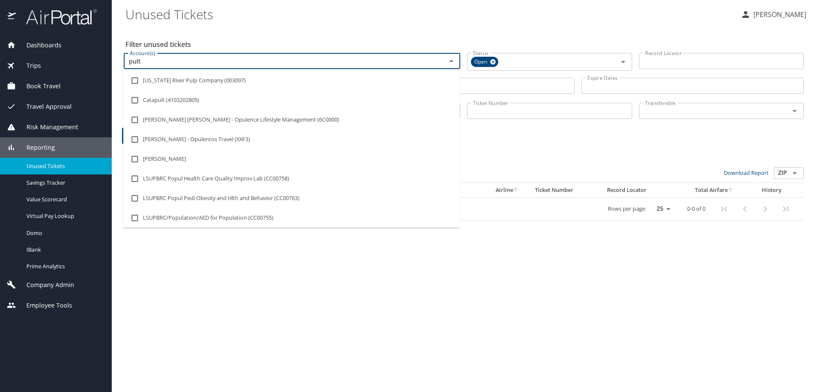
type input "pulte"
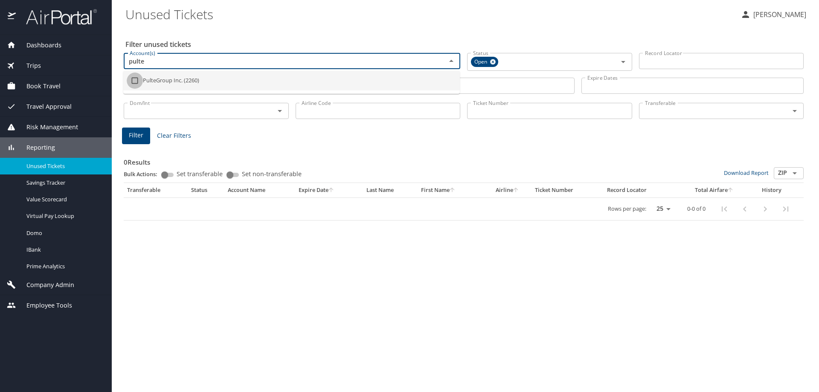
click at [136, 81] on input "checkbox" at bounding box center [135, 81] width 16 height 16
checkbox input "true"
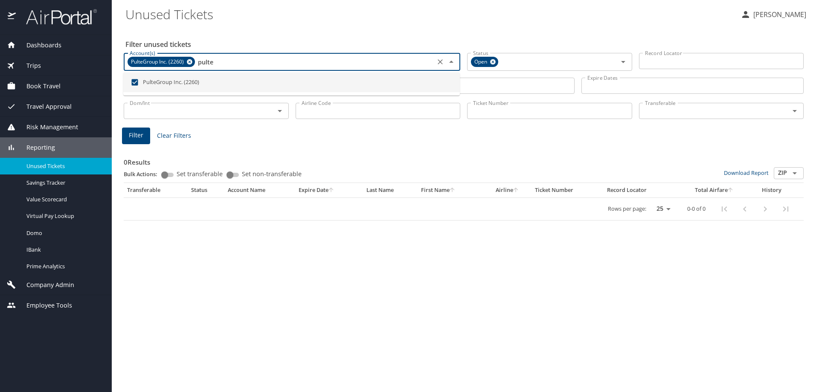
type input "pulte"
click at [481, 86] on input "Last Name" at bounding box center [464, 86] width 222 height 16
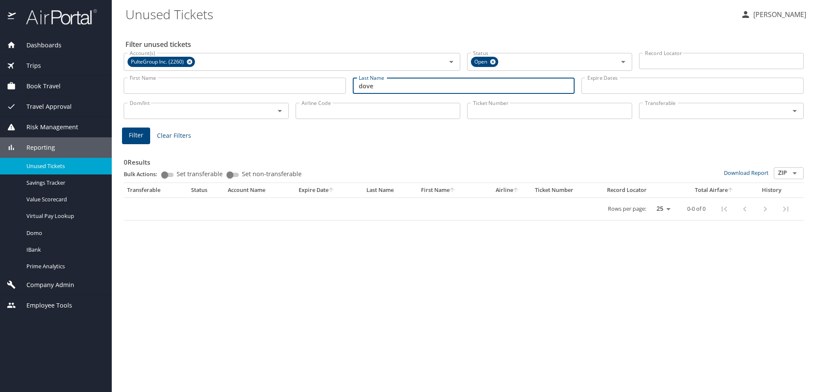
click at [140, 133] on span "Filter" at bounding box center [136, 135] width 15 height 11
click at [386, 87] on input "dove" at bounding box center [464, 86] width 222 height 16
click at [137, 137] on span "Filter" at bounding box center [136, 135] width 15 height 11
click at [374, 87] on input "doveiii" at bounding box center [464, 86] width 222 height 16
click at [140, 137] on span "Filter" at bounding box center [136, 135] width 15 height 11
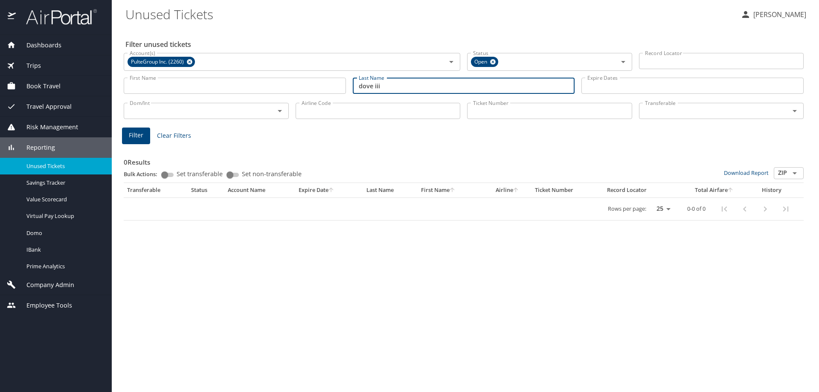
drag, startPoint x: 410, startPoint y: 85, endPoint x: 218, endPoint y: 73, distance: 192.0
click at [218, 73] on div "First Name First Name Last Name dove iii Last Name Expire Dates Expire Dates" at bounding box center [463, 86] width 687 height 30
click at [138, 135] on span "Filter" at bounding box center [136, 135] width 15 height 11
drag, startPoint x: 395, startPoint y: 86, endPoint x: 278, endPoint y: 80, distance: 117.1
click at [278, 80] on div "First Name First Name Last Name trapani Last Name Expire Dates Expire Dates" at bounding box center [463, 86] width 687 height 30
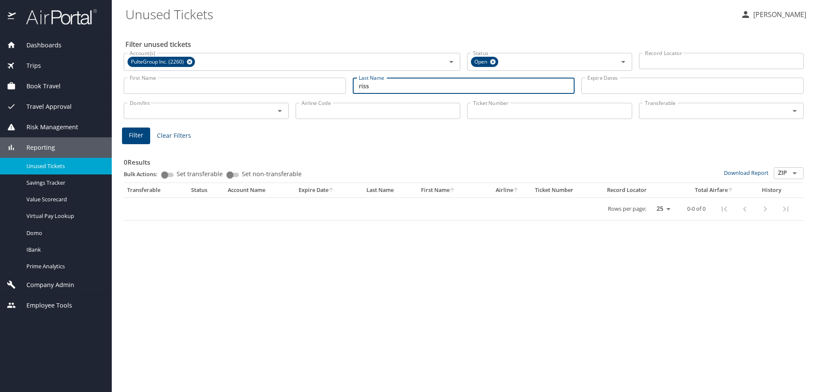
click at [137, 132] on span "Filter" at bounding box center [136, 135] width 15 height 11
drag, startPoint x: 398, startPoint y: 86, endPoint x: 109, endPoint y: 67, distance: 290.0
click at [109, 67] on div "Dashboards AirPortal 360™ Manager AirPortal 360™ Agent My Travel Dashboard Trip…" at bounding box center [409, 196] width 819 height 392
click at [138, 132] on span "Filter" at bounding box center [136, 135] width 15 height 11
drag, startPoint x: 357, startPoint y: 83, endPoint x: 309, endPoint y: 80, distance: 48.3
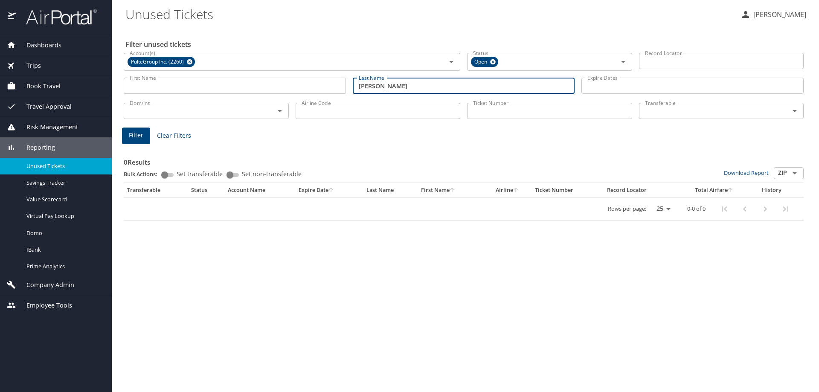
click at [309, 80] on div "First Name First Name Last Name ross Last Name Expire Dates Expire Dates" at bounding box center [463, 86] width 687 height 30
click at [131, 135] on span "Filter" at bounding box center [136, 135] width 15 height 11
drag, startPoint x: 407, startPoint y: 84, endPoint x: 204, endPoint y: 74, distance: 203.4
click at [224, 78] on div "First Name First Name Last Name elsbough Last Name Expire Dates Expire Dates" at bounding box center [463, 86] width 687 height 30
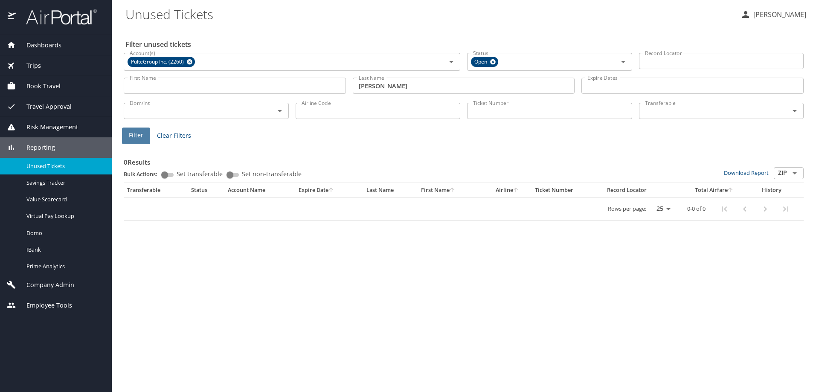
click at [140, 133] on span "Filter" at bounding box center [136, 135] width 15 height 11
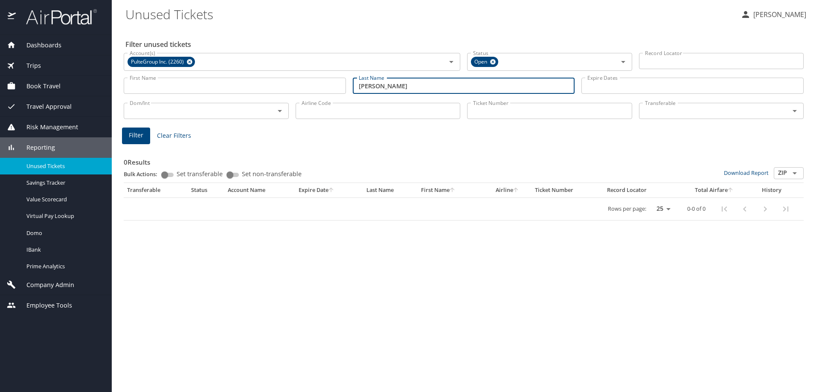
drag, startPoint x: 387, startPoint y: 85, endPoint x: 104, endPoint y: 71, distance: 283.3
click at [117, 80] on main "Unused Tickets Lesley Hogg Filter unused tickets Account(s) PulteGroup Inc. (22…" at bounding box center [465, 196] width 707 height 392
click at [146, 140] on button "Filter" at bounding box center [136, 136] width 28 height 17
drag, startPoint x: 397, startPoint y: 87, endPoint x: 273, endPoint y: 83, distance: 123.8
click at [284, 88] on div "First Name First Name Last Name copeland Last Name Expire Dates Expire Dates" at bounding box center [463, 86] width 687 height 30
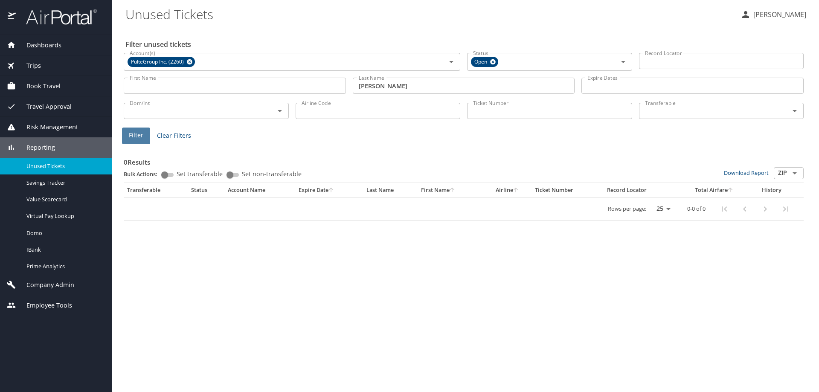
click at [141, 135] on span "Filter" at bounding box center [136, 135] width 15 height 11
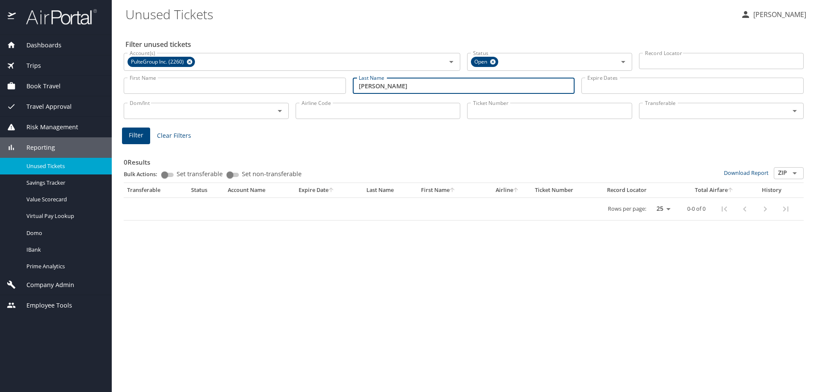
drag, startPoint x: 332, startPoint y: 88, endPoint x: 79, endPoint y: 66, distance: 253.5
click at [112, 82] on main "Unused Tickets Lesley Hogg Filter unused tickets Account(s) PulteGroup Inc. (22…" at bounding box center [465, 196] width 707 height 392
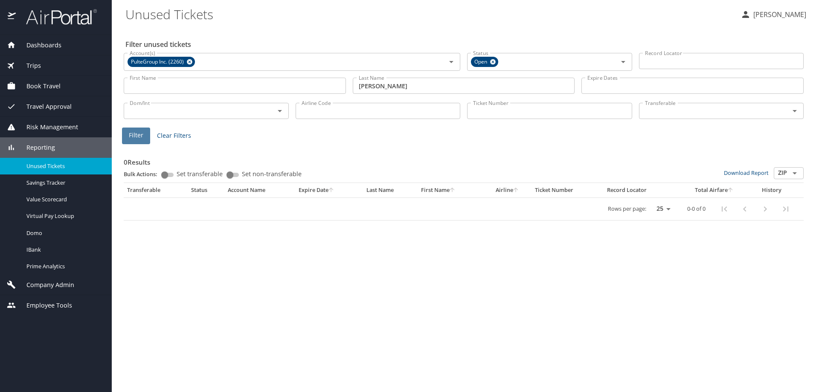
click at [140, 137] on span "Filter" at bounding box center [136, 135] width 15 height 11
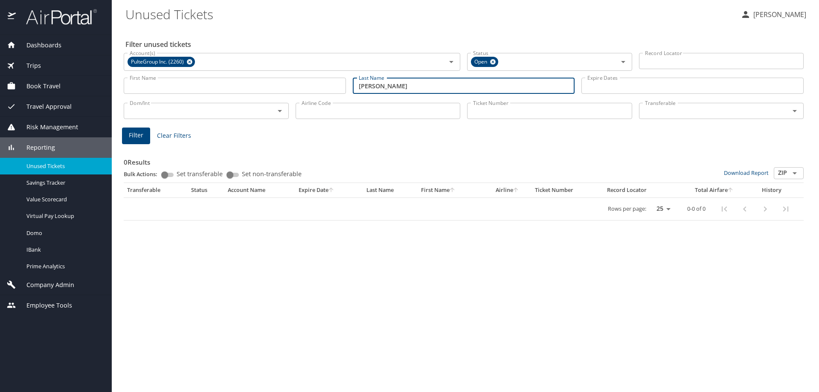
drag, startPoint x: 403, startPoint y: 84, endPoint x: 213, endPoint y: 73, distance: 190.6
click at [221, 75] on div "First Name First Name Last Name morrissey Last Name Expire Dates Expire Dates" at bounding box center [463, 86] width 687 height 30
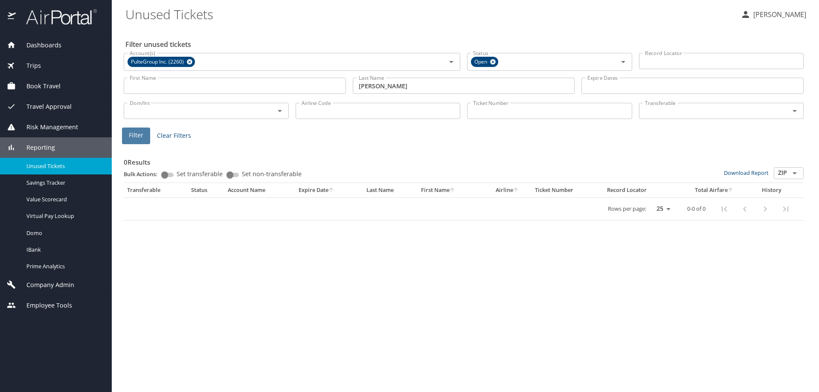
click at [137, 137] on span "Filter" at bounding box center [136, 135] width 15 height 11
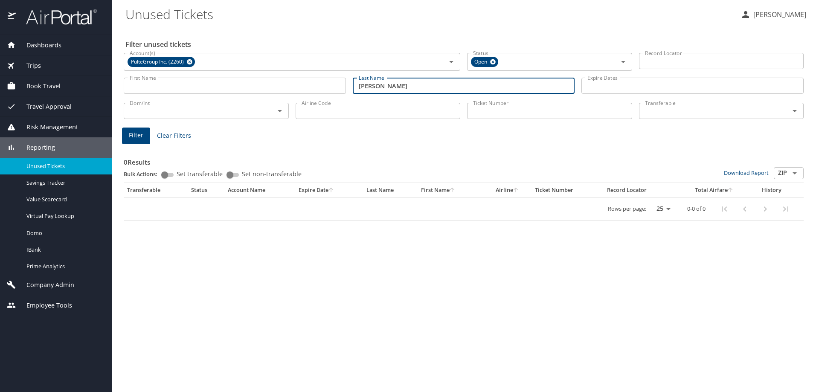
drag, startPoint x: 410, startPoint y: 85, endPoint x: 244, endPoint y: 74, distance: 165.9
click at [241, 76] on div "First Name First Name Last Name mccormick Last Name Expire Dates Expire Dates" at bounding box center [463, 86] width 687 height 30
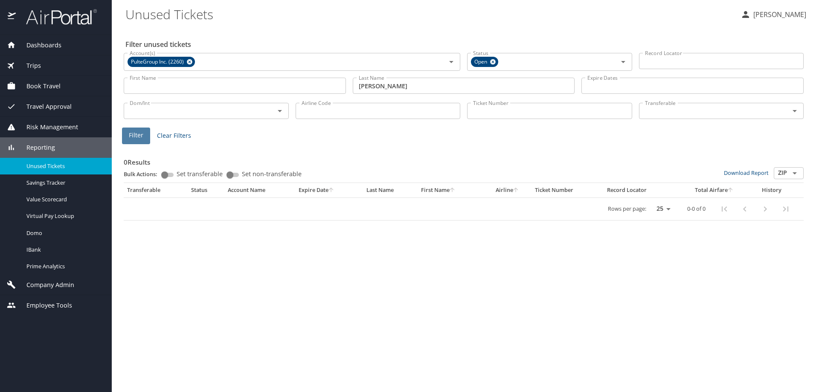
click at [136, 132] on span "Filter" at bounding box center [136, 135] width 15 height 11
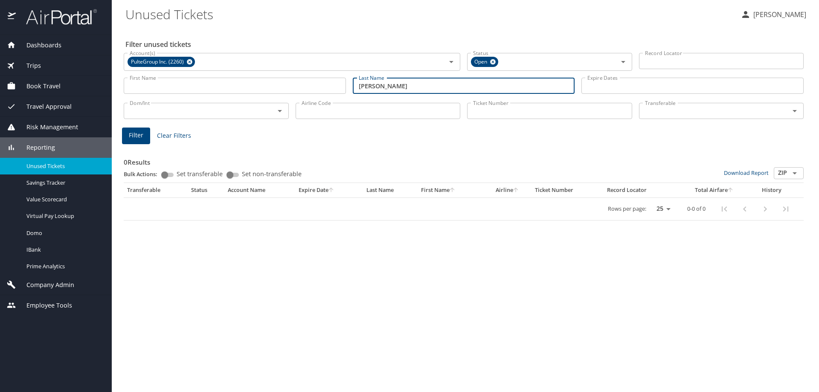
drag, startPoint x: 396, startPoint y: 86, endPoint x: 221, endPoint y: 75, distance: 176.1
click at [224, 76] on div "First Name First Name Last Name torres Last Name Expire Dates Expire Dates" at bounding box center [463, 86] width 687 height 30
click at [141, 135] on span "Filter" at bounding box center [136, 135] width 15 height 11
drag, startPoint x: 395, startPoint y: 86, endPoint x: 183, endPoint y: 63, distance: 212.9
click at [188, 66] on div "Filter unused tickets Account(s) PulteGroup Inc. (2260) Account(s) Status Open …" at bounding box center [465, 209] width 680 height 365
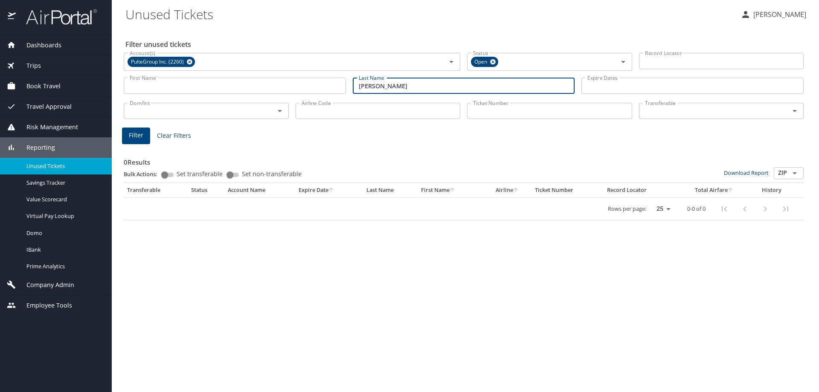
click at [140, 130] on button "Filter" at bounding box center [136, 136] width 28 height 17
drag, startPoint x: 410, startPoint y: 85, endPoint x: 251, endPoint y: 67, distance: 159.7
click at [251, 67] on div "Filter unused tickets Account(s) PulteGroup Inc. (2260) Account(s) Status Open …" at bounding box center [465, 209] width 680 height 365
click at [137, 134] on span "Filter" at bounding box center [136, 135] width 15 height 11
drag, startPoint x: 404, startPoint y: 86, endPoint x: 242, endPoint y: 61, distance: 164.2
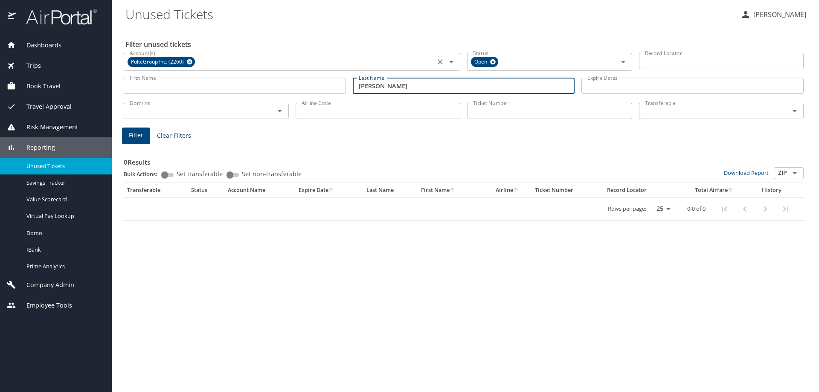
click at [256, 69] on div "Filter unused tickets Account(s) PulteGroup Inc. (2260) Account(s) Status Open …" at bounding box center [465, 209] width 680 height 365
click at [146, 136] on button "Filter" at bounding box center [136, 136] width 28 height 17
drag, startPoint x: 388, startPoint y: 85, endPoint x: 310, endPoint y: 85, distance: 78.5
click at [310, 85] on div "First Name First Name Last Name dodds Last Name Expire Dates Expire Dates" at bounding box center [463, 86] width 687 height 30
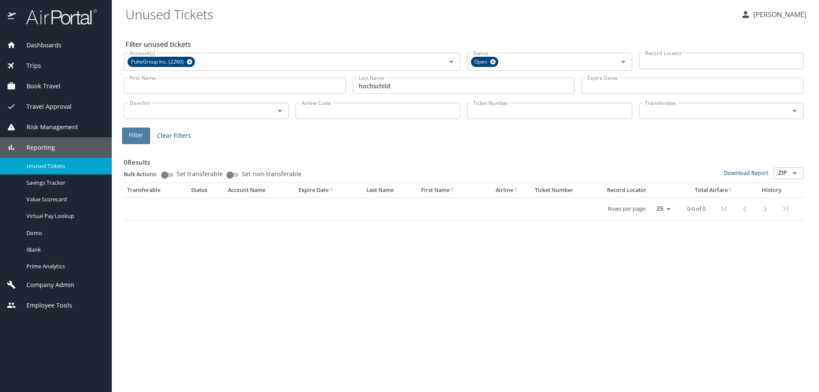
drag, startPoint x: 128, startPoint y: 134, endPoint x: 133, endPoint y: 134, distance: 5.5
click at [133, 134] on button "Filter" at bounding box center [136, 136] width 28 height 17
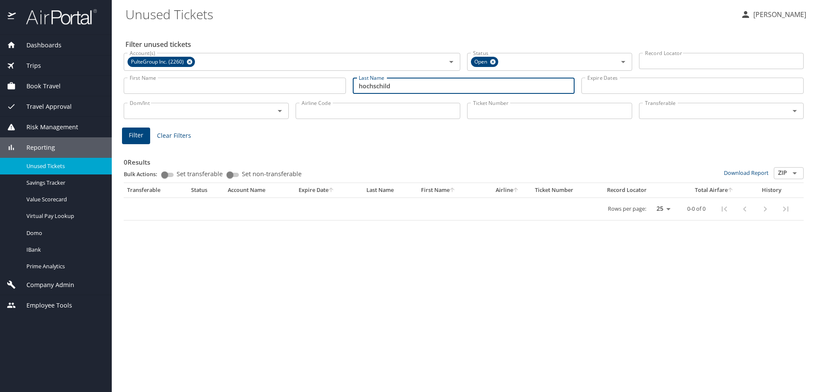
drag, startPoint x: 420, startPoint y: 87, endPoint x: 231, endPoint y: 72, distance: 189.6
click at [237, 78] on div "First Name First Name Last Name hochschild Last Name Expire Dates Expire Dates" at bounding box center [463, 86] width 687 height 30
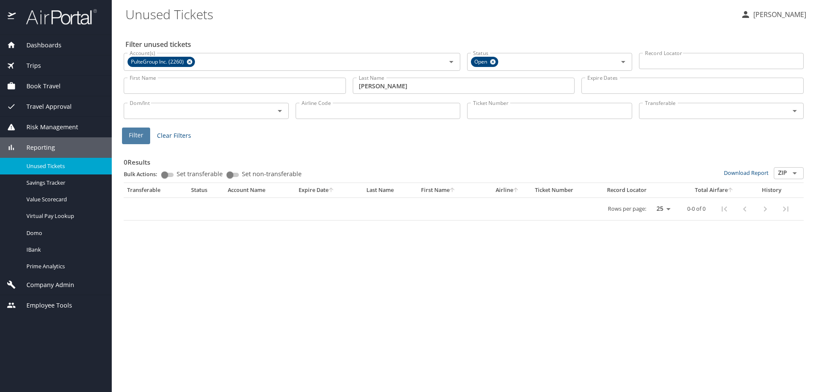
click at [134, 134] on span "Filter" at bounding box center [136, 135] width 15 height 11
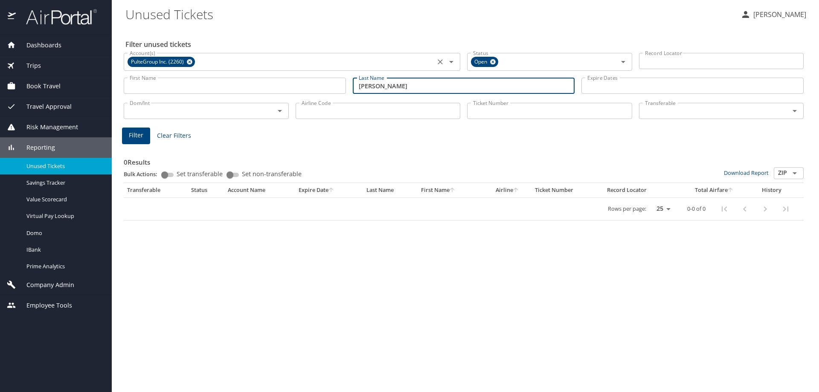
drag, startPoint x: 390, startPoint y: 82, endPoint x: 218, endPoint y: 69, distance: 171.6
click at [225, 72] on div "First Name First Name Last Name morton Last Name Expire Dates Expire Dates" at bounding box center [463, 86] width 687 height 30
click at [135, 134] on span "Filter" at bounding box center [136, 135] width 15 height 11
drag, startPoint x: 401, startPoint y: 85, endPoint x: 179, endPoint y: 67, distance: 222.6
click at [208, 82] on div "First Name First Name Last Name charleston Last Name Expire Dates Expire Dates" at bounding box center [463, 86] width 687 height 30
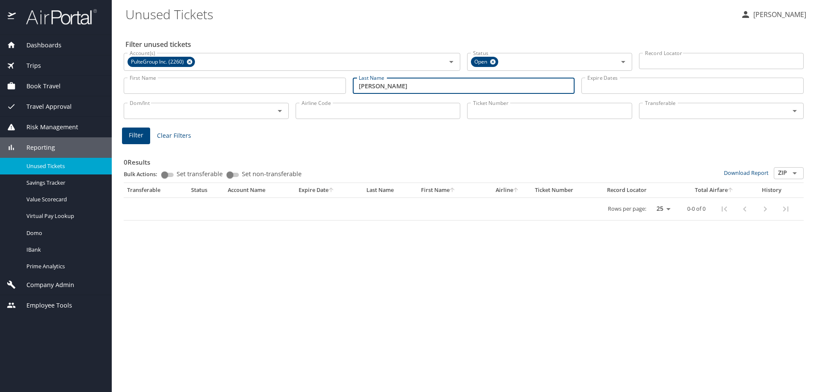
click at [136, 137] on span "Filter" at bounding box center [136, 135] width 15 height 11
drag, startPoint x: 404, startPoint y: 84, endPoint x: 198, endPoint y: 77, distance: 205.8
click at [204, 78] on div "First Name First Name Last Name robinson Last Name Expire Dates Expire Dates" at bounding box center [463, 86] width 687 height 30
click at [137, 134] on span "Filter" at bounding box center [136, 135] width 15 height 11
drag, startPoint x: 386, startPoint y: 84, endPoint x: 188, endPoint y: 78, distance: 197.7
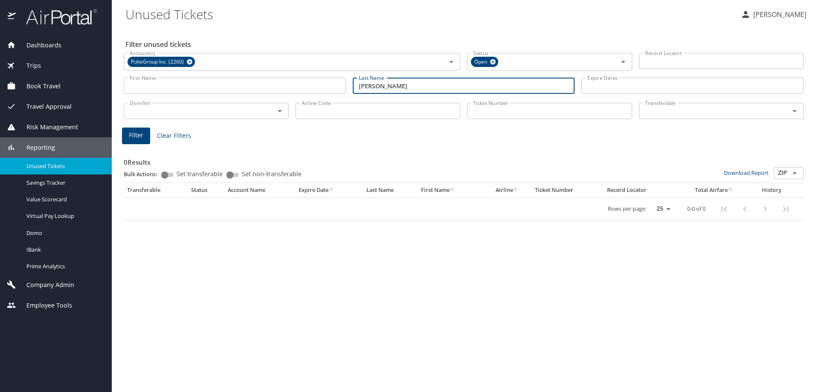
click at [211, 83] on div "First Name First Name Last Name hahn Last Name Expire Dates Expire Dates" at bounding box center [463, 86] width 687 height 30
click at [140, 140] on span "Filter" at bounding box center [136, 135] width 15 height 11
drag, startPoint x: 393, startPoint y: 84, endPoint x: 233, endPoint y: 66, distance: 161.1
click at [233, 66] on div "Filter unused tickets Account(s) PulteGroup Inc. (2260) Account(s) Status Open …" at bounding box center [465, 209] width 680 height 365
click at [136, 136] on span "Filter" at bounding box center [136, 135] width 15 height 11
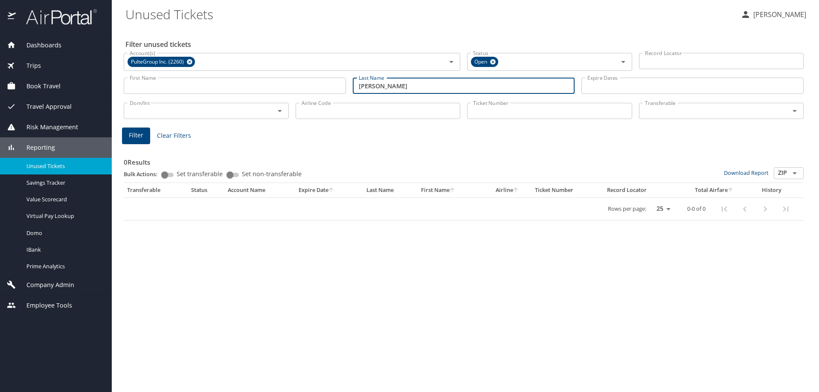
drag, startPoint x: 369, startPoint y: 84, endPoint x: 228, endPoint y: 75, distance: 141.1
click at [228, 75] on div "First Name First Name Last Name tolbert Last Name Expire Dates Expire Dates" at bounding box center [463, 86] width 687 height 30
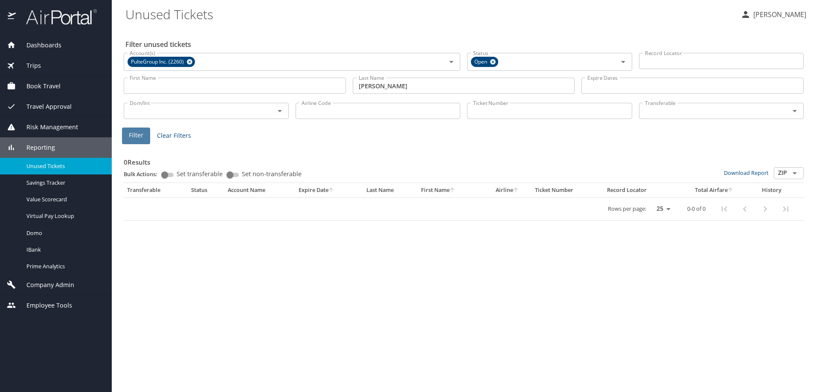
click at [137, 137] on span "Filter" at bounding box center [136, 135] width 15 height 11
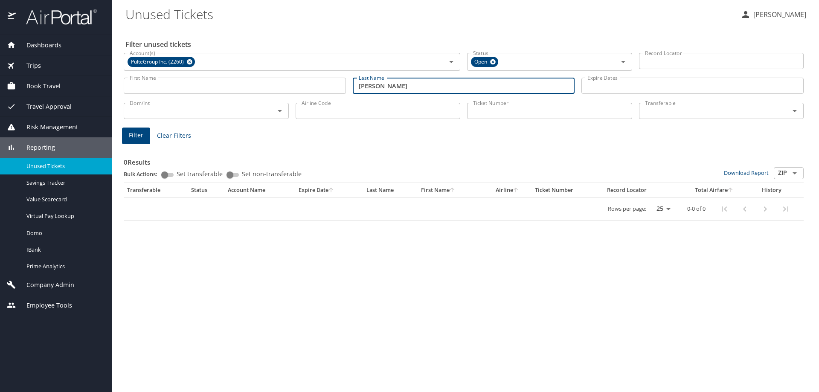
drag, startPoint x: 395, startPoint y: 86, endPoint x: 276, endPoint y: 84, distance: 119.1
click at [289, 84] on div "First Name First Name Last Name mcinnis Last Name Expire Dates Expire Dates" at bounding box center [463, 86] width 687 height 30
click at [127, 136] on button "Filter" at bounding box center [136, 136] width 28 height 17
drag, startPoint x: 385, startPoint y: 84, endPoint x: 79, endPoint y: 60, distance: 306.4
click at [91, 60] on div "Dashboards AirPortal 360™ Manager AirPortal 360™ Agent My Travel Dashboard Trip…" at bounding box center [409, 196] width 819 height 392
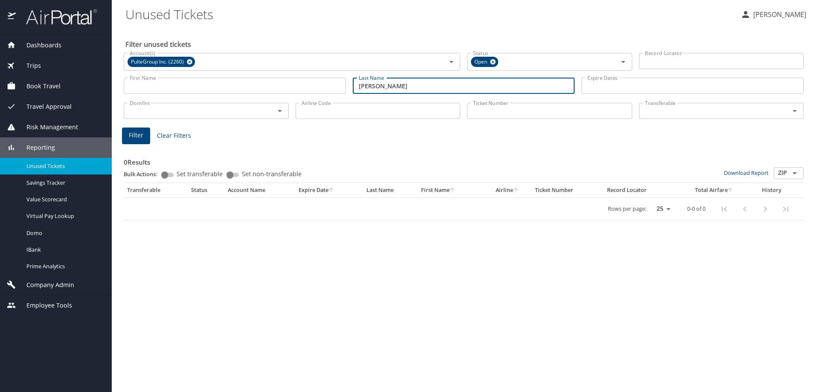
click at [134, 134] on span "Filter" at bounding box center [136, 135] width 15 height 11
drag, startPoint x: 393, startPoint y: 86, endPoint x: 149, endPoint y: 91, distance: 243.3
click at [149, 91] on div "First Name First Name Last Name buitrago Last Name Expire Dates Expire Dates" at bounding box center [463, 86] width 687 height 30
click at [135, 140] on span "Filter" at bounding box center [136, 135] width 15 height 11
drag, startPoint x: 358, startPoint y: 90, endPoint x: 265, endPoint y: 90, distance: 93.0
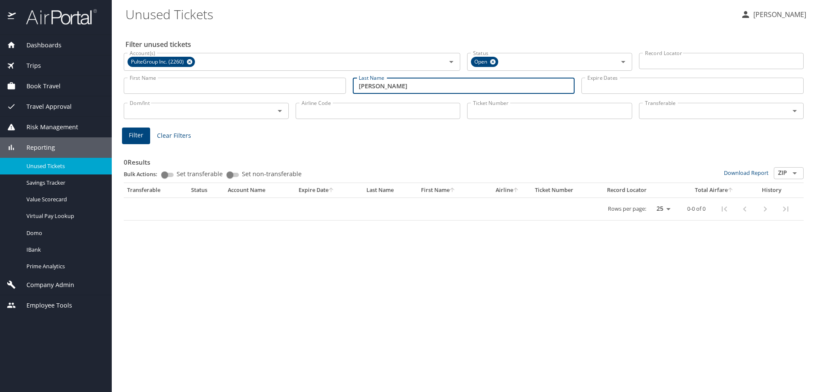
click at [265, 90] on div "First Name First Name Last Name goodman Last Name Expire Dates Expire Dates" at bounding box center [463, 86] width 687 height 30
type input "wilson"
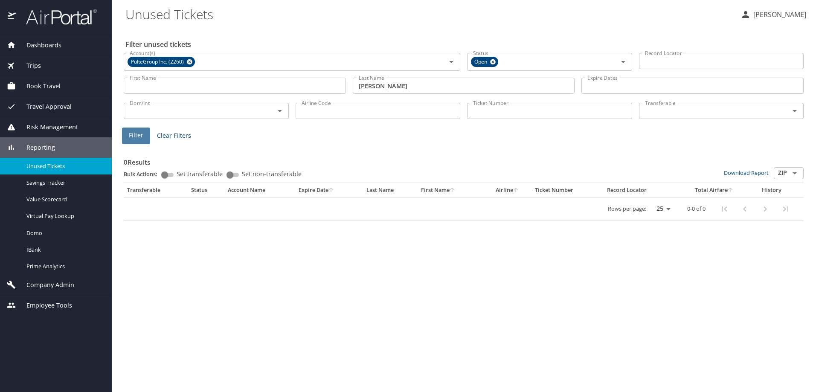
click at [127, 134] on button "Filter" at bounding box center [136, 136] width 28 height 17
click at [51, 280] on div "Company Admin" at bounding box center [56, 285] width 112 height 20
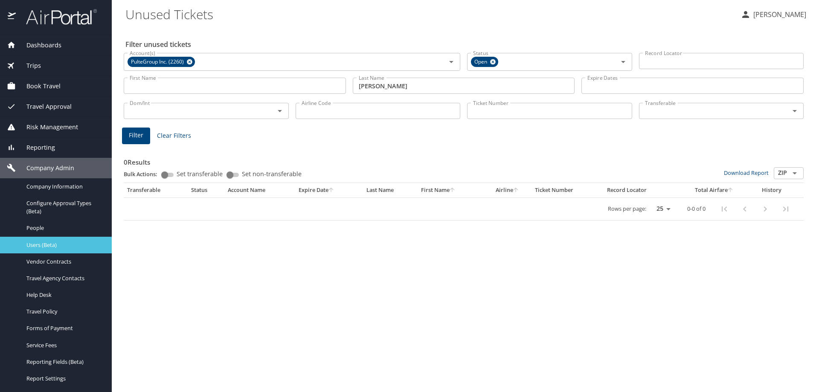
click at [44, 247] on span "Users (Beta)" at bounding box center [63, 245] width 75 height 8
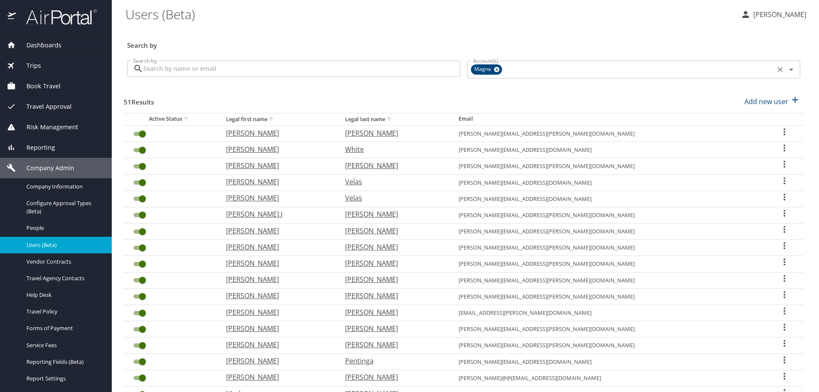
click at [494, 70] on icon at bounding box center [497, 70] width 6 height 6
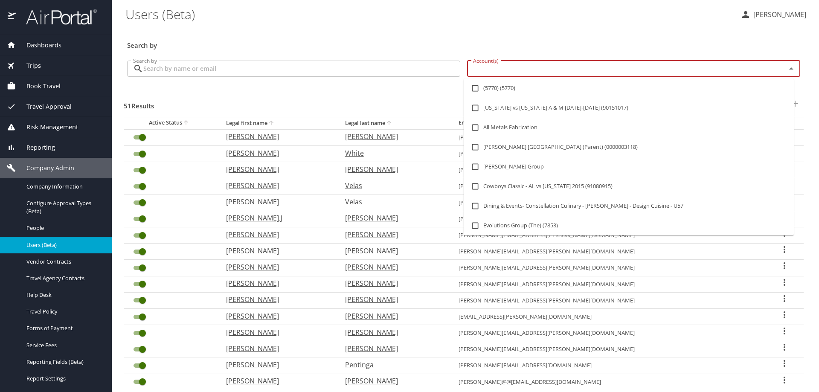
click at [492, 70] on input "Account(s)" at bounding box center [621, 68] width 303 height 11
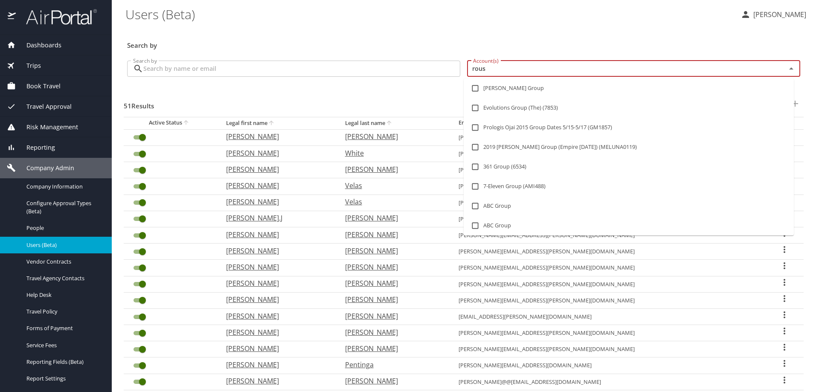
type input "roush"
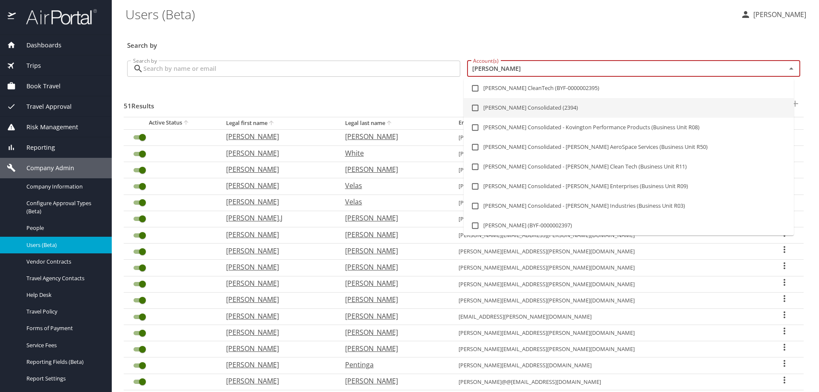
click at [477, 108] on input "checkbox" at bounding box center [475, 108] width 16 height 16
checkbox input "true"
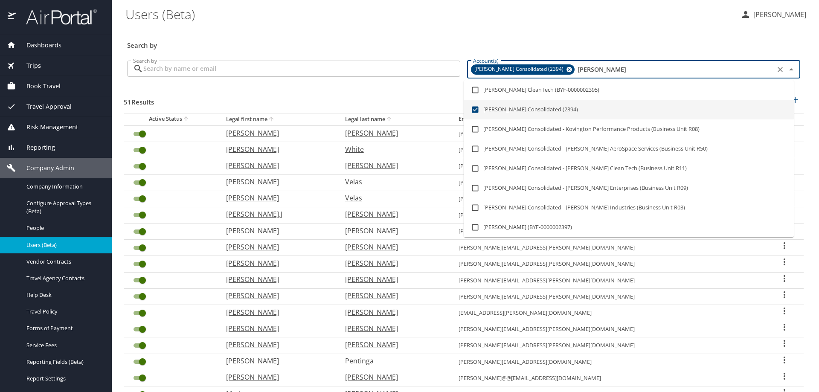
checkbox input "false"
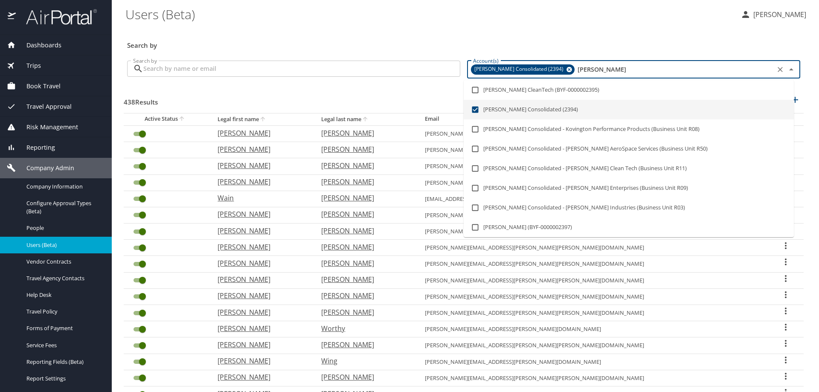
type input "roush"
click at [198, 69] on input "Search by" at bounding box center [301, 69] width 317 height 16
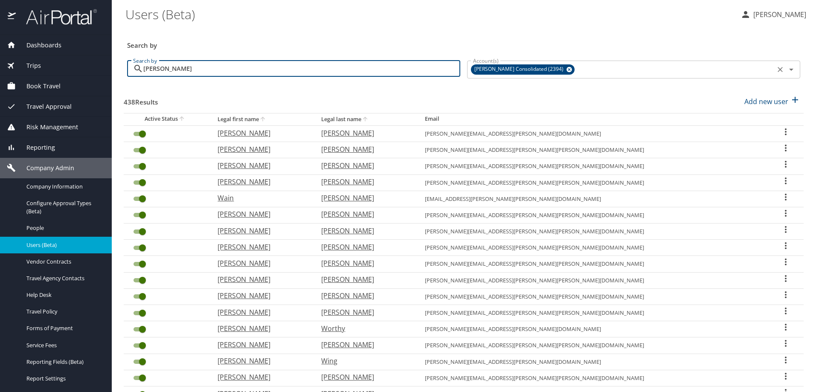
type input "wheatley"
checkbox input "false"
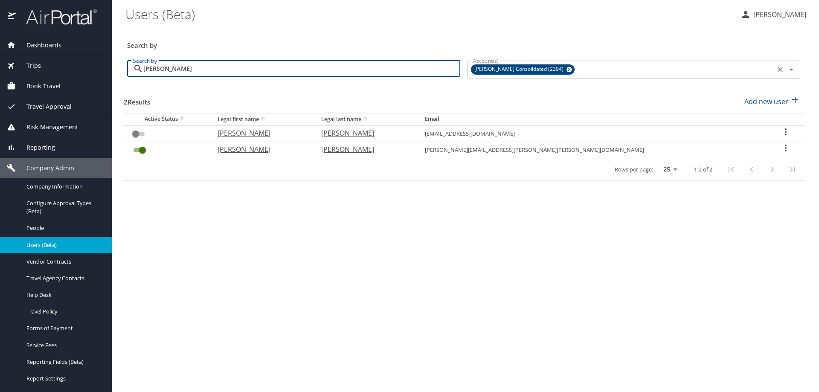
type input "wheatley"
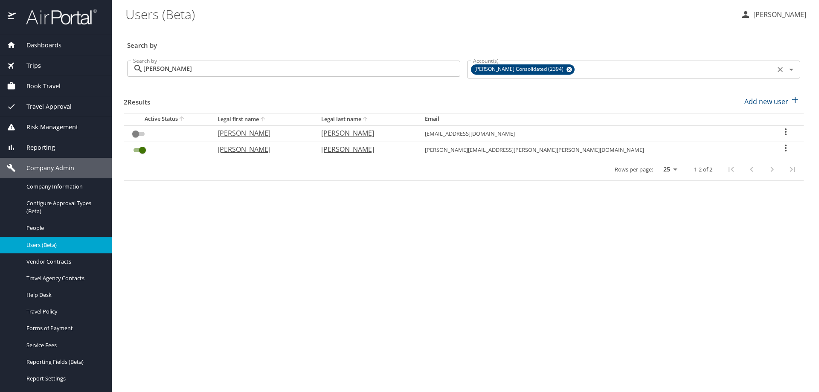
click at [781, 149] on icon "User Search Table" at bounding box center [786, 148] width 10 height 10
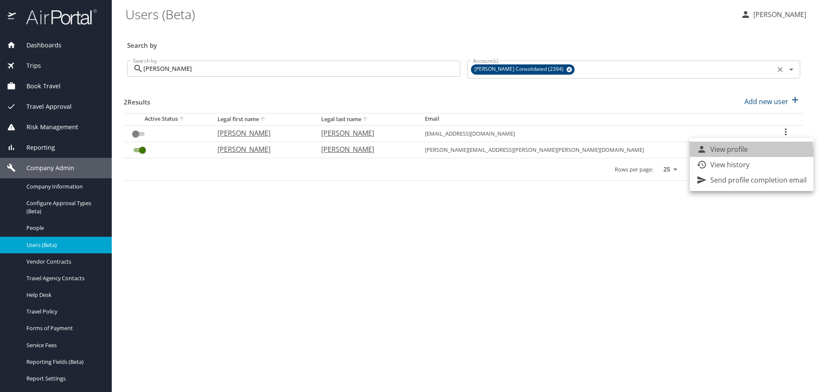
click at [741, 153] on p "View profile" at bounding box center [729, 149] width 38 height 10
select select "US"
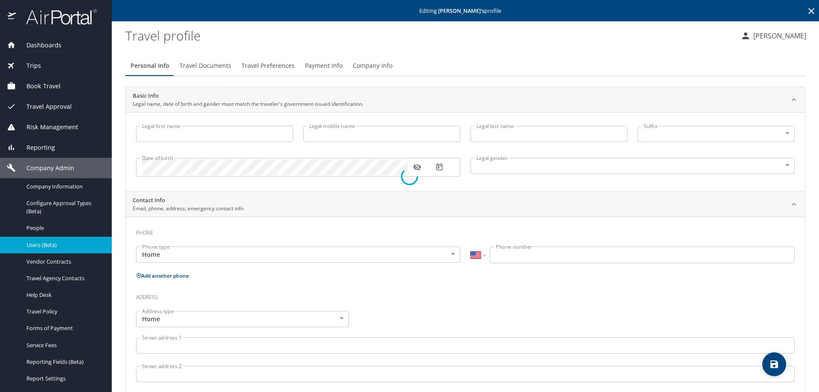
type input "Allison"
type input "Wheatley"
type input "Female"
select select "US"
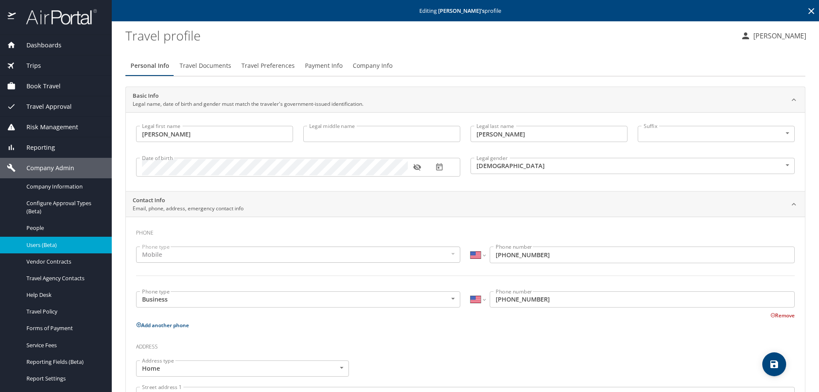
click at [45, 44] on span "Dashboards" at bounding box center [39, 45] width 46 height 9
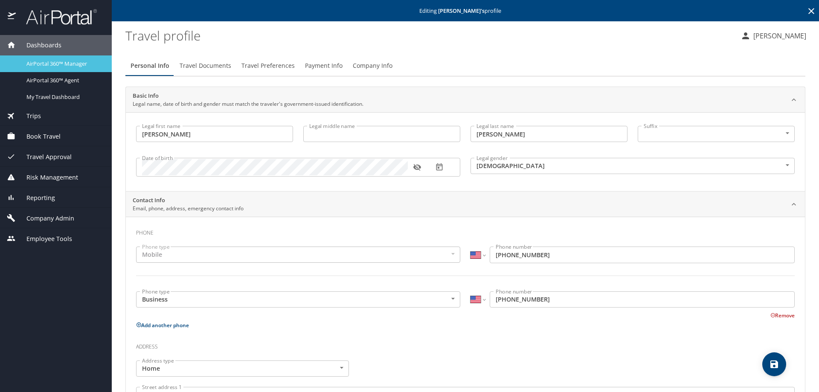
click at [46, 63] on span "AirPortal 360™ Manager" at bounding box center [63, 64] width 75 height 8
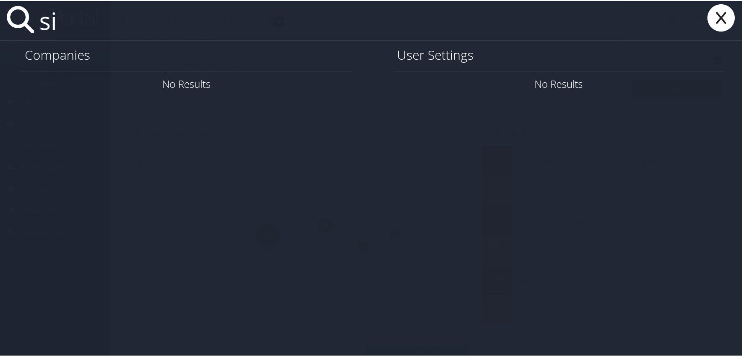
type input "s"
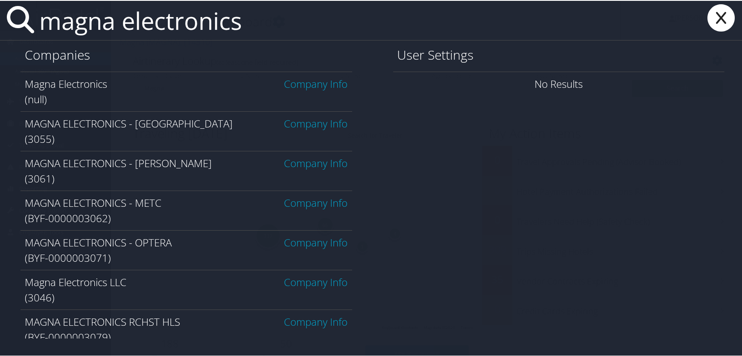
type input "magna electronics"
click at [307, 280] on link "Company Info" at bounding box center [316, 281] width 64 height 14
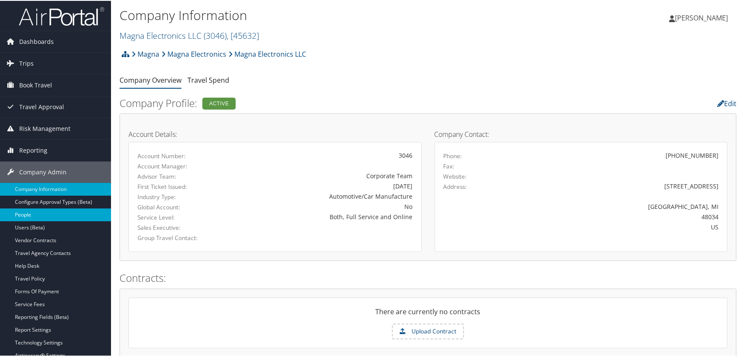
click at [28, 214] on link "People" at bounding box center [55, 214] width 111 height 13
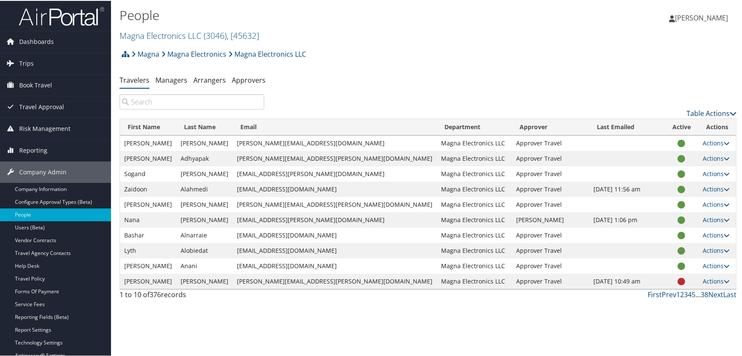
click at [696, 114] on link "Table Actions" at bounding box center [711, 112] width 50 height 9
click at [656, 124] on link "Add New User" at bounding box center [676, 126] width 112 height 15
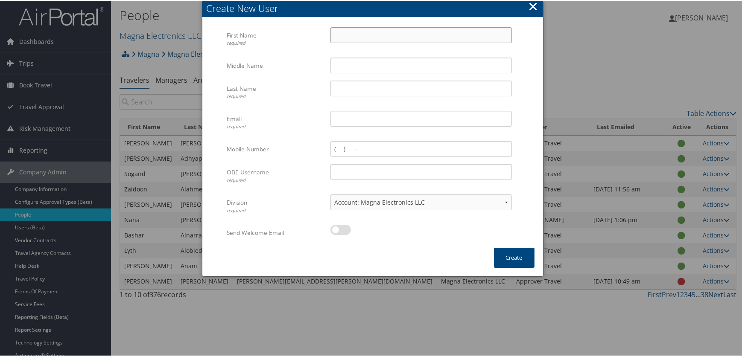
click at [346, 38] on input "First Name required" at bounding box center [420, 34] width 181 height 16
type input "[PERSON_NAME]"
type input "Yerkareddy"
type input "[PERSON_NAME][EMAIL_ADDRESS][DOMAIN_NAME]"
type input "sivaramakrisha.yerkareddy@magna.hmhf"
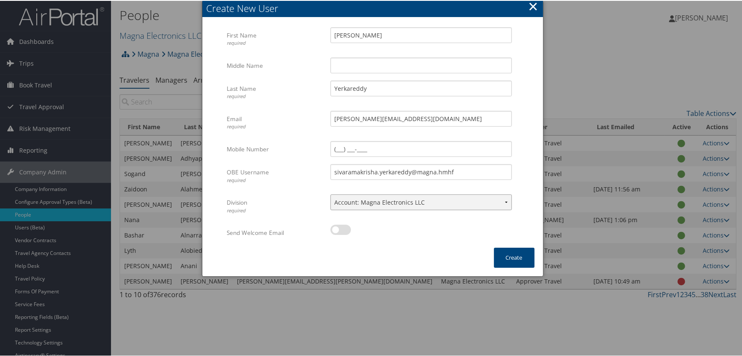
click at [486, 201] on select "Account: Magna Electronics LLC" at bounding box center [420, 202] width 181 height 16
click at [330, 194] on select "Account: Magna Electronics LLC" at bounding box center [420, 202] width 181 height 16
click at [346, 229] on label at bounding box center [340, 229] width 20 height 10
click at [340, 229] on input "checkbox" at bounding box center [338, 231] width 6 height 6
checkbox input "true"
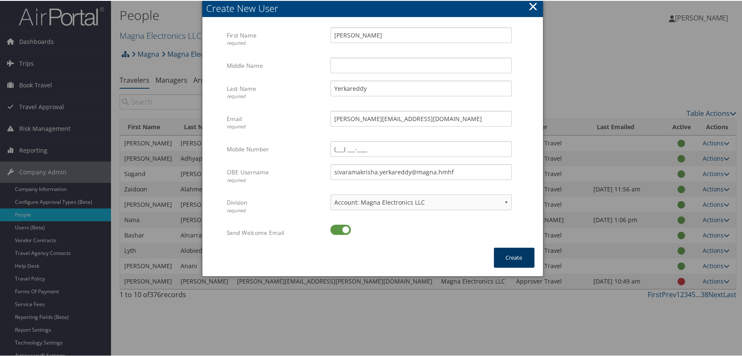
click at [512, 261] on button "Create" at bounding box center [514, 257] width 41 height 20
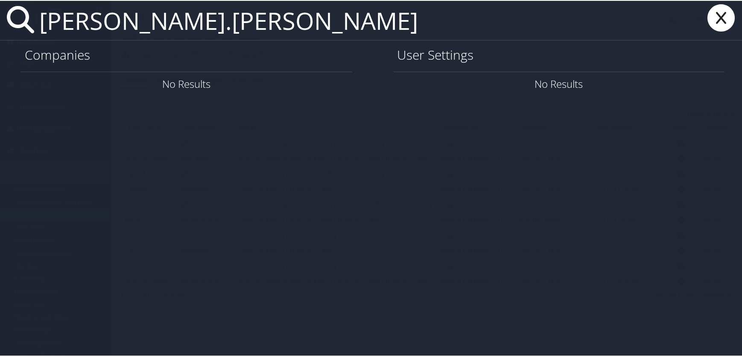
type input "kerner.micha"
click at [717, 23] on icon at bounding box center [721, 16] width 34 height 27
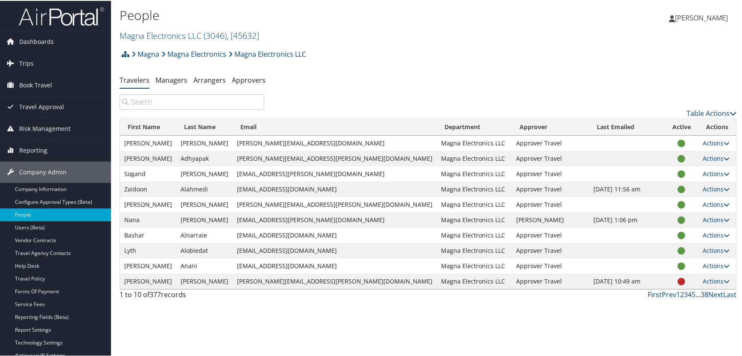
click at [197, 105] on input "search" at bounding box center [191, 100] width 145 height 15
click at [200, 29] on link "Magna Electronics LLC ( 3046 ) , [ 45632 ]" at bounding box center [189, 35] width 140 height 12
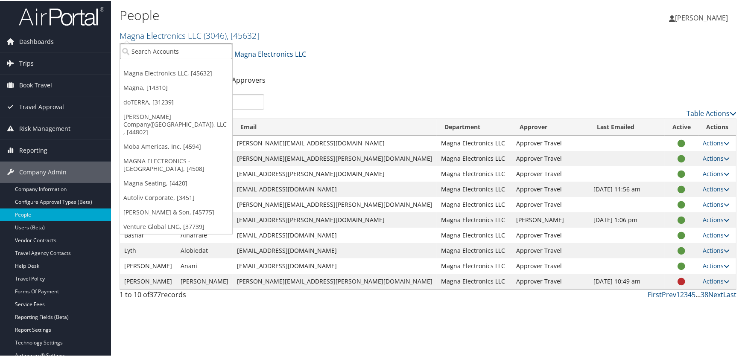
click at [180, 51] on input "search" at bounding box center [176, 51] width 112 height 16
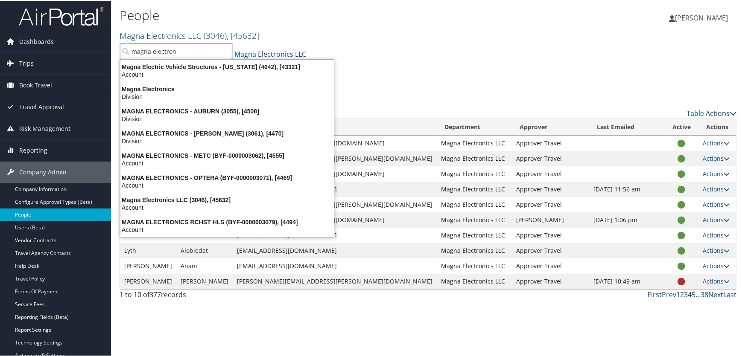
type input "magna electroni"
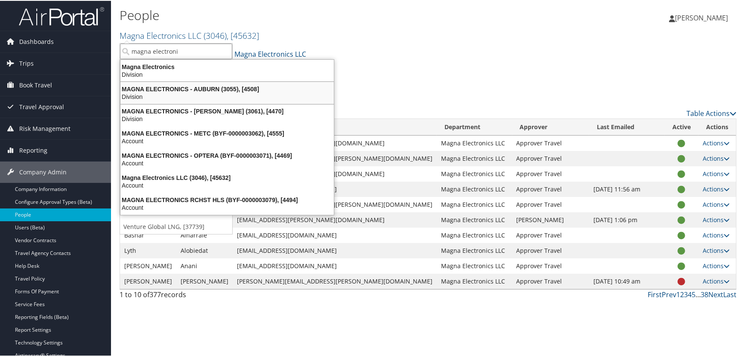
click at [222, 90] on div "MAGNA ELECTRONICS - AUBURN (3055), [4508]" at bounding box center [227, 88] width 224 height 8
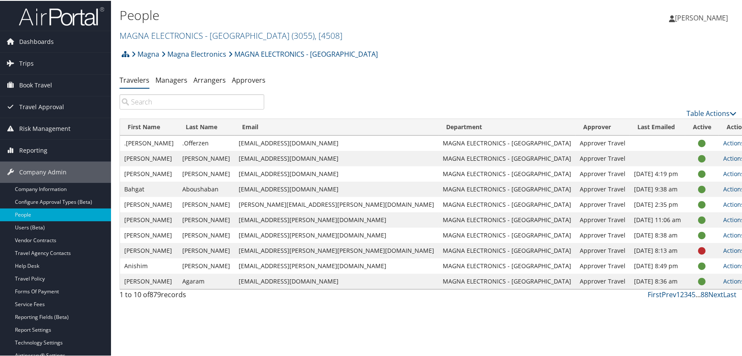
click at [175, 102] on input "search" at bounding box center [191, 100] width 145 height 15
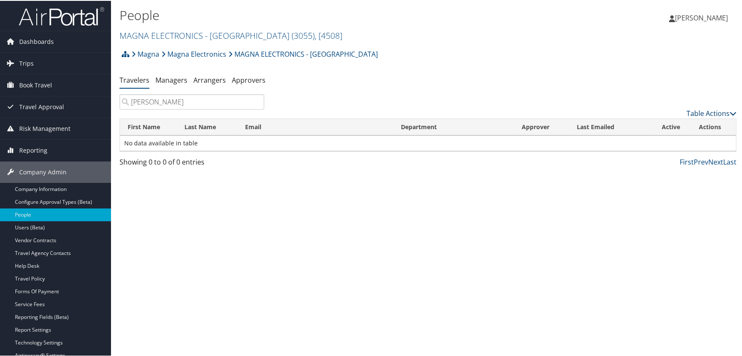
type input "[PERSON_NAME]"
click at [699, 112] on link "Table Actions" at bounding box center [711, 112] width 50 height 9
click at [654, 128] on link "Add New User" at bounding box center [676, 126] width 112 height 15
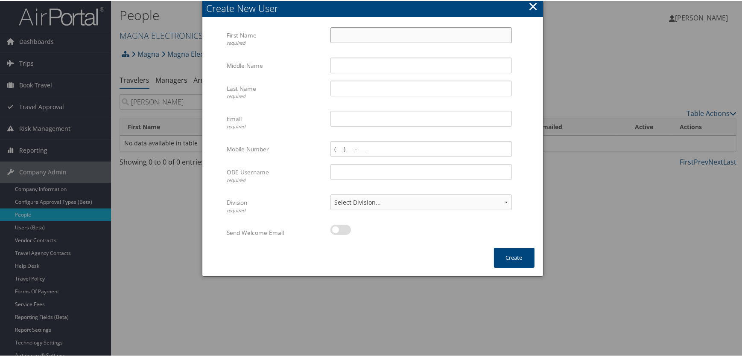
click at [356, 34] on input "First Name required" at bounding box center [420, 34] width 181 height 16
type input "[PERSON_NAME]"
type input "A"
type input "k"
type input "[PERSON_NAME]"
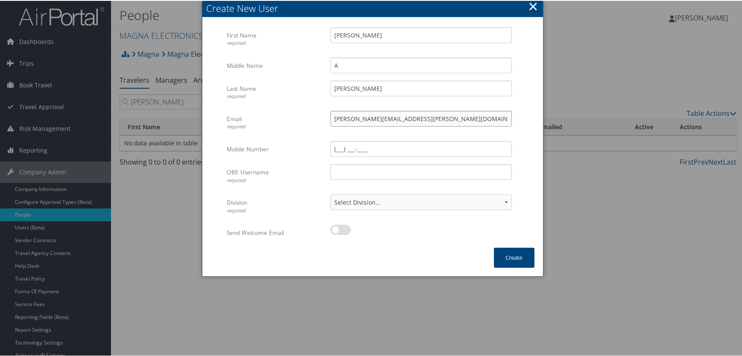
type input "[PERSON_NAME][EMAIL_ADDRESS][PERSON_NAME][DOMAIN_NAME]"
type input "[PERSON_NAME].[PERSON_NAME]@magna.hmhf"
click at [472, 202] on select "Select Division... Division: MAGNA ELECTRONICS - AUBURN Division: Default Trave…" at bounding box center [420, 202] width 181 height 16
select select "43729"
click at [330, 194] on select "Select Division... Division: MAGNA ELECTRONICS - AUBURN Division: Default Trave…" at bounding box center [420, 202] width 181 height 16
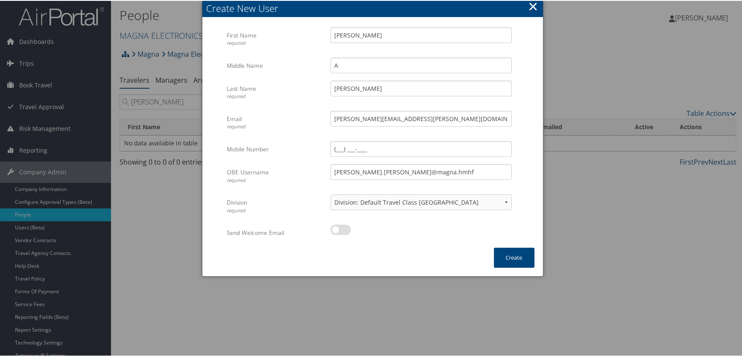
click at [344, 229] on label at bounding box center [340, 229] width 20 height 10
click at [340, 229] on input "checkbox" at bounding box center [338, 231] width 6 height 6
checkbox input "true"
click at [514, 257] on button "Create" at bounding box center [514, 257] width 41 height 20
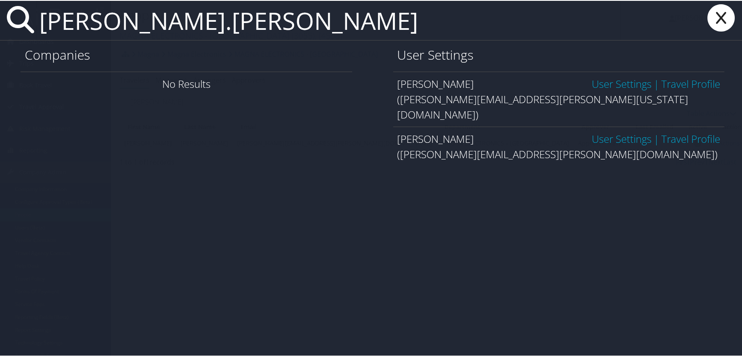
type input "[PERSON_NAME].[PERSON_NAME]"
click at [627, 131] on link "User Settings" at bounding box center [621, 138] width 60 height 14
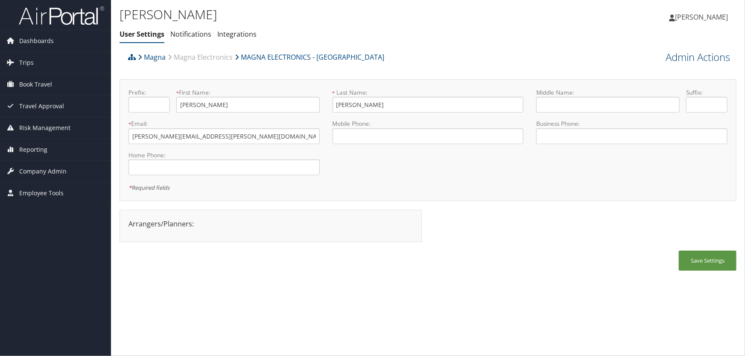
click at [687, 60] on link "Admin Actions" at bounding box center [697, 57] width 64 height 15
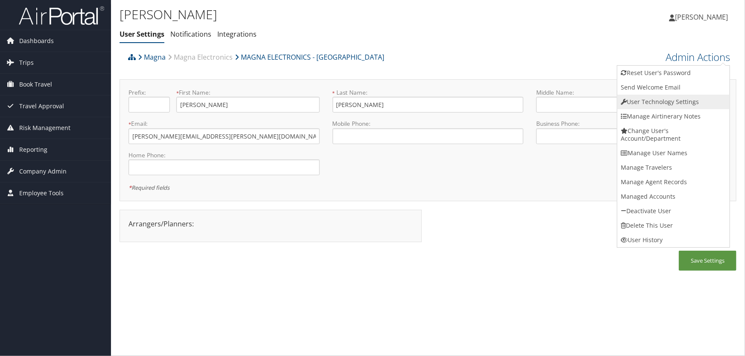
click at [663, 100] on link "User Technology Settings" at bounding box center [673, 102] width 112 height 15
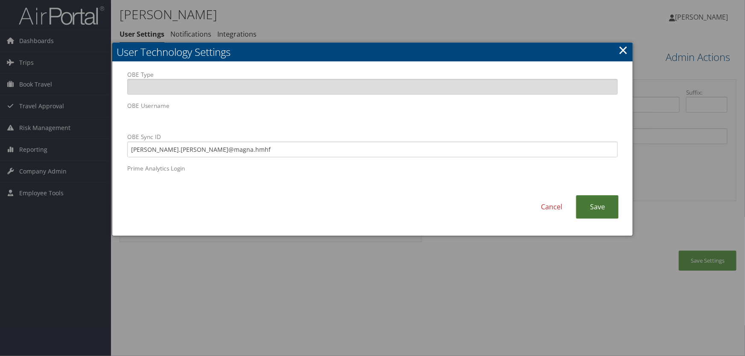
click at [597, 209] on link "Save" at bounding box center [597, 206] width 43 height 23
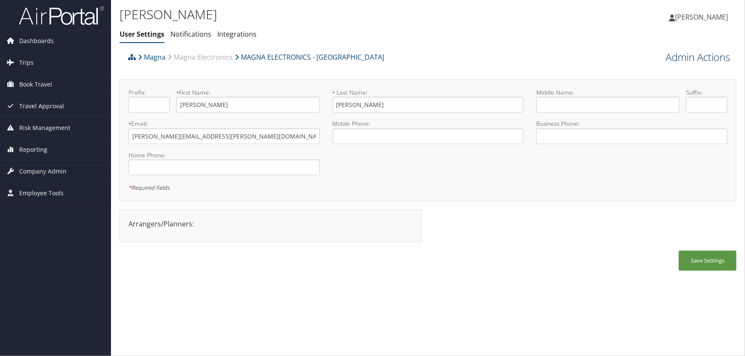
click at [692, 57] on link "Admin Actions" at bounding box center [697, 57] width 64 height 15
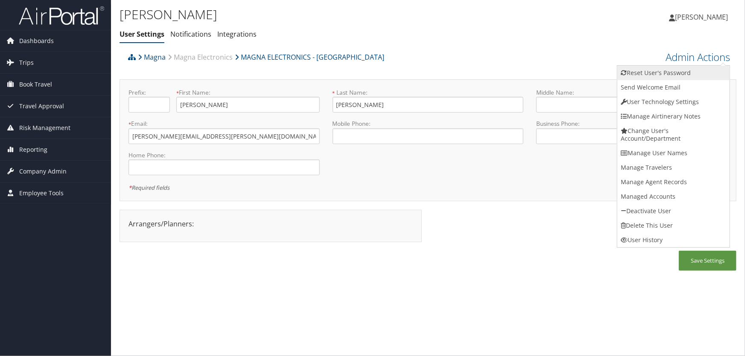
click at [672, 76] on link "Reset User's Password" at bounding box center [673, 73] width 112 height 15
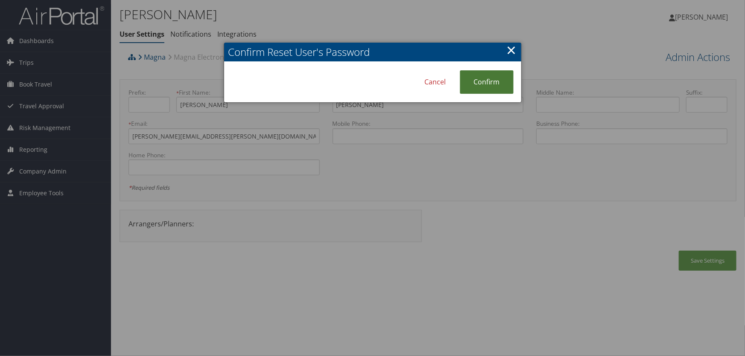
click at [499, 82] on link "Confirm" at bounding box center [487, 81] width 54 height 23
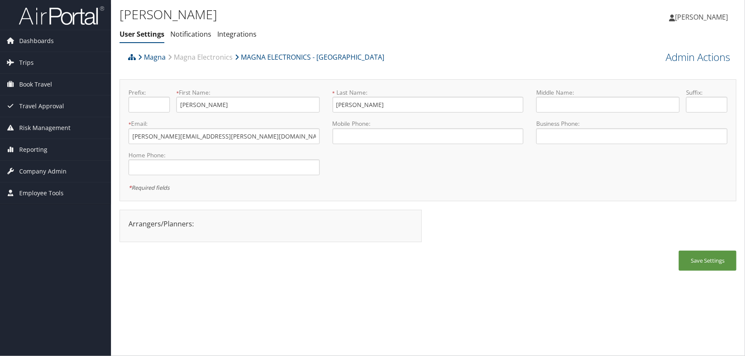
click at [402, 32] on ul "User Settings Notifications Integrations" at bounding box center [324, 34] width 411 height 15
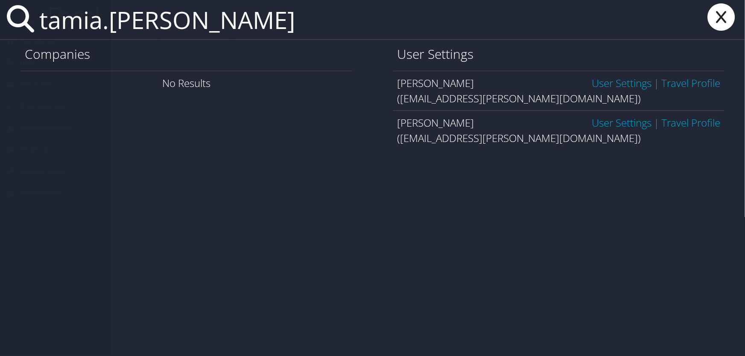
type input "tamia.jemison"
click at [619, 125] on link "User Settings" at bounding box center [621, 123] width 60 height 14
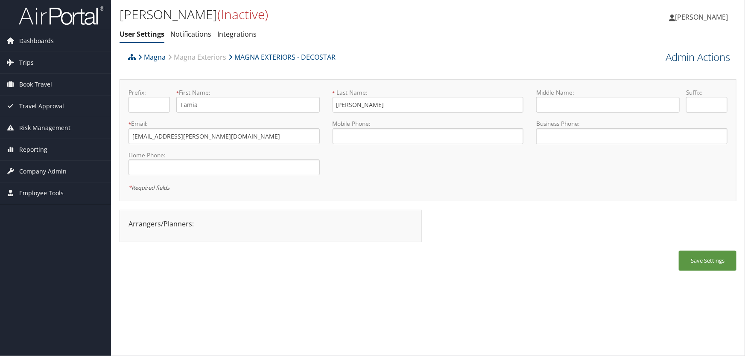
click at [700, 57] on link "Admin Actions" at bounding box center [697, 57] width 64 height 15
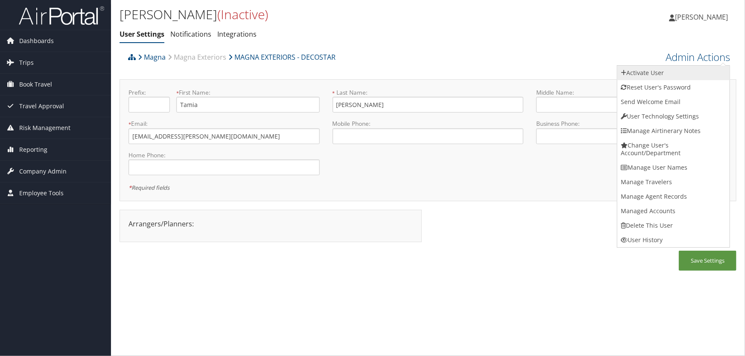
click at [657, 73] on link "Activate User" at bounding box center [673, 73] width 112 height 15
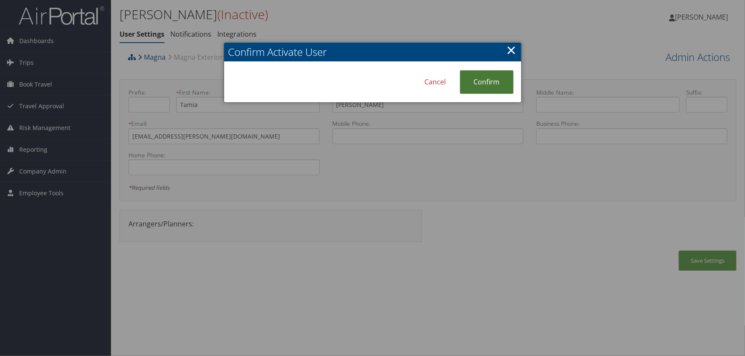
click at [484, 80] on link "Confirm" at bounding box center [487, 81] width 54 height 23
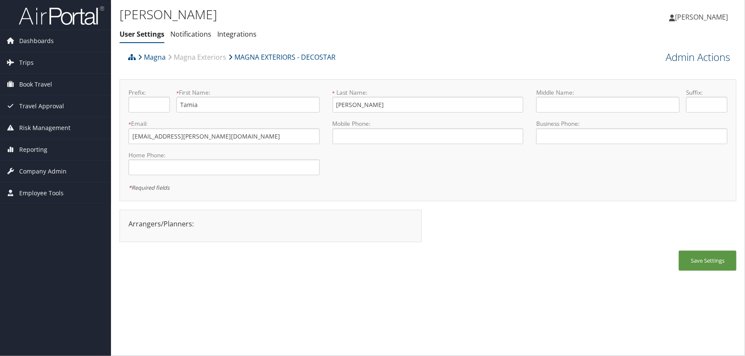
click at [694, 57] on link "Admin Actions" at bounding box center [697, 57] width 64 height 15
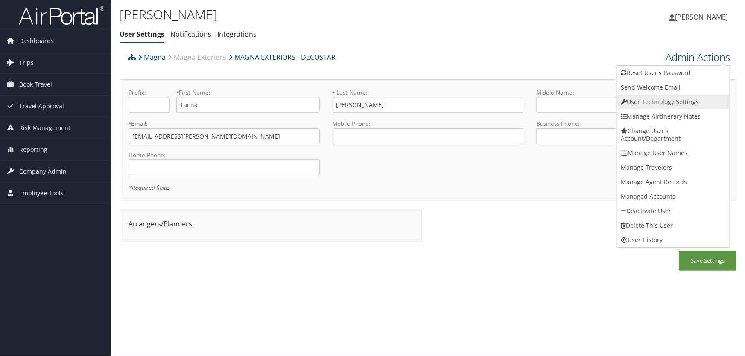
click at [669, 102] on link "User Technology Settings" at bounding box center [673, 102] width 112 height 15
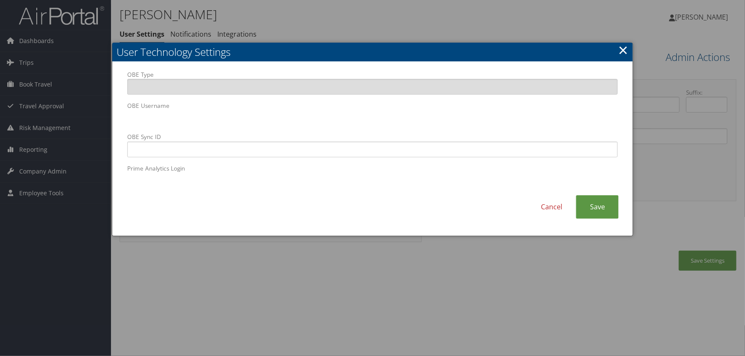
click at [15, 106] on body "Menu Dashboards ► AirPortal 360™ (Manager) AirPortal 360™ (Agent) My Travel Das…" at bounding box center [372, 178] width 745 height 356
click at [294, 151] on input "OBE Sync ID" at bounding box center [372, 150] width 491 height 16
paste input "tamia.jemison@magna.hmhf"
type input "tamia.jemison@magna.hmhf"
click at [594, 211] on link "Save" at bounding box center [597, 206] width 43 height 23
